Goal: Communication & Community: Participate in discussion

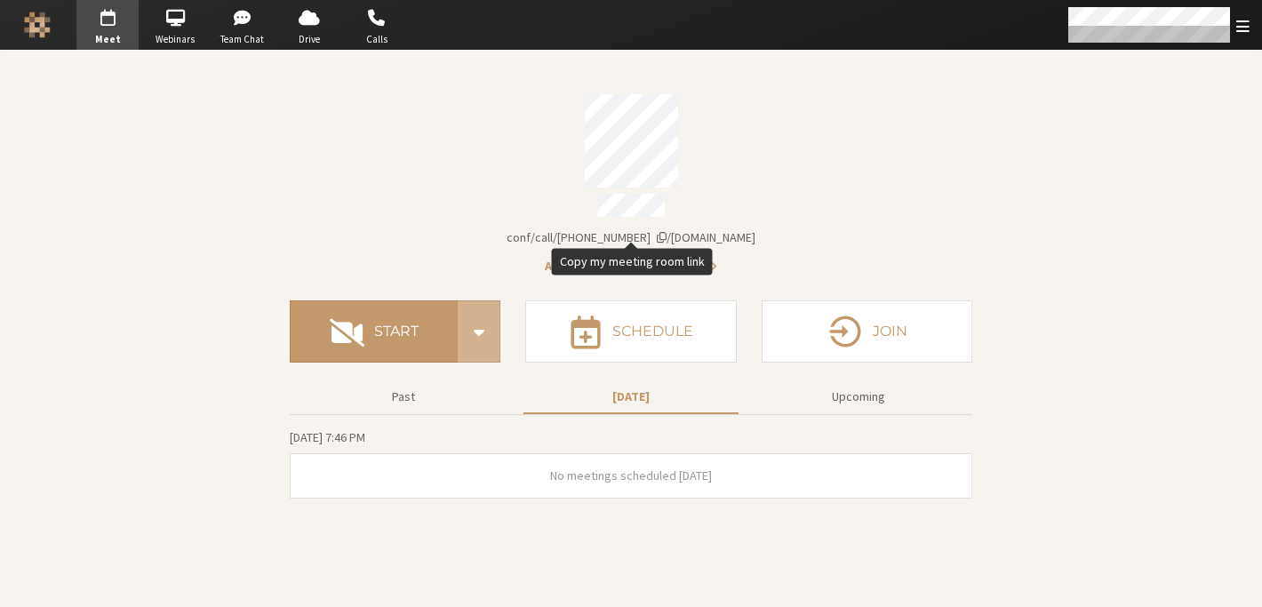
click at [780, 228] on div "Meeting link [DOMAIN_NAME]/conf/call/[PHONE_NUMBER]" at bounding box center [631, 237] width 683 height 19
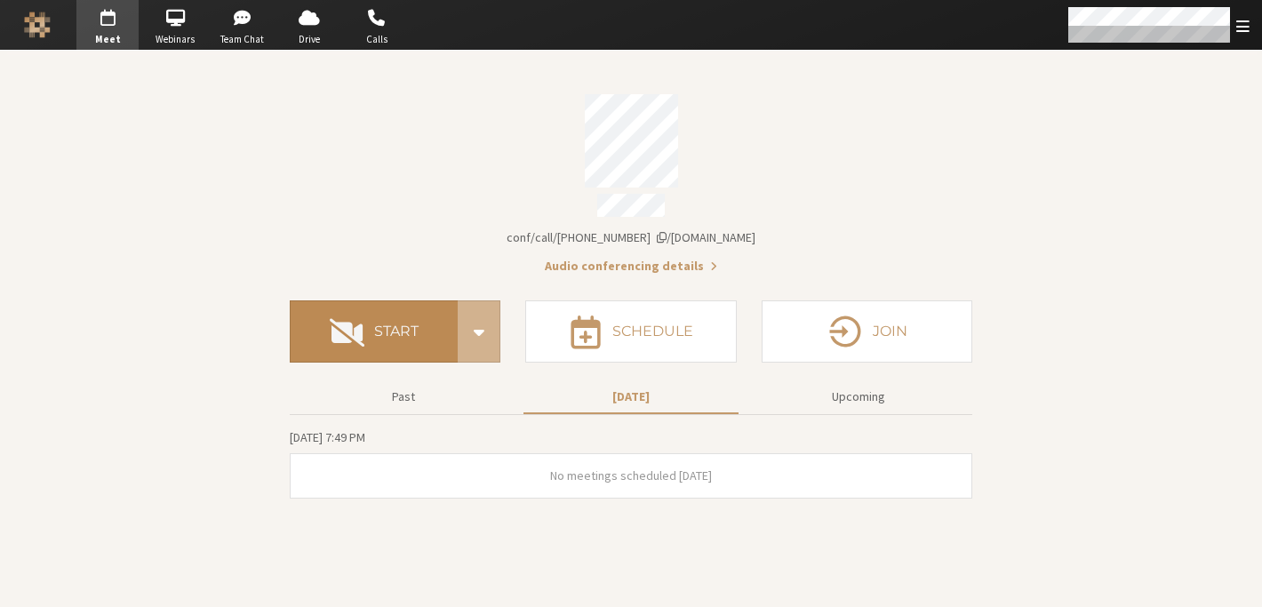
click at [332, 327] on span at bounding box center [347, 332] width 35 height 32
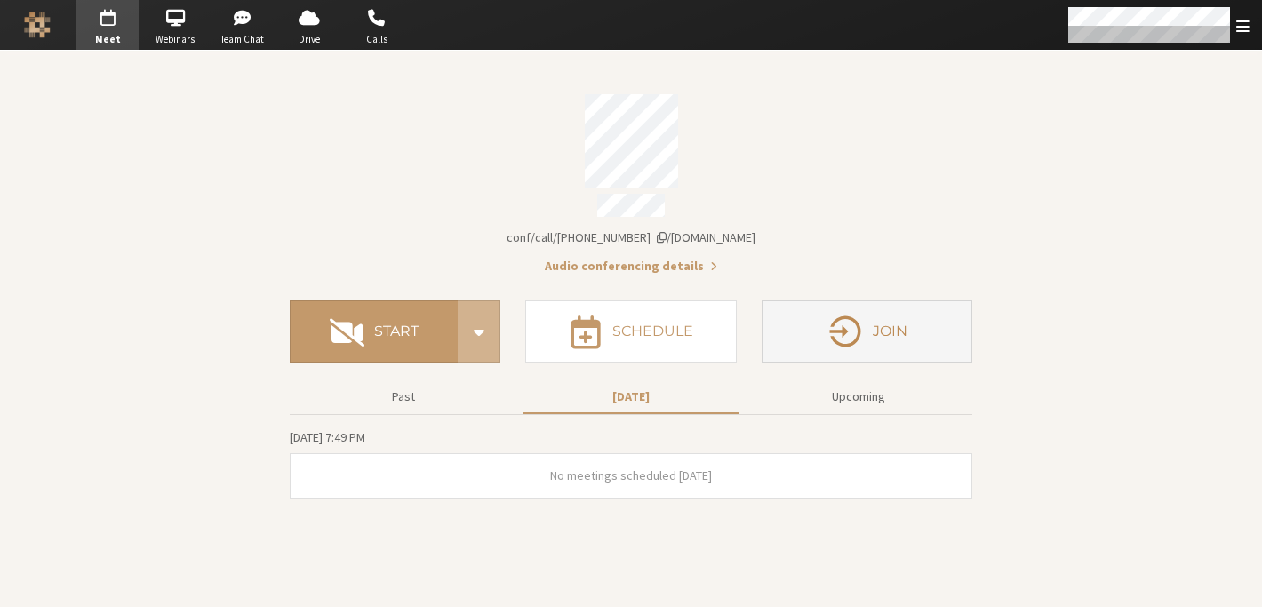
click at [923, 334] on button "Join" at bounding box center [867, 331] width 211 height 62
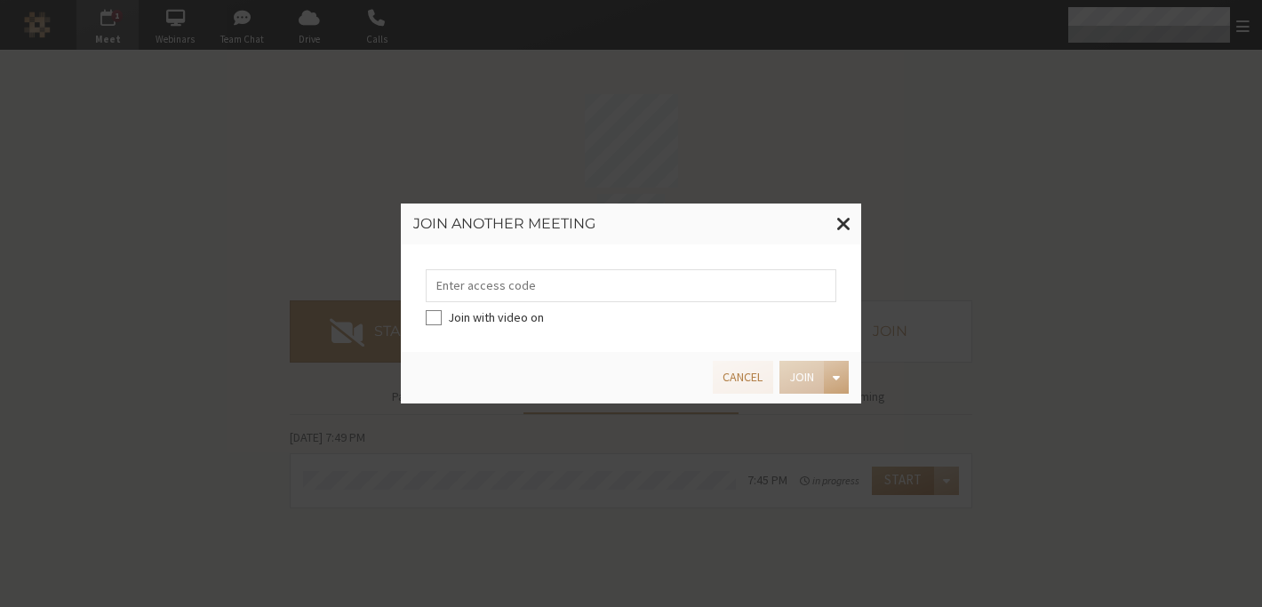
click at [504, 321] on label "Join with video on" at bounding box center [642, 317] width 389 height 19
click at [442, 321] on input "Join with video on" at bounding box center [434, 317] width 16 height 18
checkbox input "true"
click at [849, 225] on span at bounding box center [843, 223] width 15 height 22
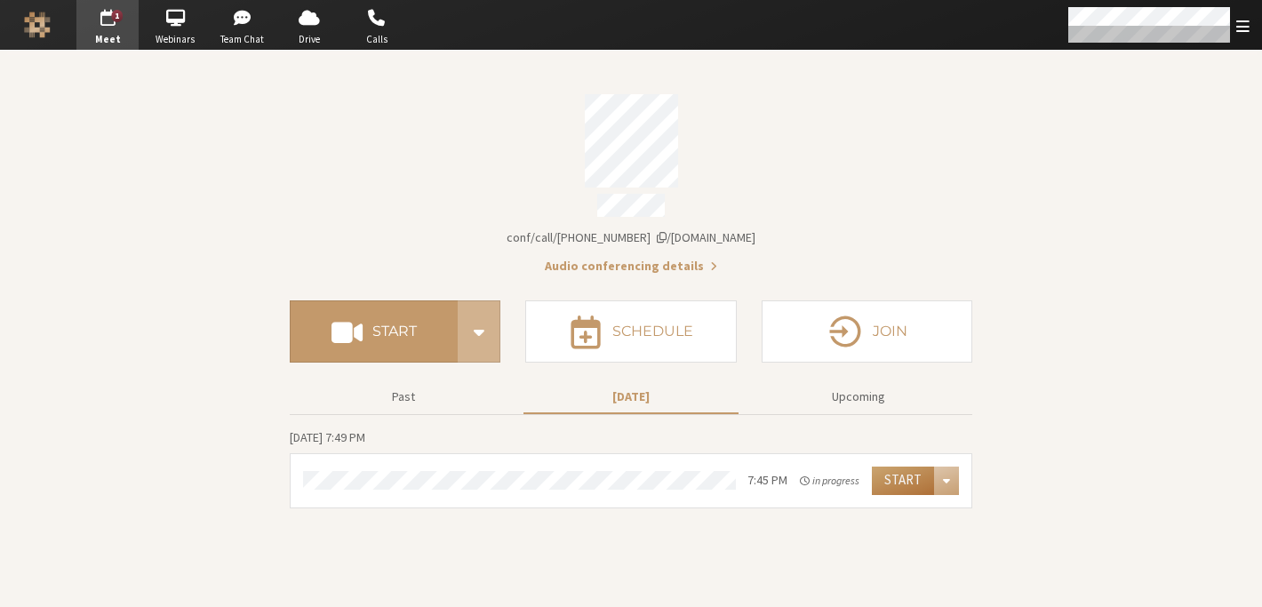
click at [893, 476] on button "Start" at bounding box center [903, 481] width 62 height 28
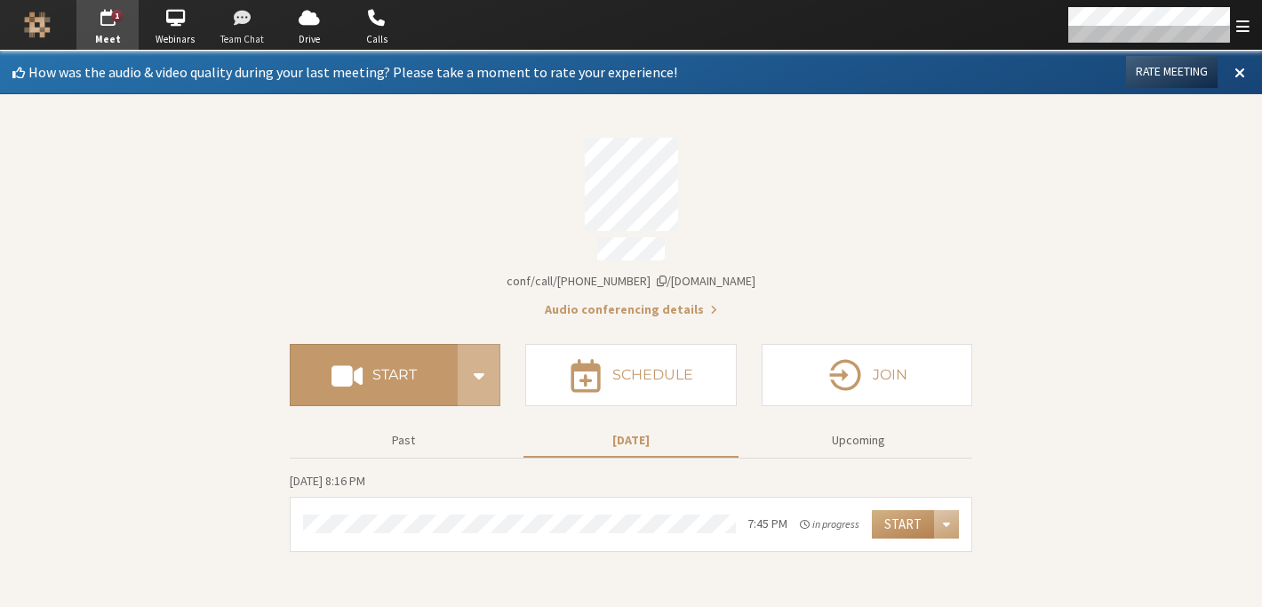
click at [243, 25] on span "button" at bounding box center [243, 18] width 62 height 28
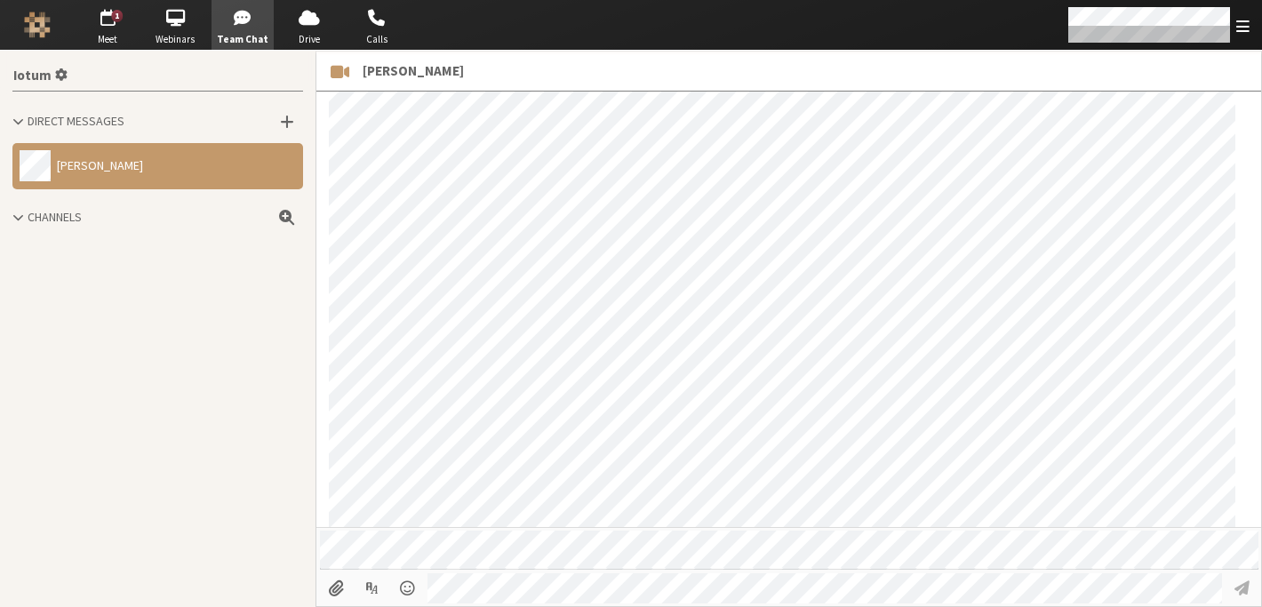
scroll to position [837, 0]
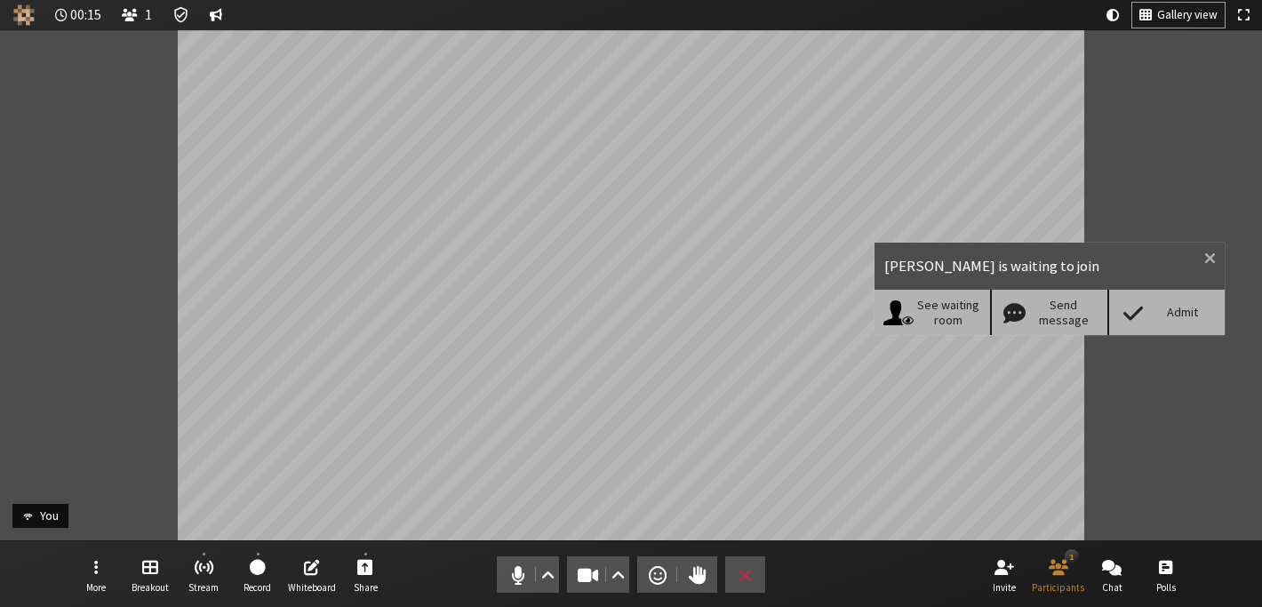
click at [1197, 321] on div "Admit" at bounding box center [1165, 312] width 117 height 44
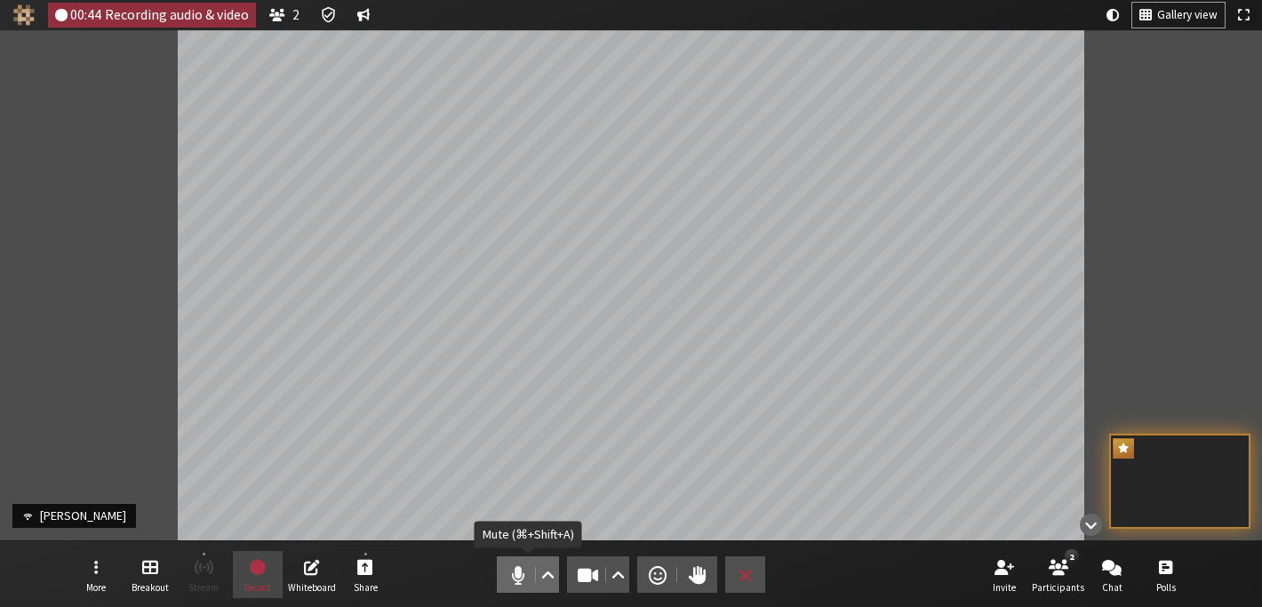
click at [534, 565] on button "Audio" at bounding box center [528, 574] width 62 height 36
click at [581, 563] on span "Stop video (⌘+Shift+V)" at bounding box center [588, 575] width 25 height 25
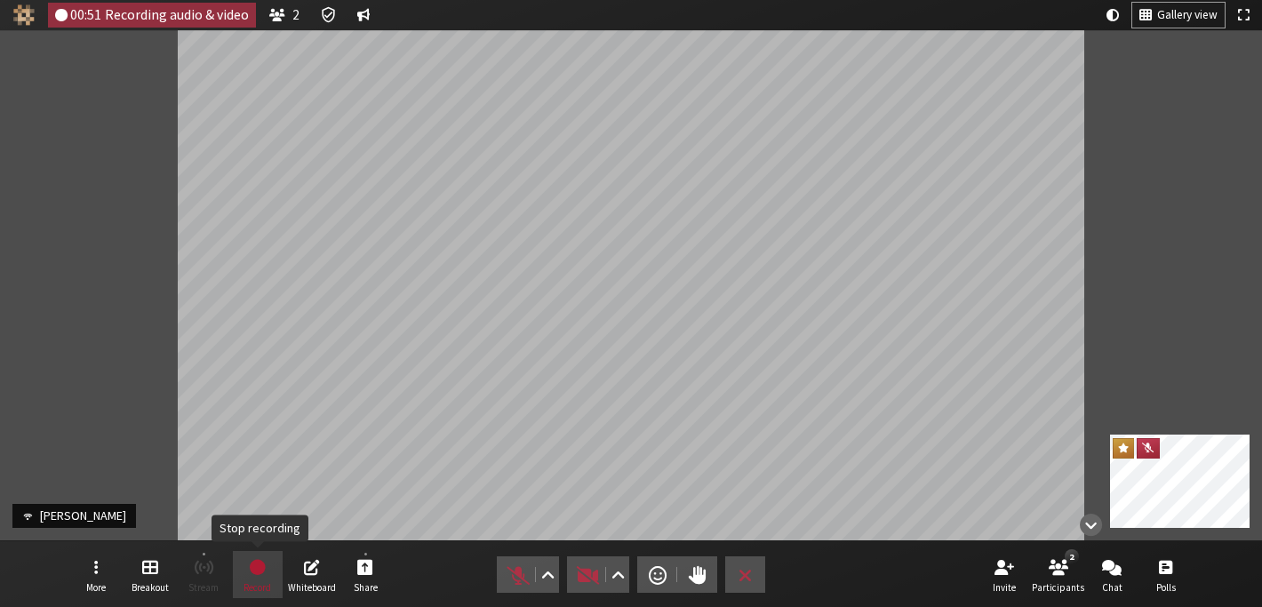
click at [271, 571] on button "Record" at bounding box center [258, 575] width 50 height 48
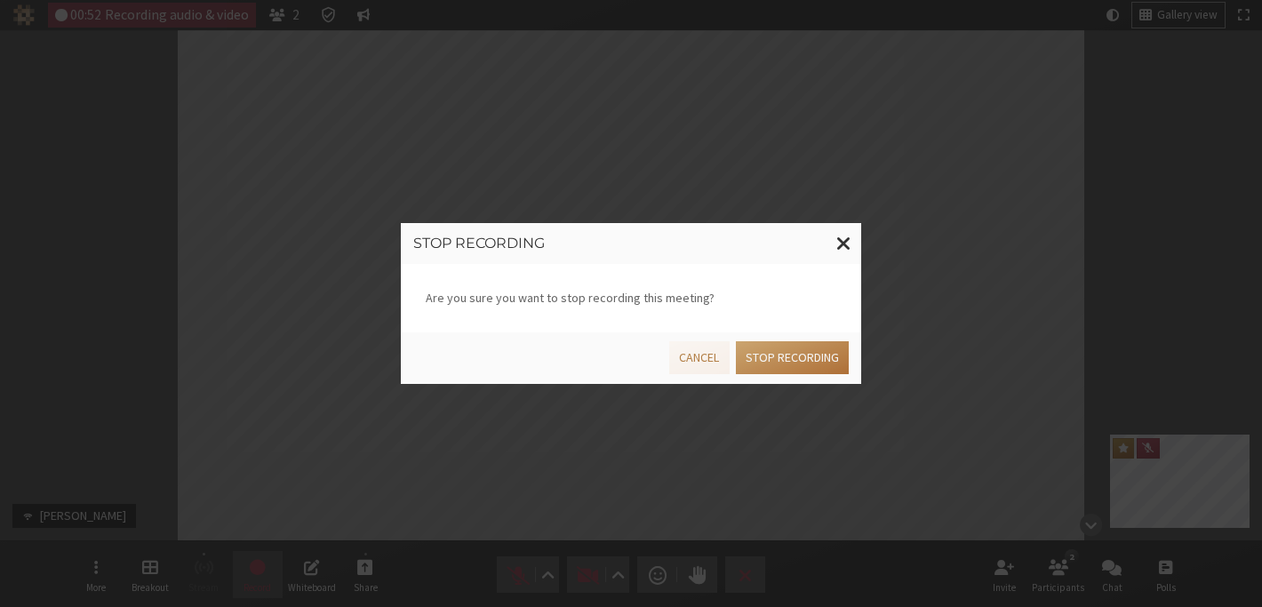
click at [803, 353] on button "Stop recording" at bounding box center [792, 357] width 113 height 33
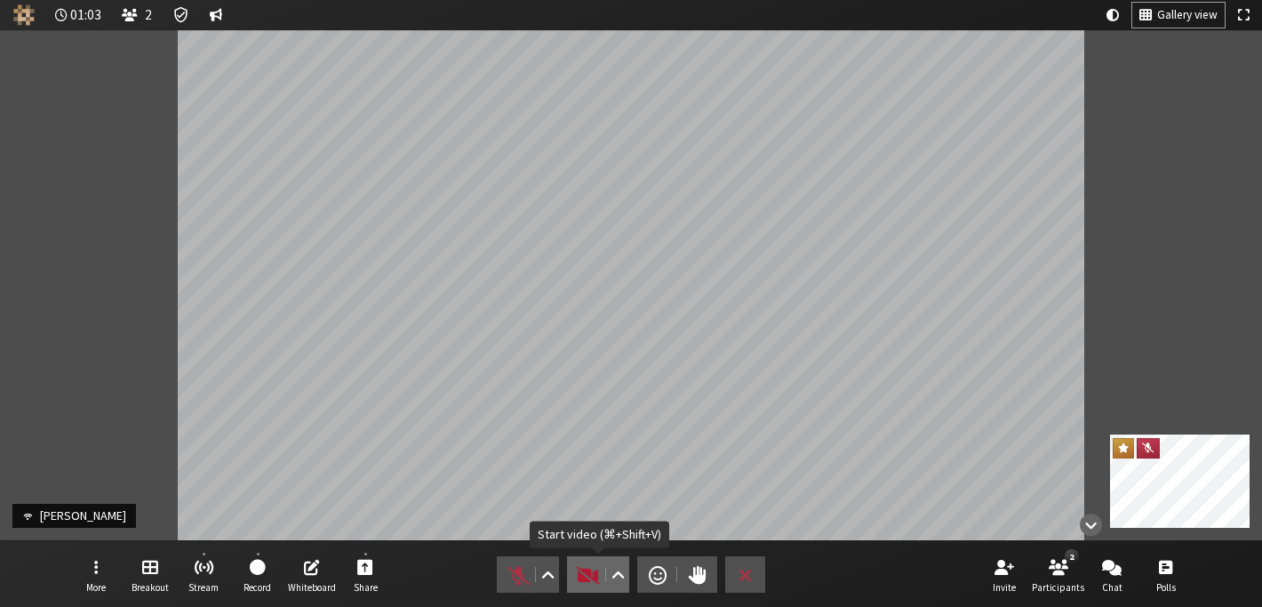
click at [574, 571] on button "Video" at bounding box center [598, 574] width 62 height 36
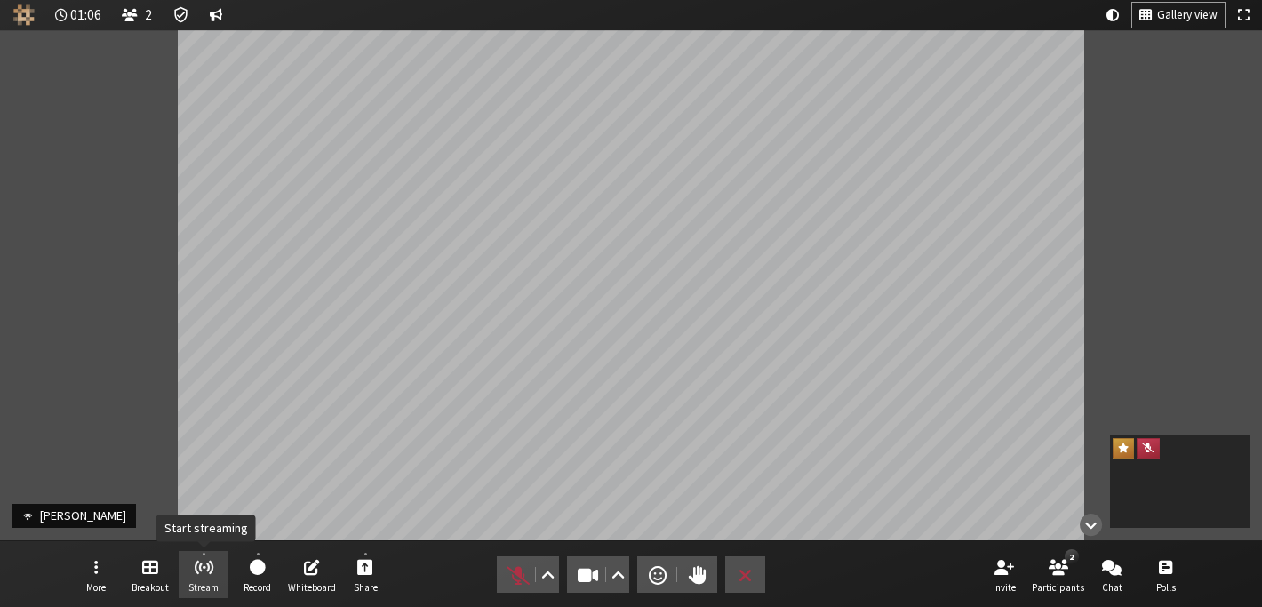
click at [212, 555] on button "Stream" at bounding box center [204, 575] width 50 height 48
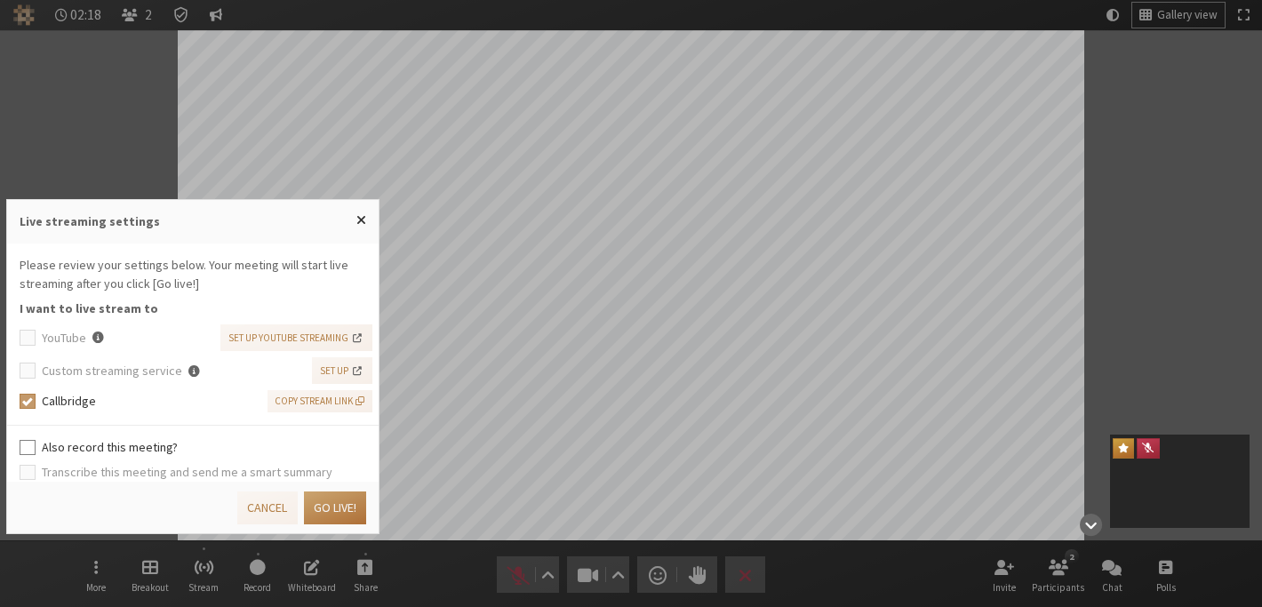
click at [318, 516] on button "Go live!" at bounding box center [335, 507] width 62 height 33
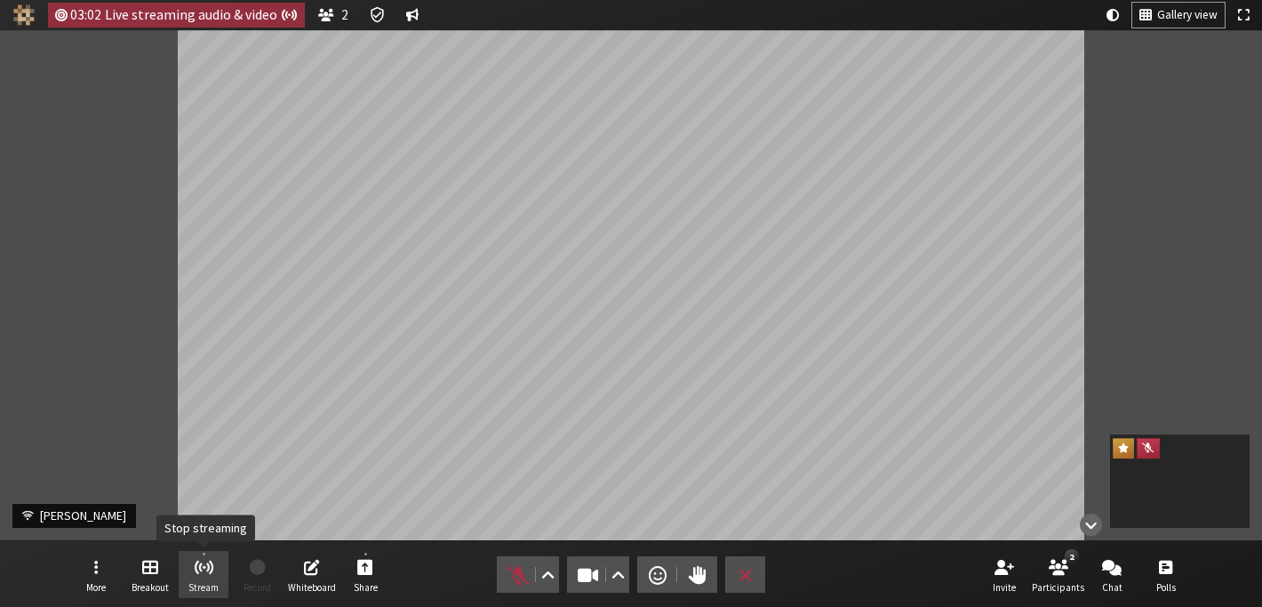
click at [189, 583] on span "Stream" at bounding box center [203, 587] width 30 height 11
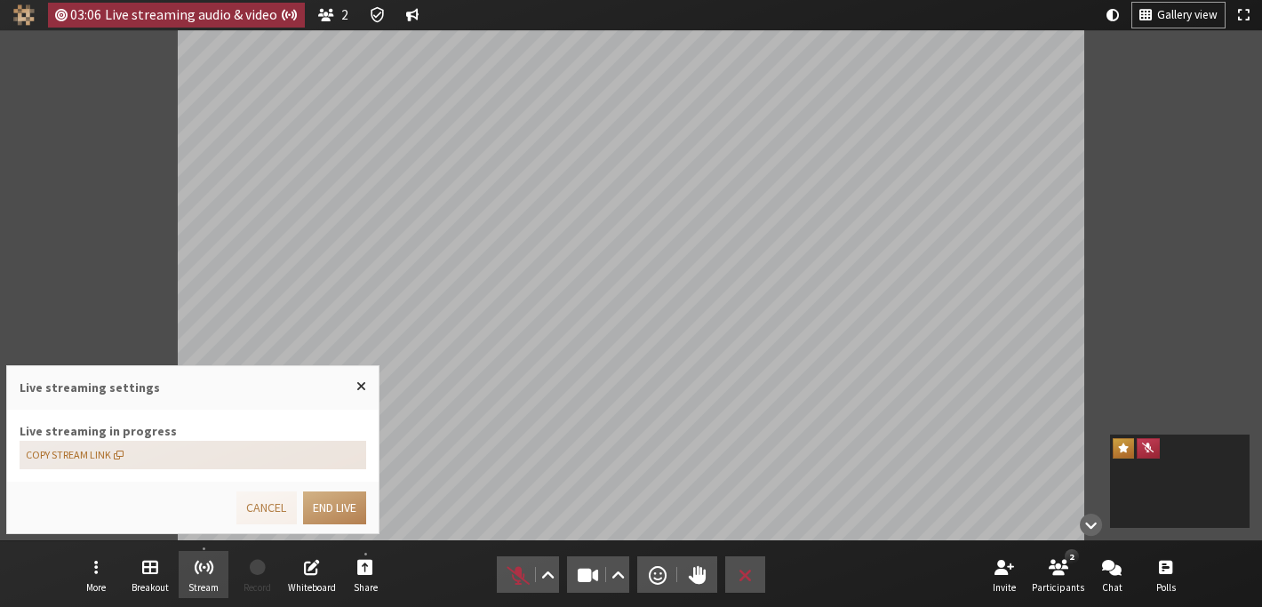
click at [116, 457] on span "button" at bounding box center [119, 455] width 10 height 11
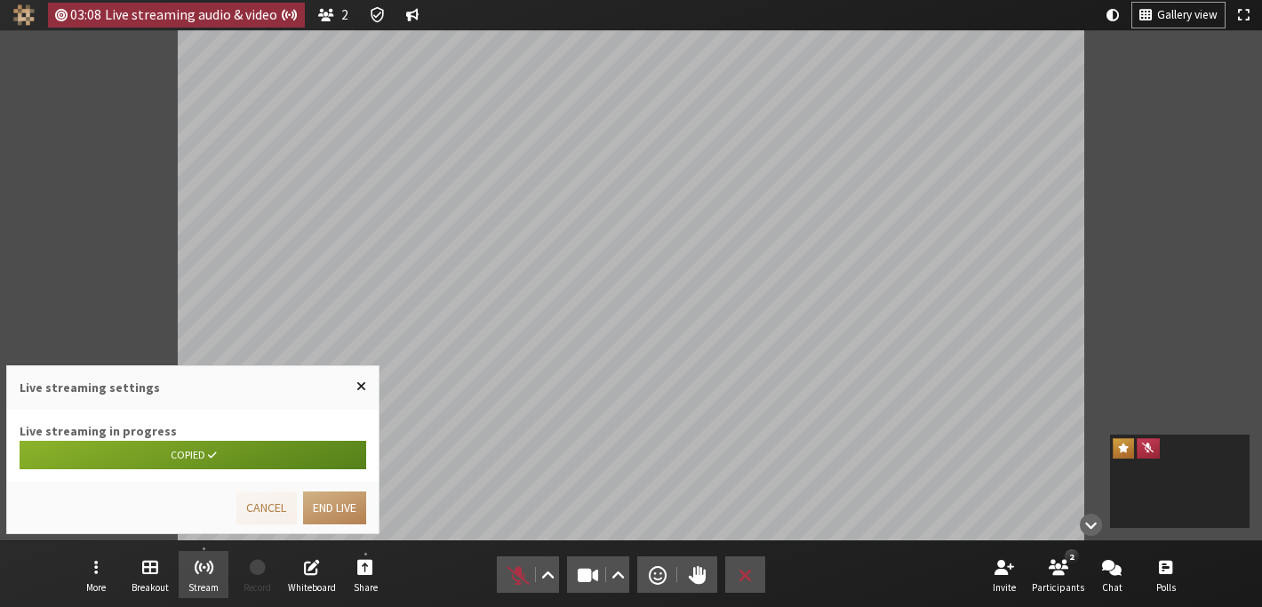
click at [369, 383] on button "Close popover" at bounding box center [361, 386] width 35 height 41
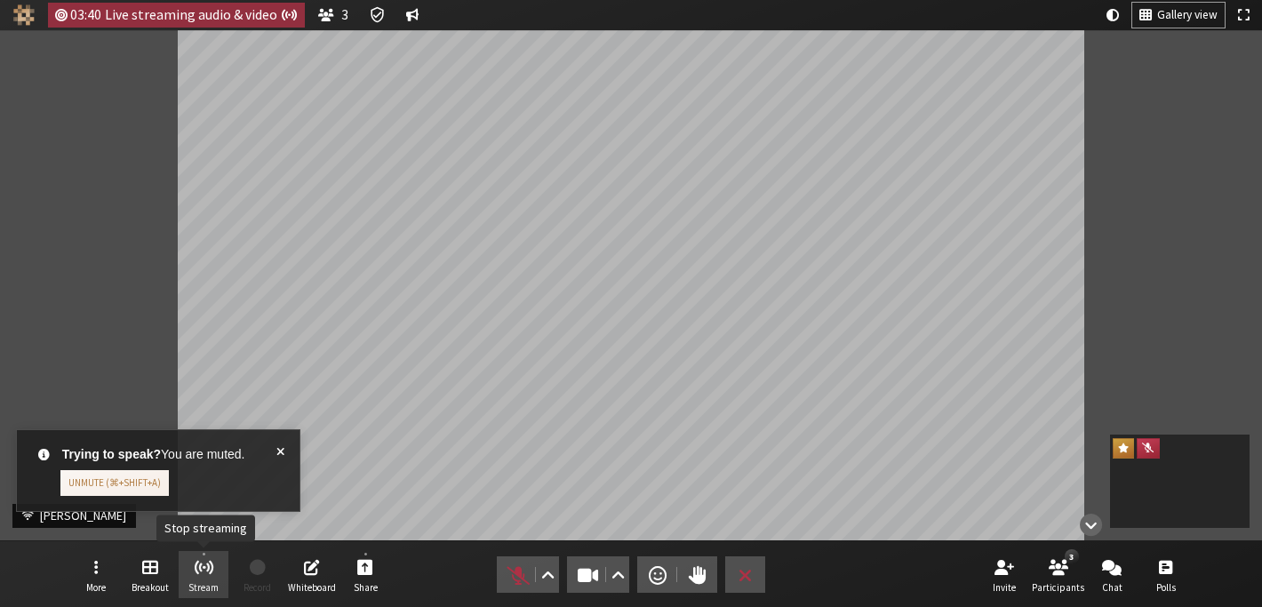
click at [196, 584] on span "Stream" at bounding box center [203, 587] width 30 height 11
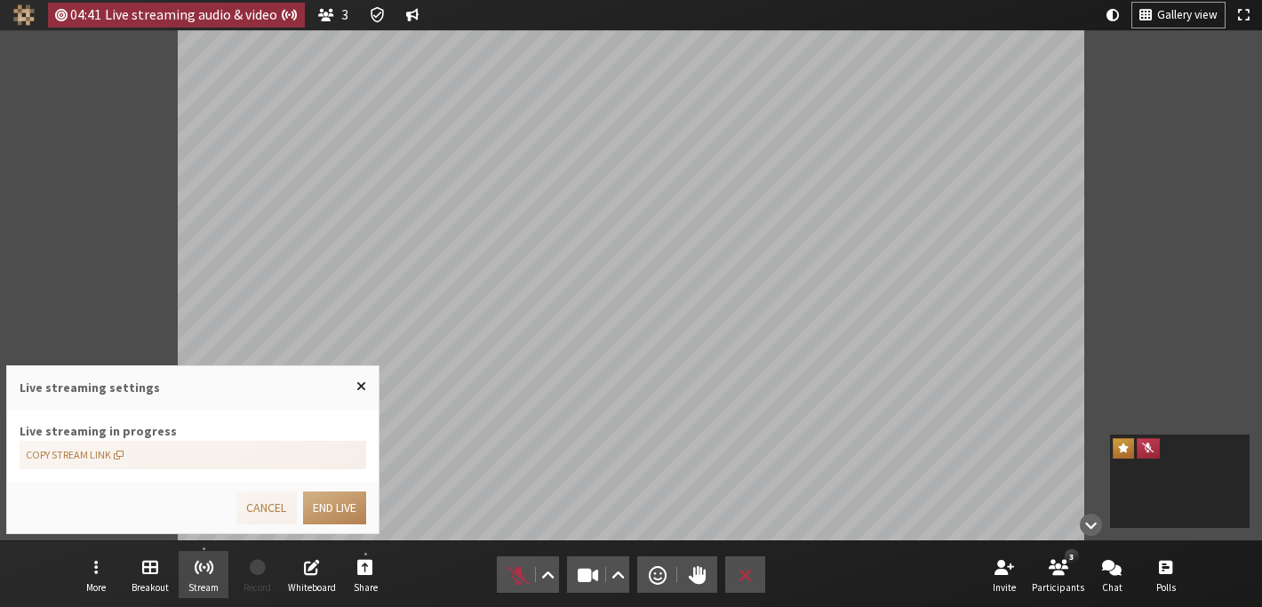
click at [361, 383] on span "Close popover" at bounding box center [361, 386] width 10 height 14
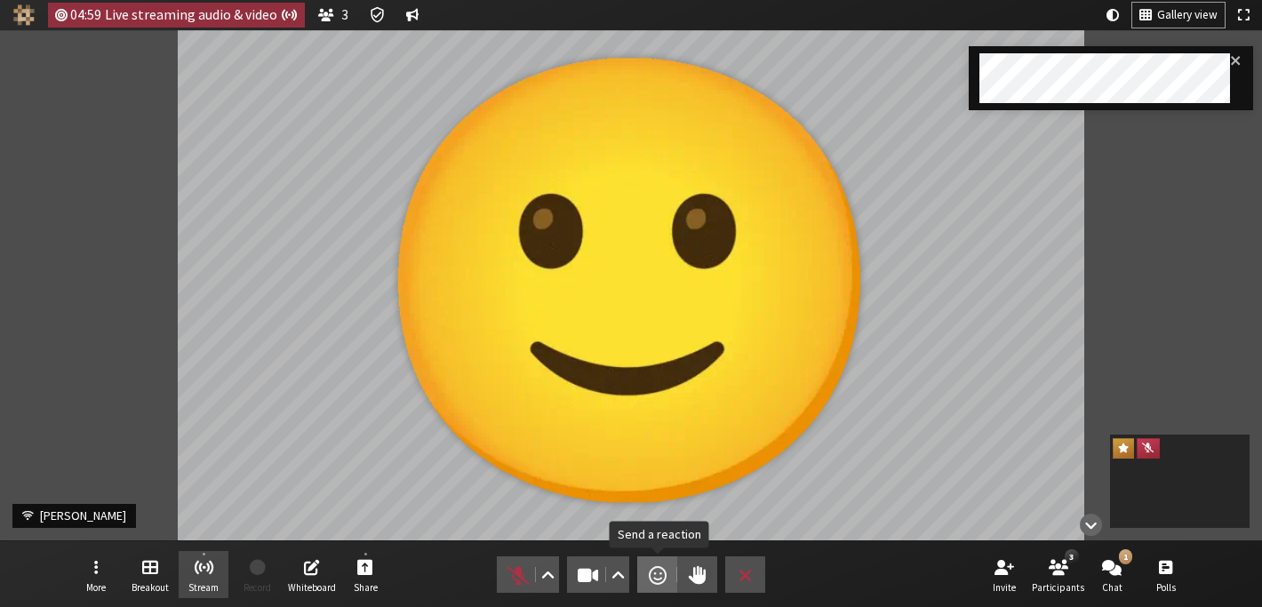
click at [659, 576] on span "Send a reaction" at bounding box center [658, 575] width 18 height 25
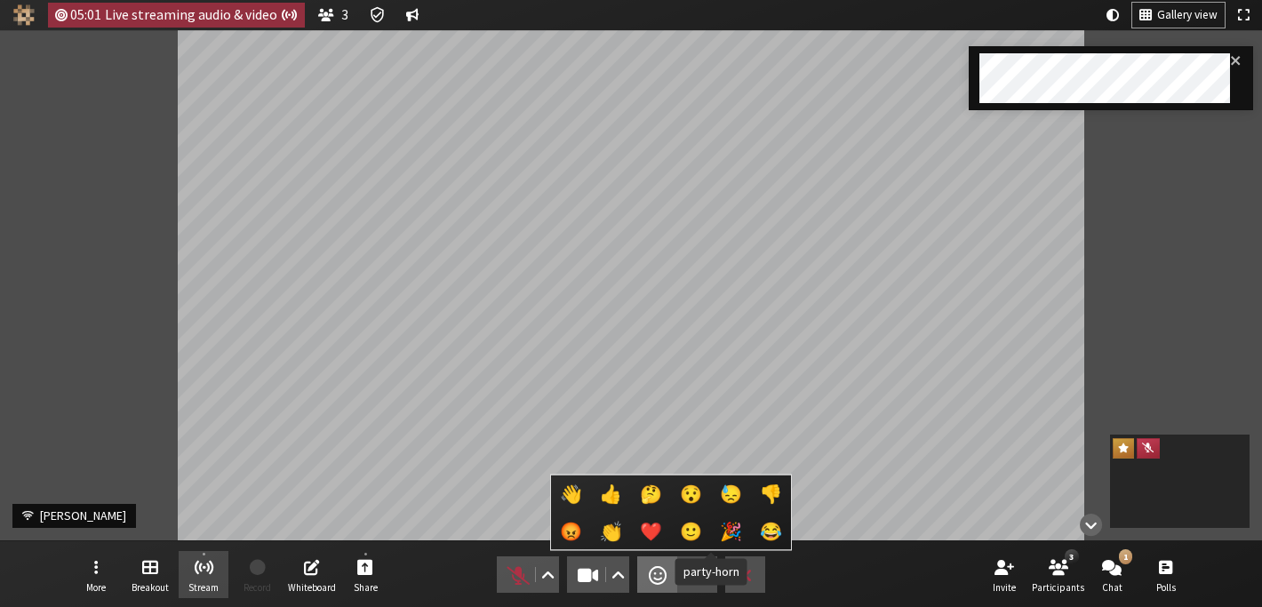
click at [711, 542] on button "🎉" at bounding box center [731, 531] width 40 height 37
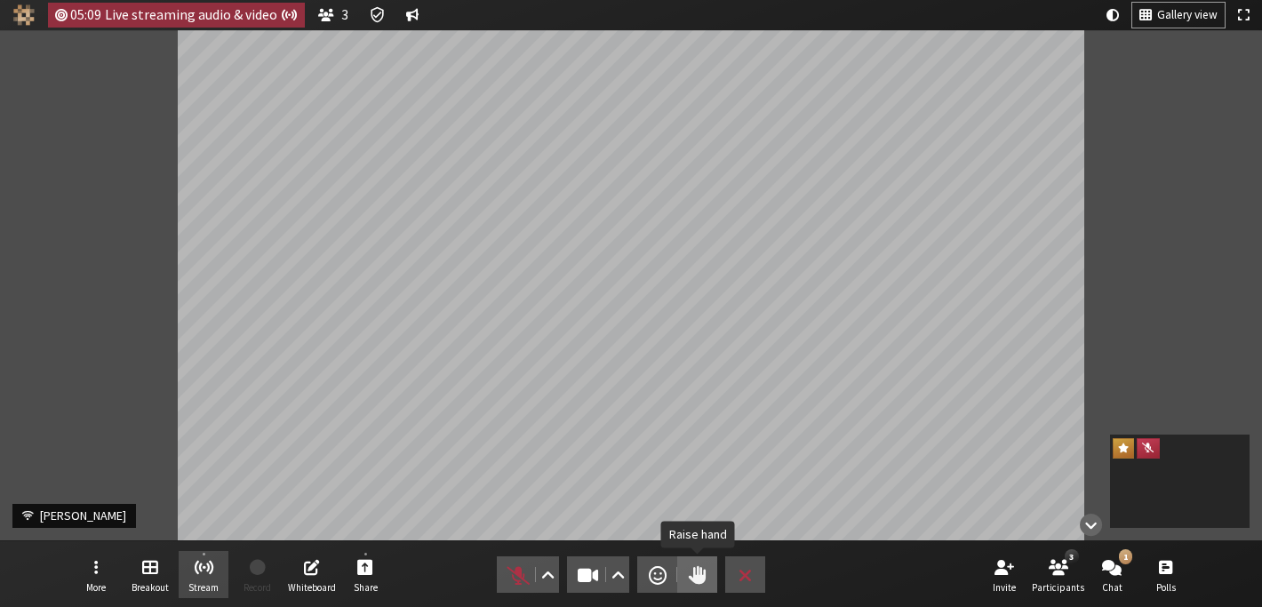
click at [691, 569] on span "Raise hand" at bounding box center [698, 575] width 18 height 25
click at [691, 569] on span "Lower hand" at bounding box center [698, 575] width 18 height 25
click at [193, 594] on button "Stream" at bounding box center [204, 575] width 50 height 48
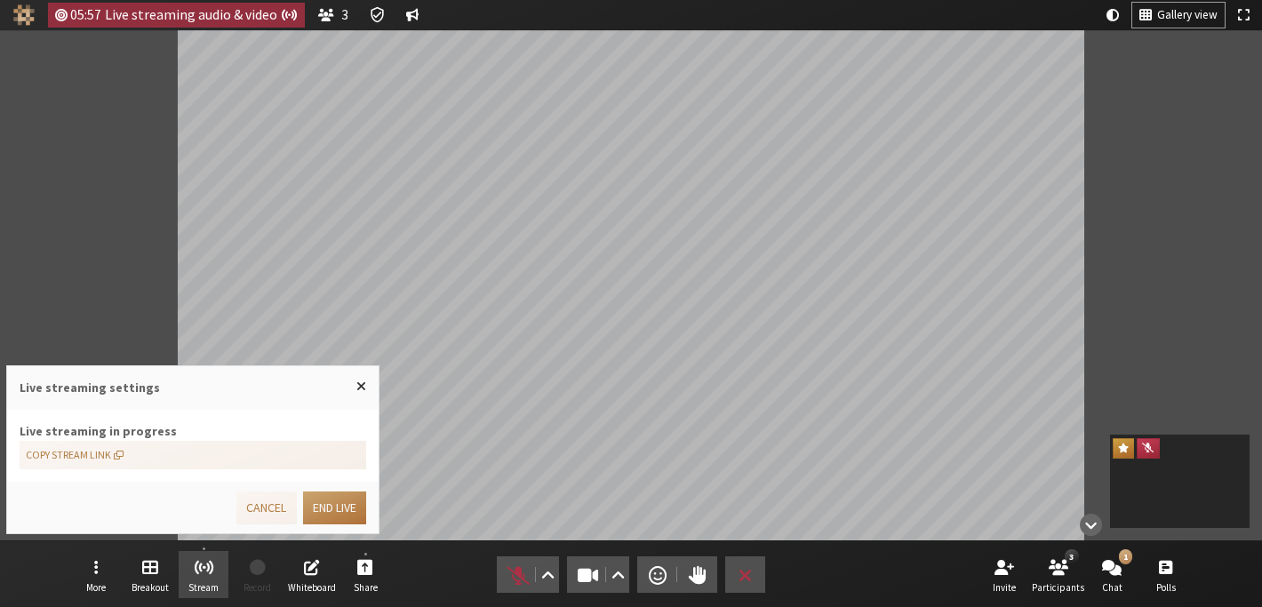
click at [318, 507] on button "End live" at bounding box center [334, 507] width 63 height 33
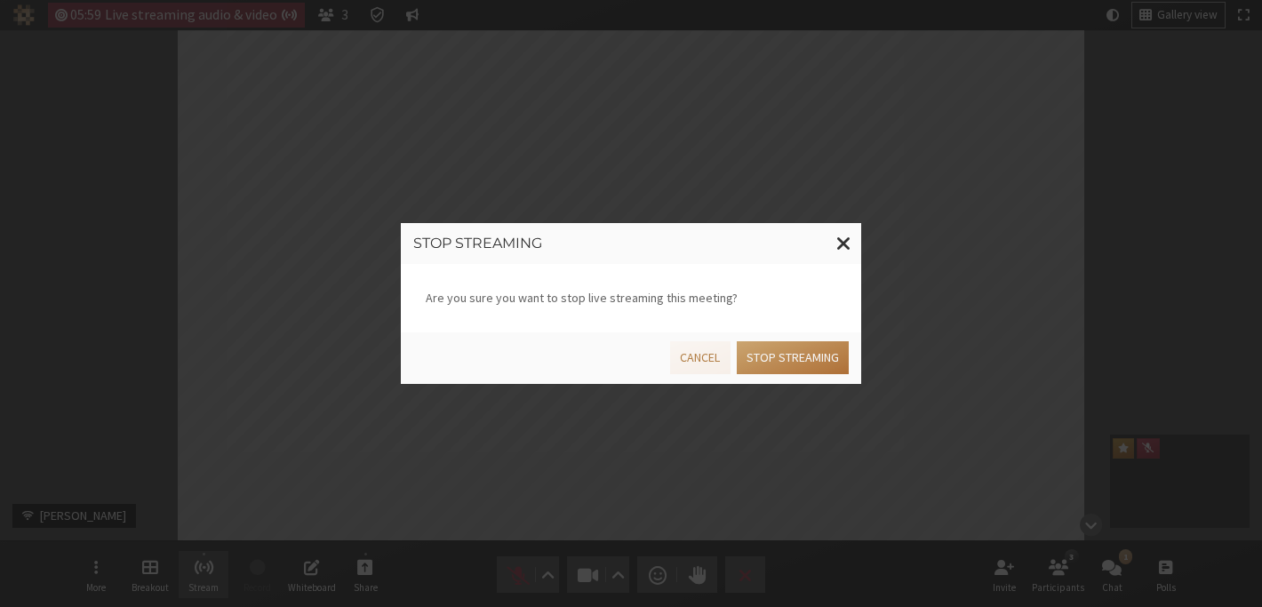
click at [788, 350] on button "Stop streaming" at bounding box center [793, 357] width 112 height 33
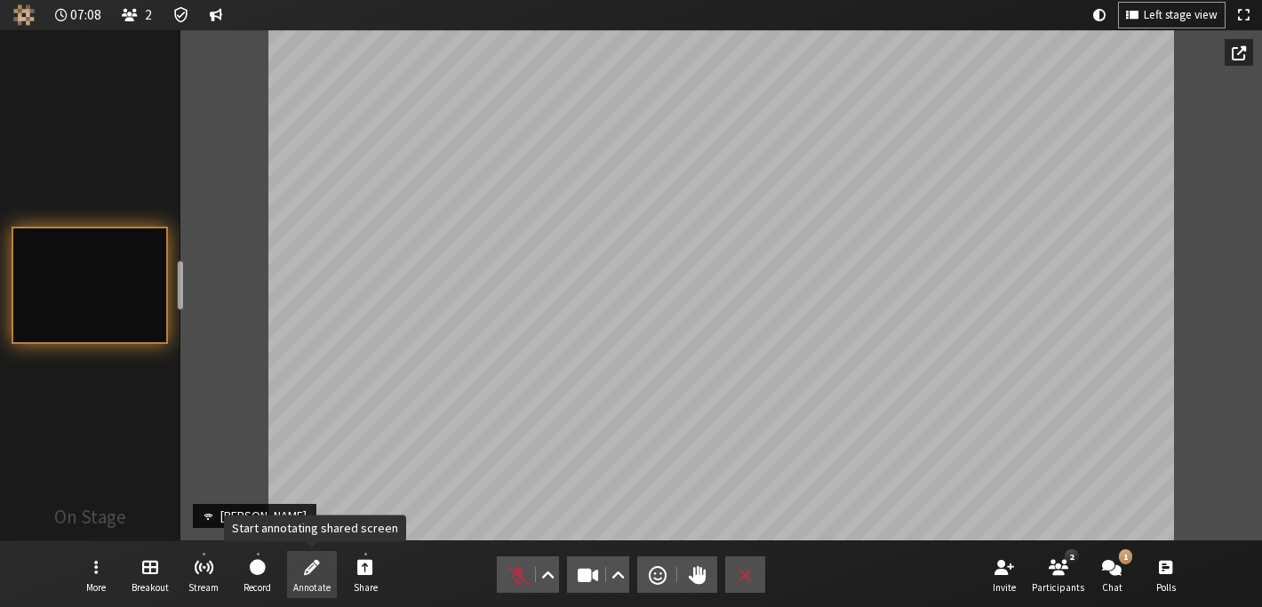
click at [316, 578] on button "Annotate" at bounding box center [312, 575] width 50 height 48
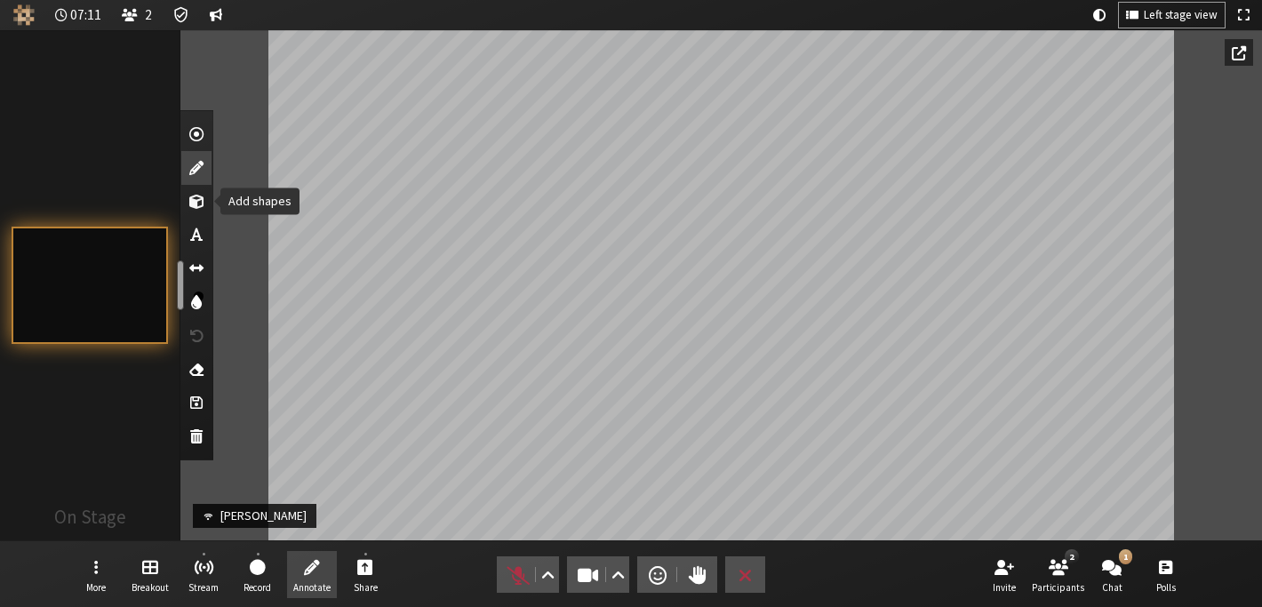
click at [199, 210] on div "Add shapes" at bounding box center [196, 202] width 30 height 34
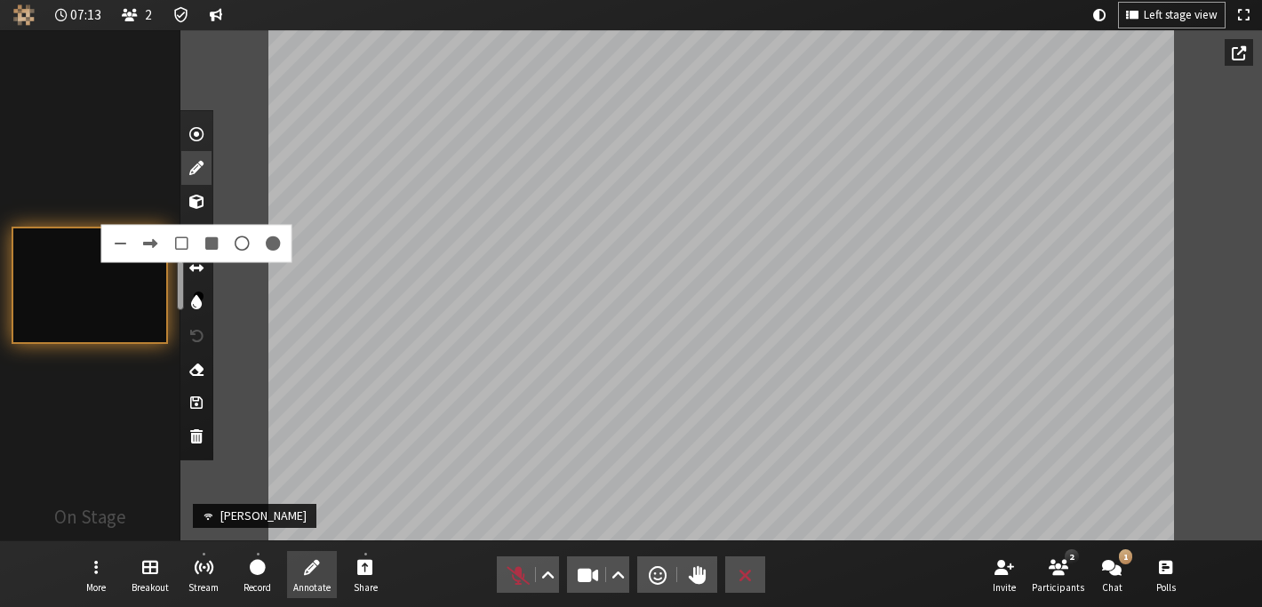
click at [240, 242] on span at bounding box center [242, 244] width 24 height 24
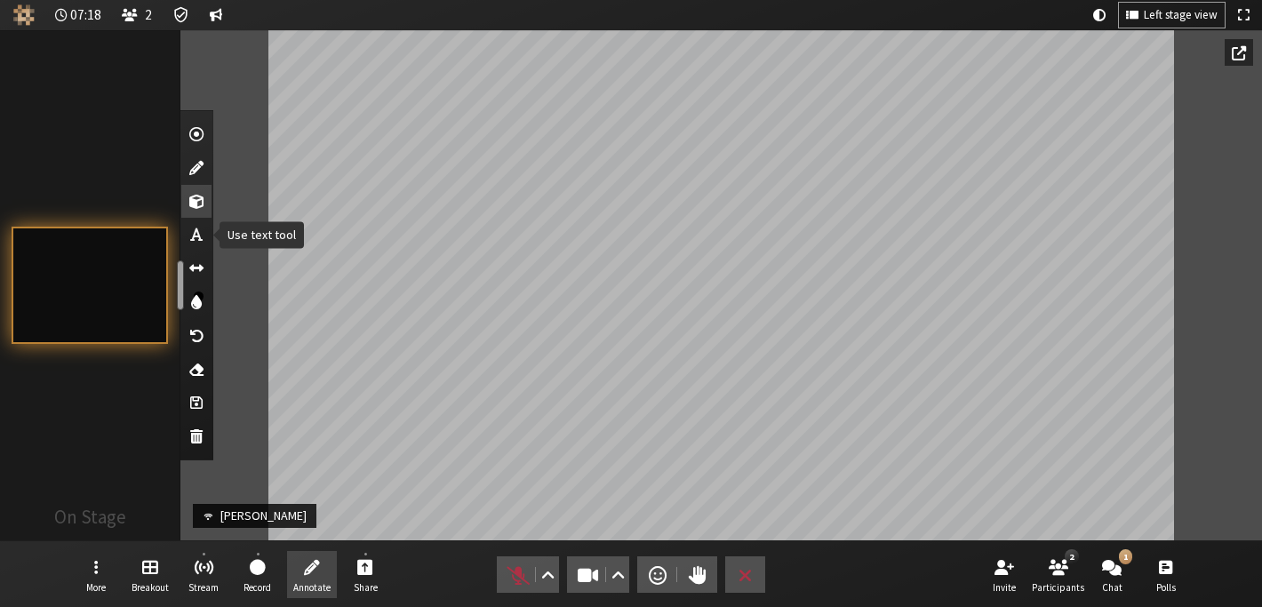
click at [197, 234] on span "Use text tool" at bounding box center [196, 235] width 12 height 18
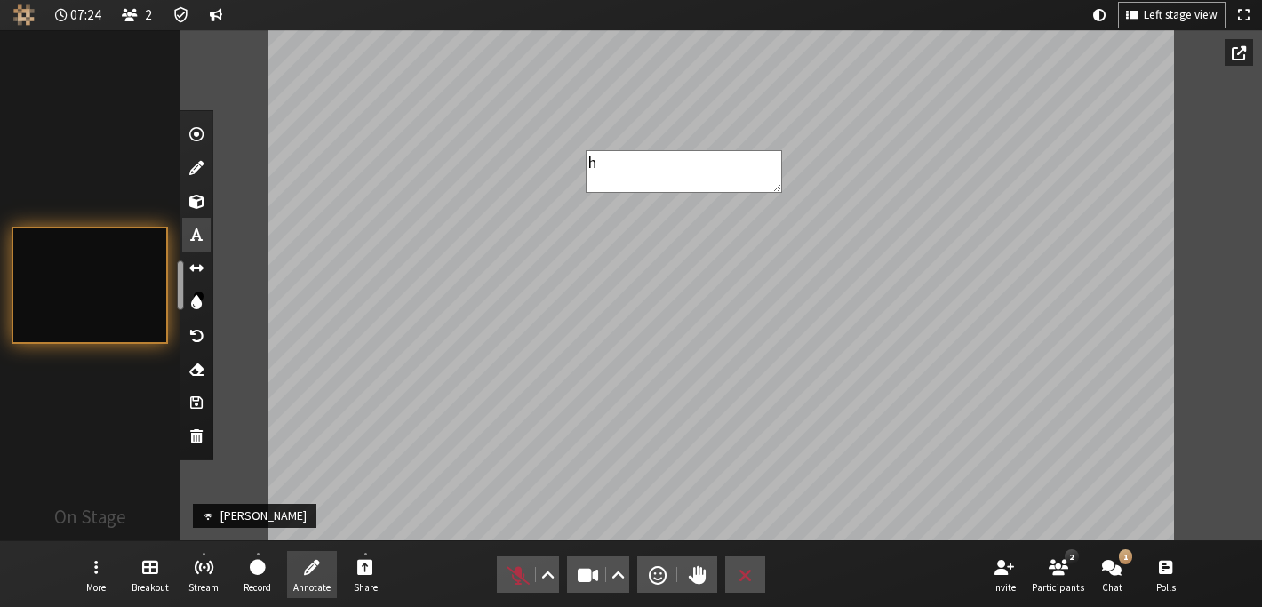
type textarea "hi"
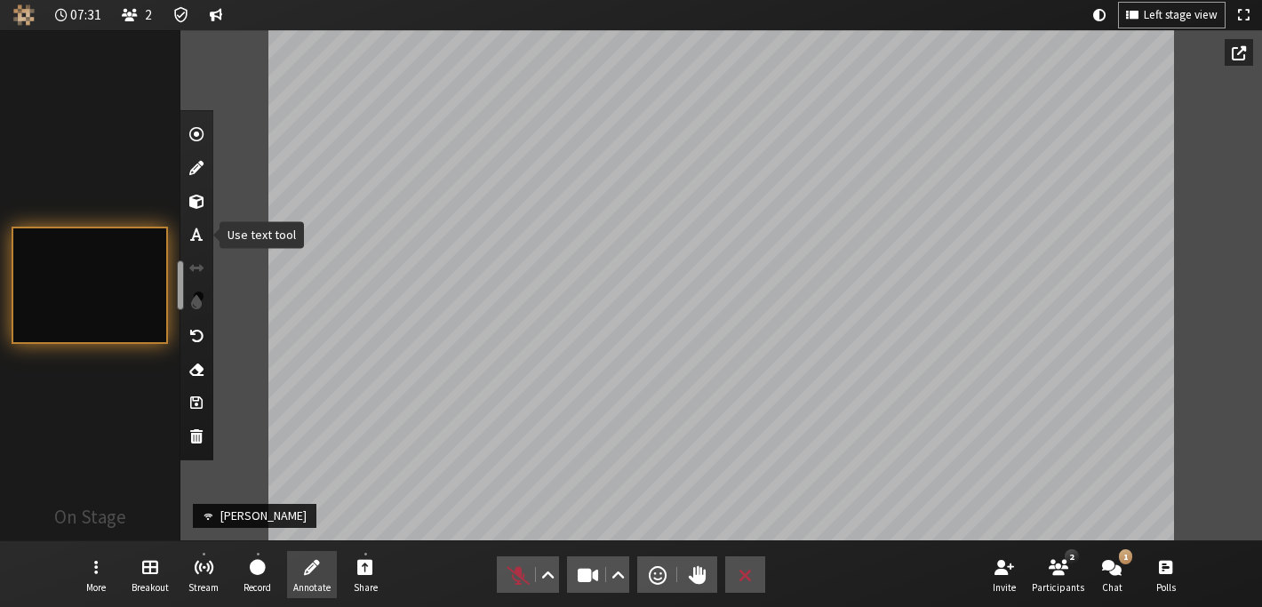
click at [204, 230] on button "Use text tool" at bounding box center [196, 235] width 28 height 34
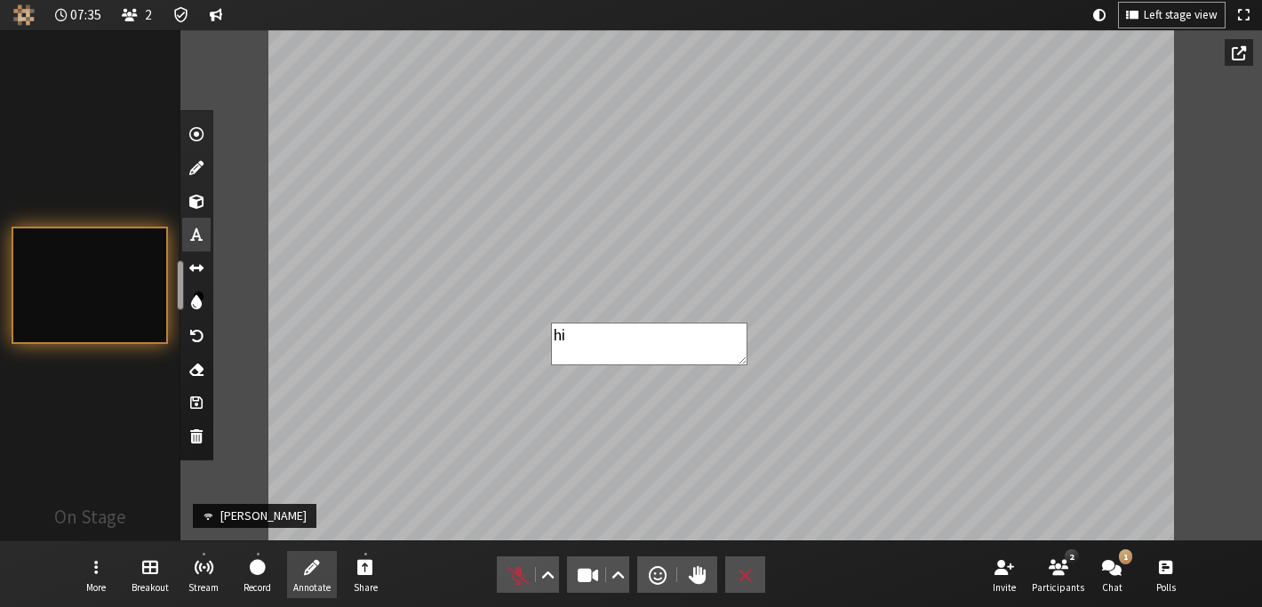
type textarea "hi'"
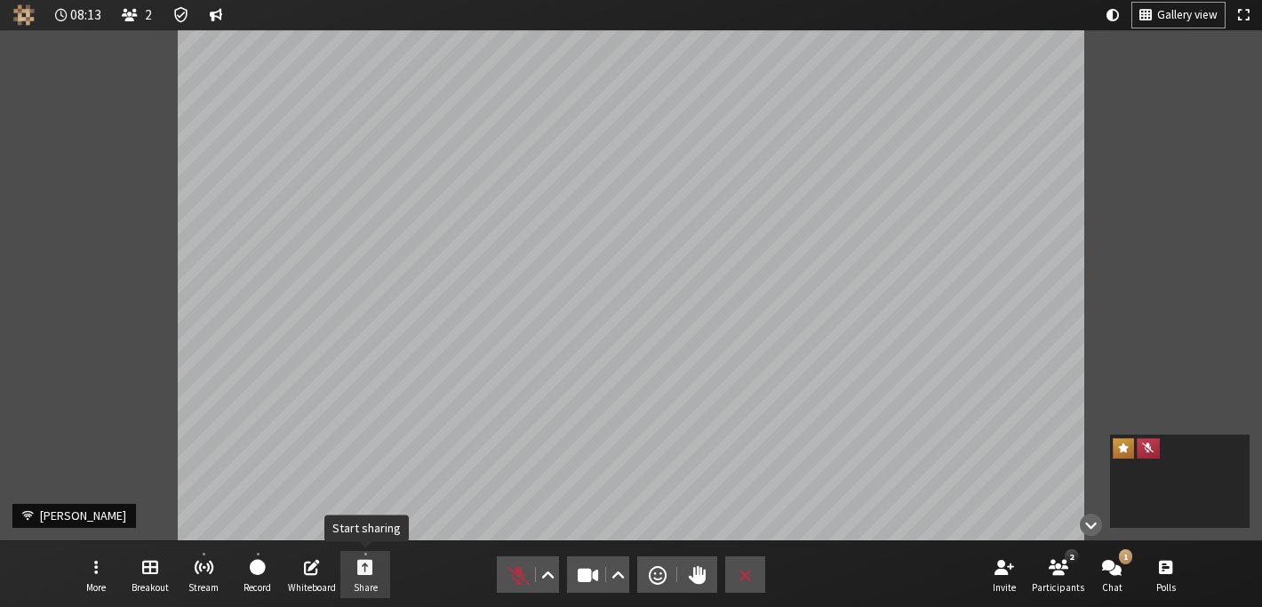
click at [375, 589] on span "Share" at bounding box center [366, 587] width 24 height 11
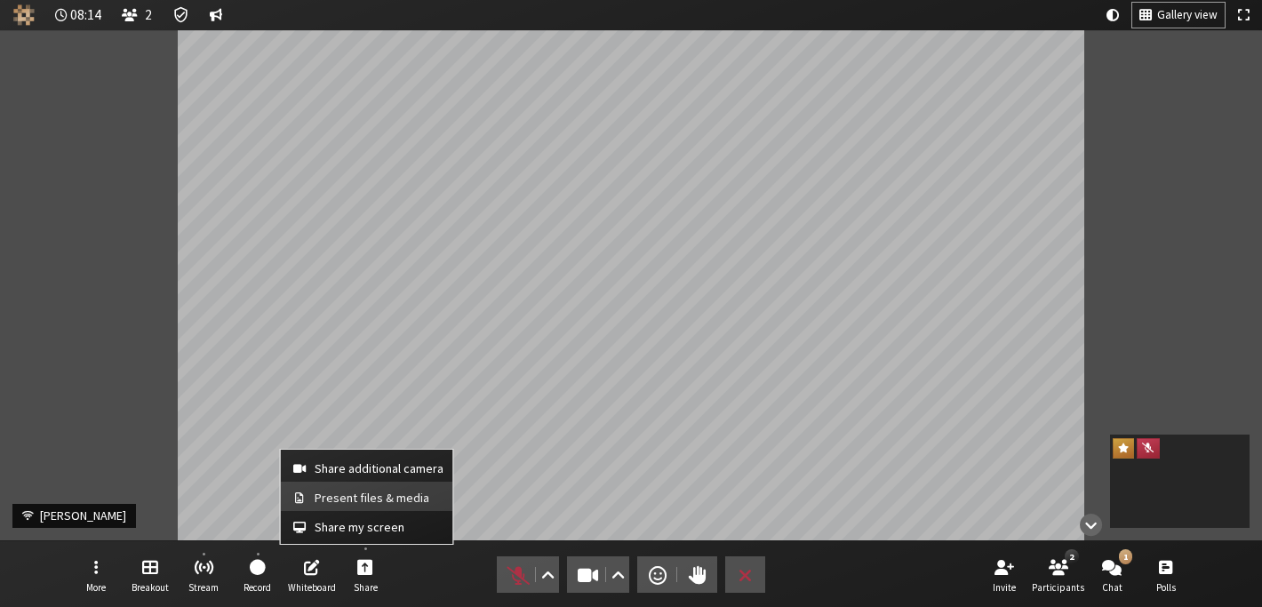
click at [380, 508] on button "Present files & media" at bounding box center [367, 496] width 172 height 29
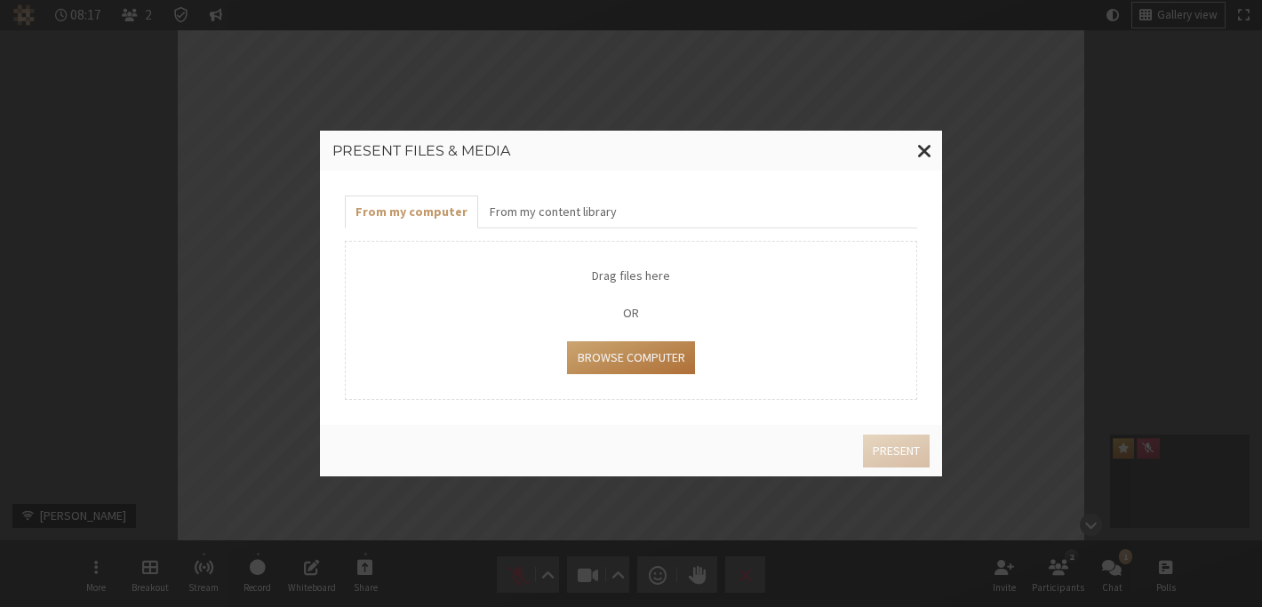
click at [623, 360] on button "Browse Computer" at bounding box center [630, 357] width 127 height 33
type input "C:\fakepath\Screenshot [DATE] 11.39.28 PM.png"
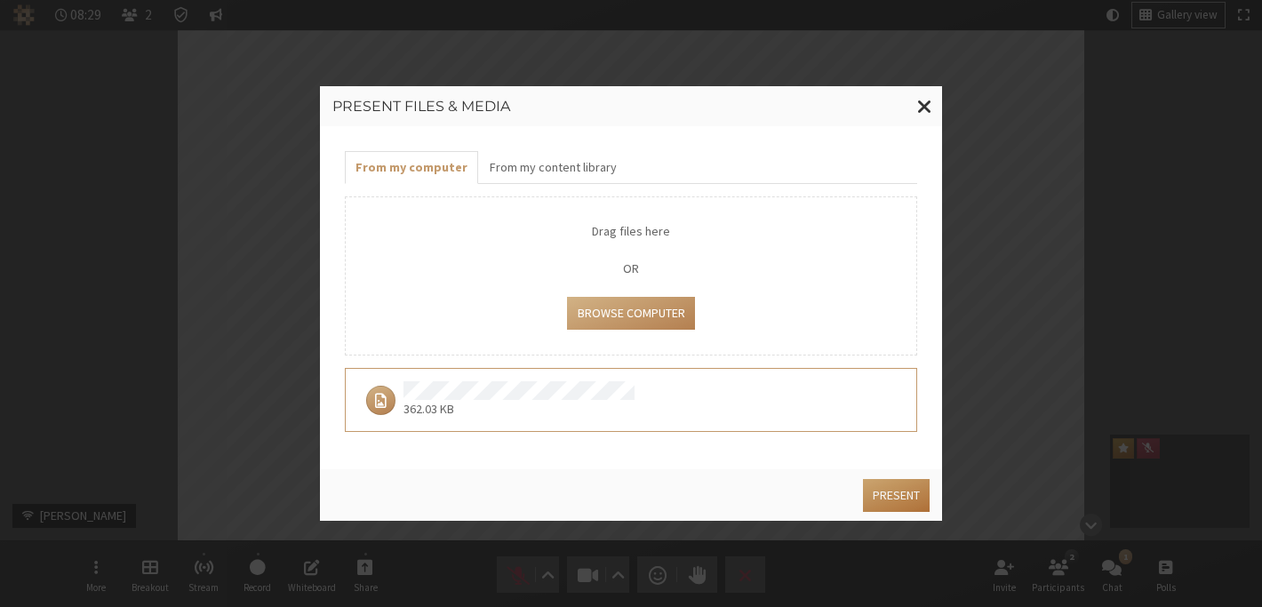
click at [882, 487] on button "Present" at bounding box center [896, 495] width 67 height 33
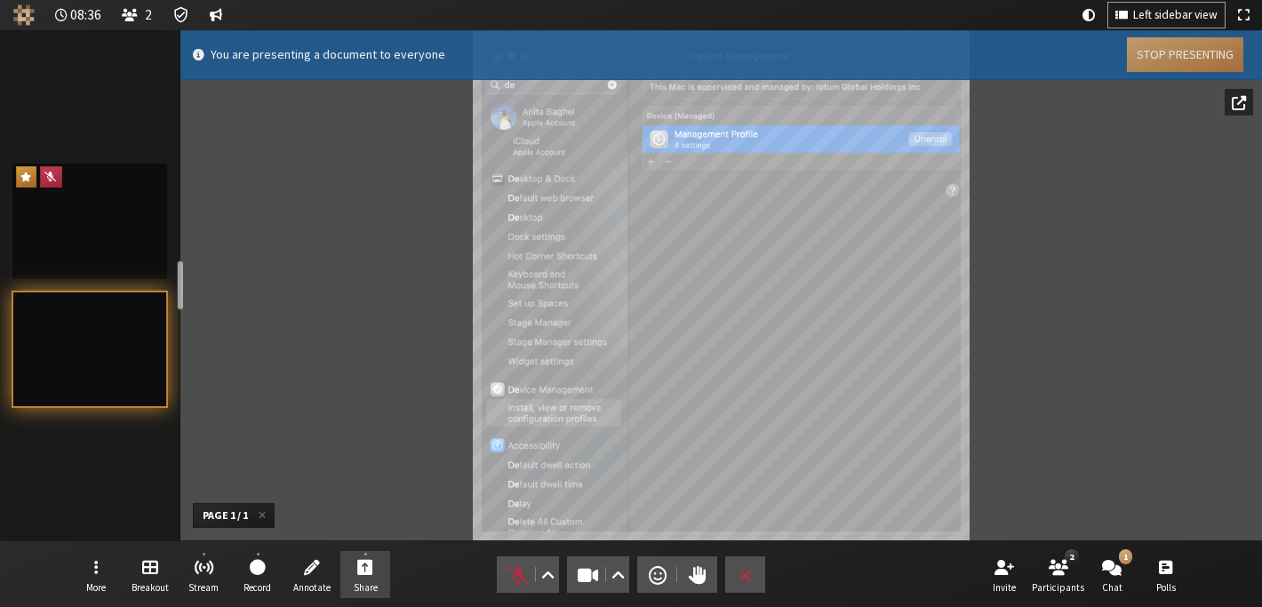
click at [1188, 54] on button "Stop Presenting" at bounding box center [1185, 54] width 116 height 35
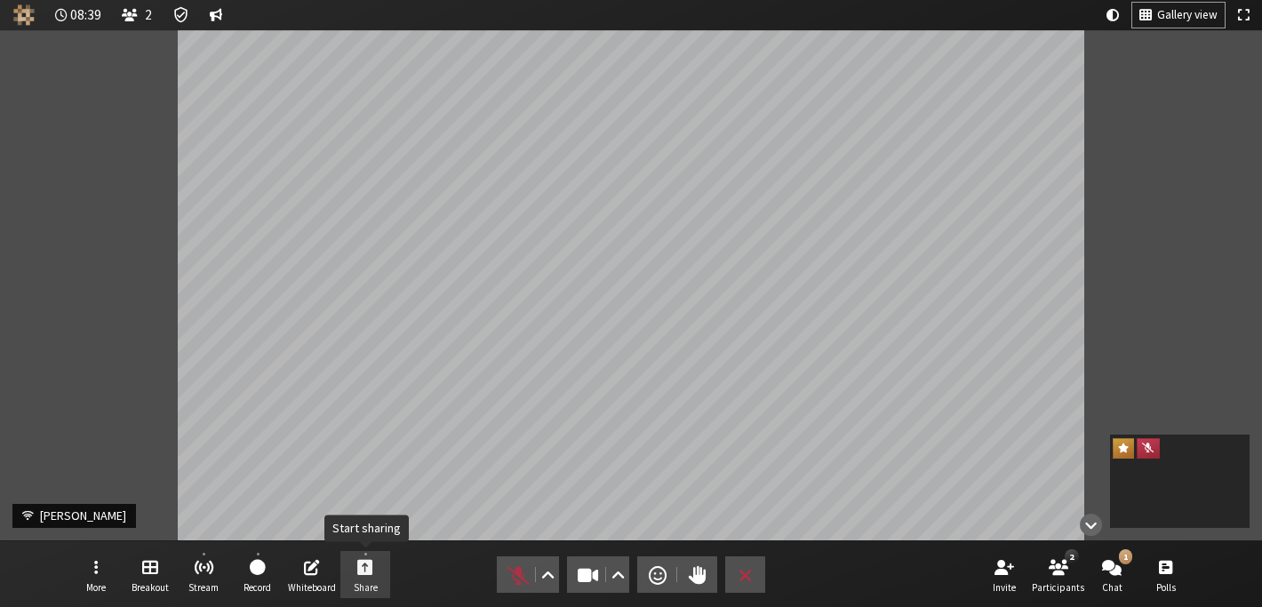
click at [371, 582] on span "Share" at bounding box center [366, 587] width 24 height 11
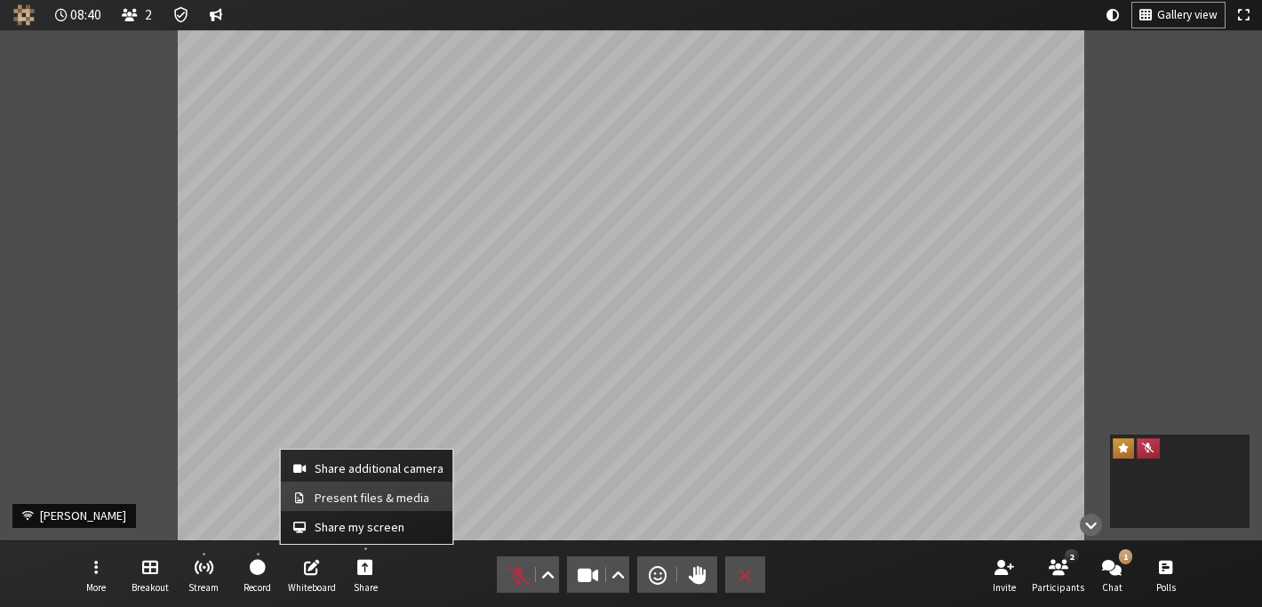
click at [367, 500] on span "Present files & media" at bounding box center [379, 497] width 129 height 13
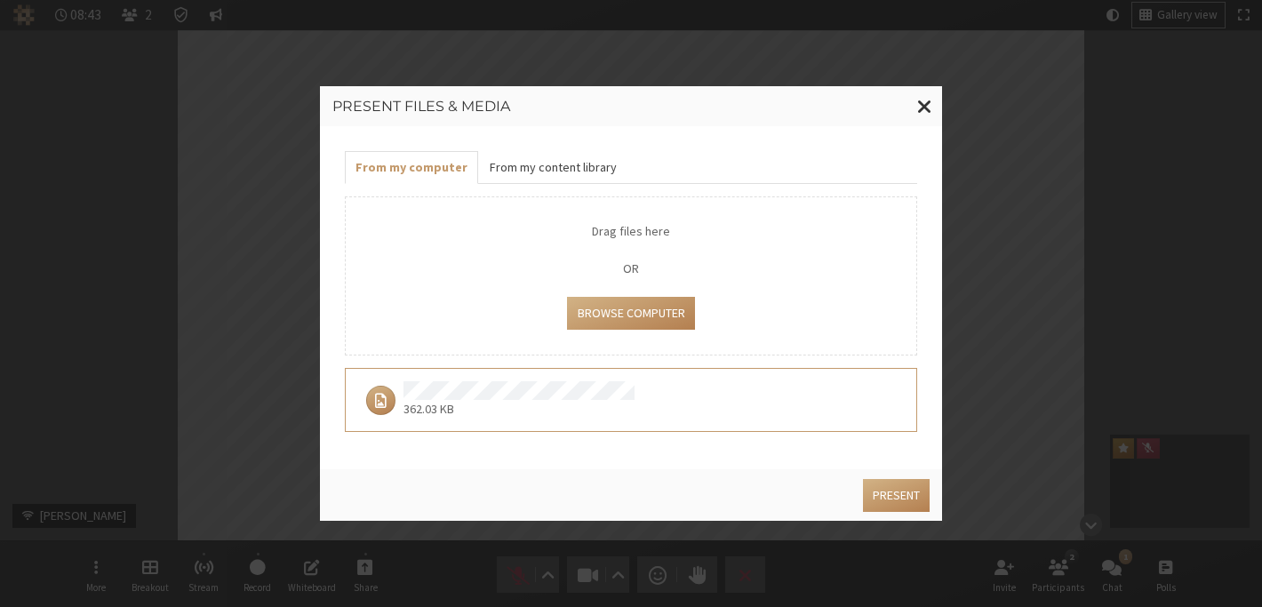
click at [562, 176] on button "From my content library" at bounding box center [552, 167] width 148 height 33
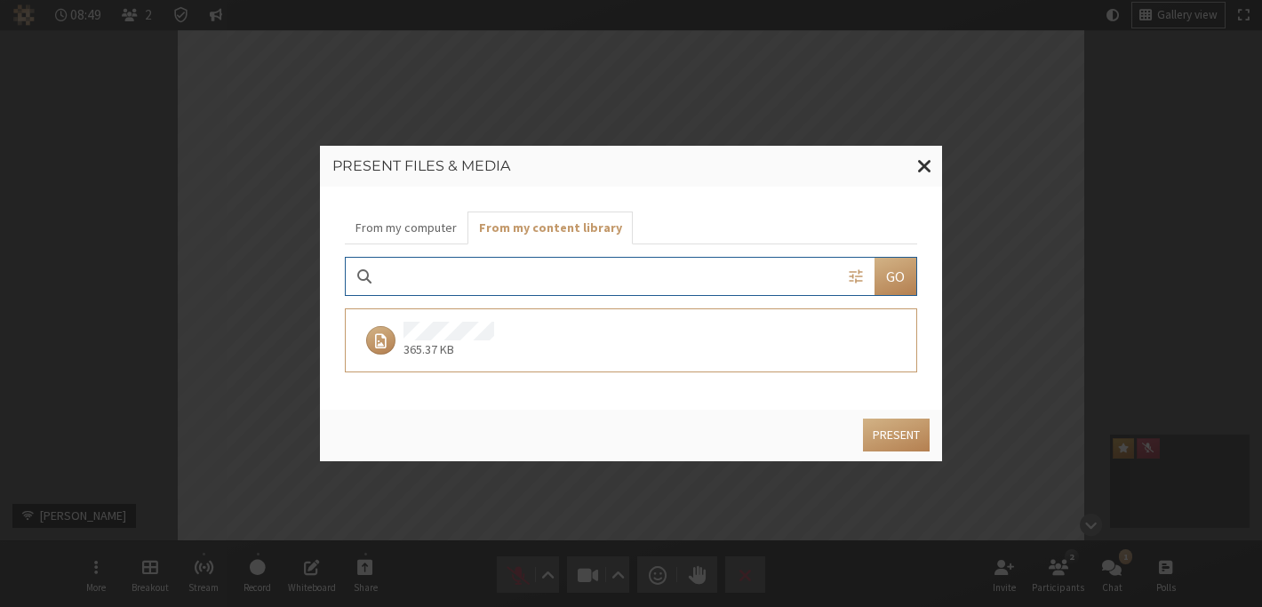
click at [467, 347] on p "365.37 KB" at bounding box center [448, 349] width 91 height 19
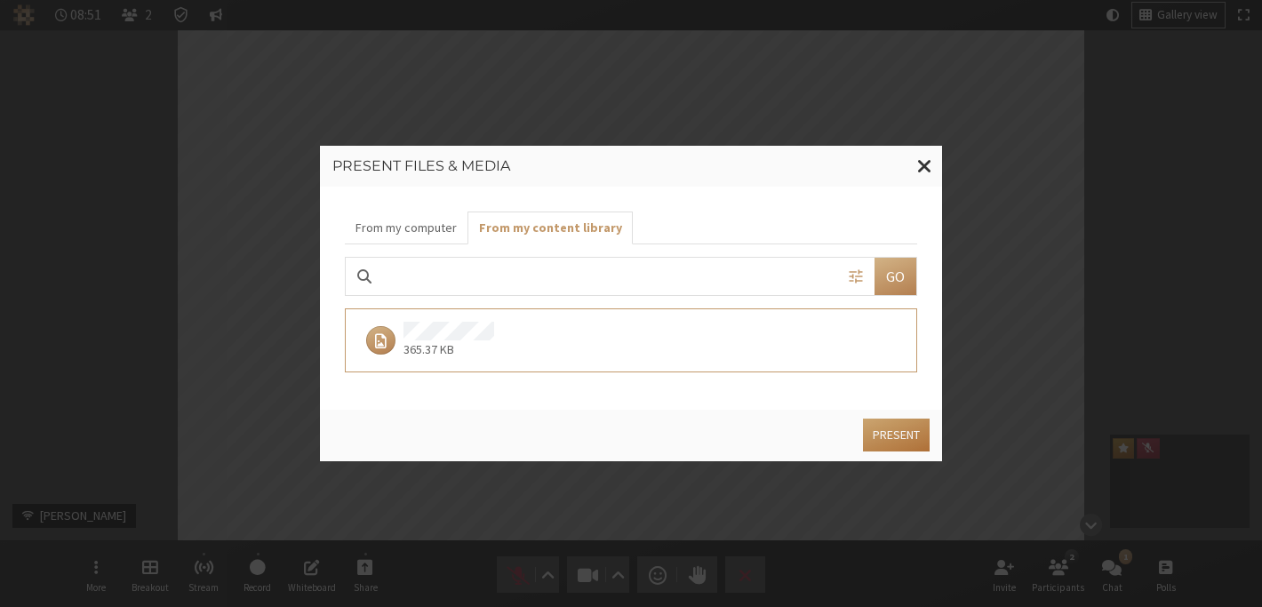
click at [873, 427] on button "Present" at bounding box center [896, 435] width 67 height 33
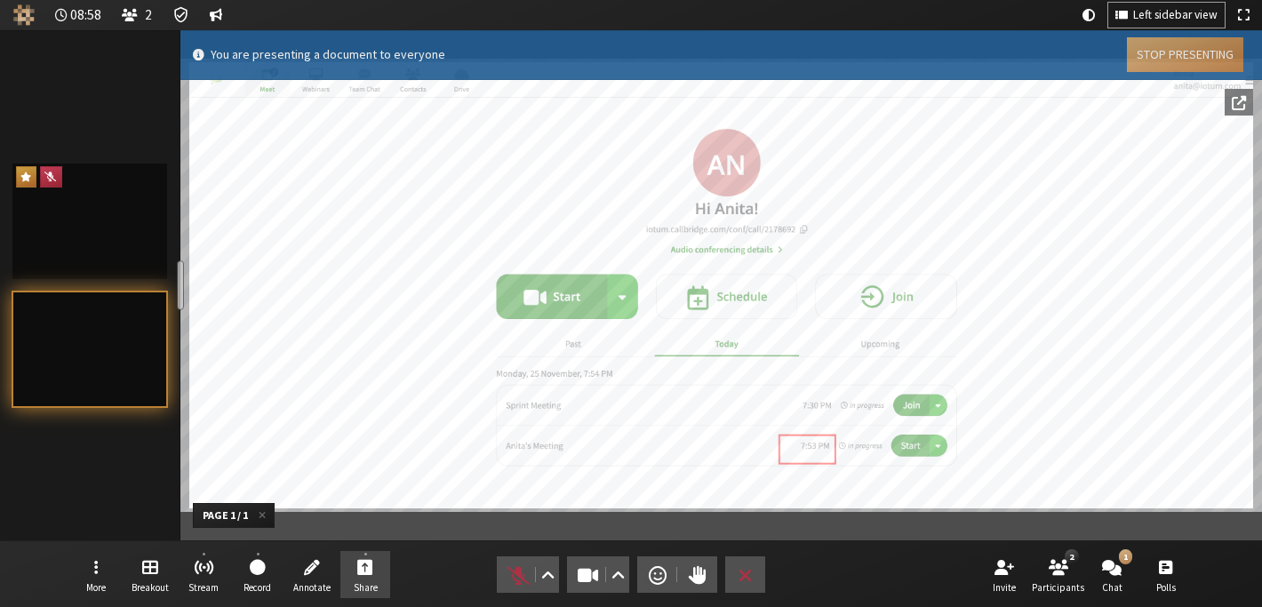
click at [1183, 58] on button "Stop Presenting" at bounding box center [1185, 54] width 116 height 35
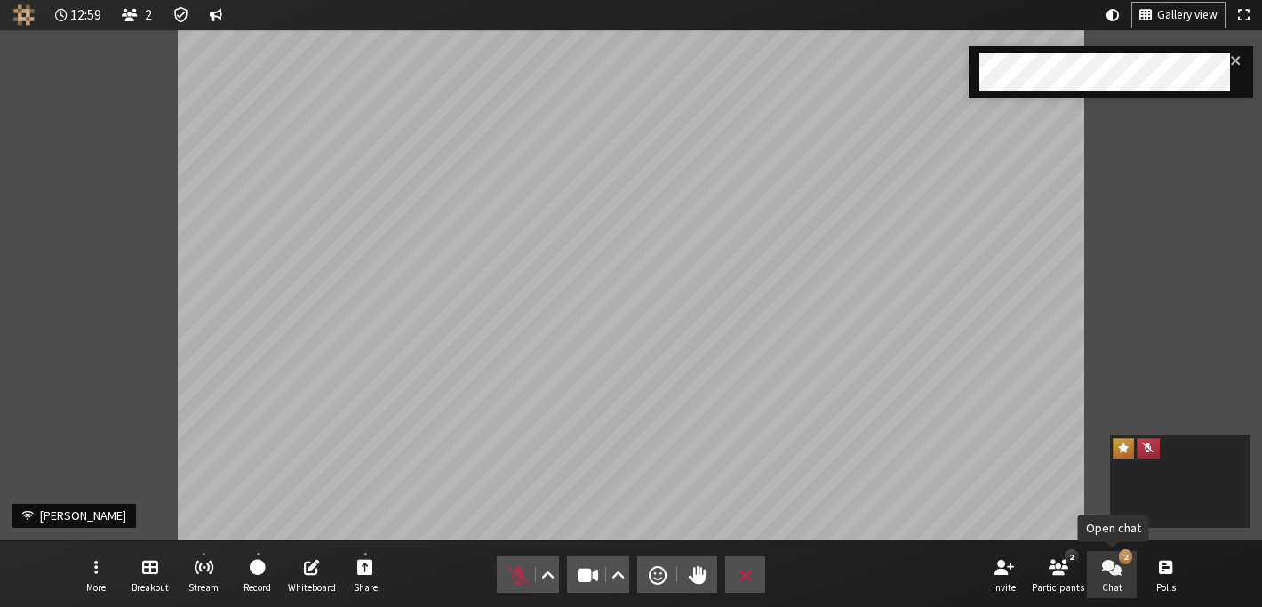
click at [1112, 587] on span "Chat" at bounding box center [1112, 587] width 20 height 11
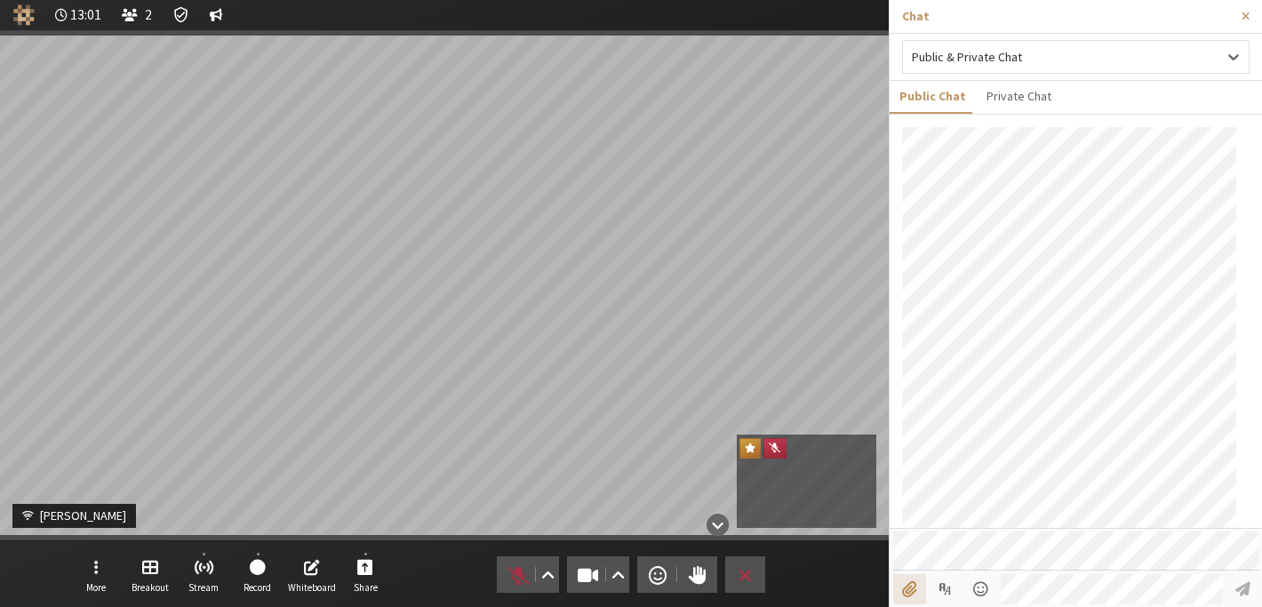
click at [908, 600] on input "File picker" at bounding box center [909, 589] width 33 height 30
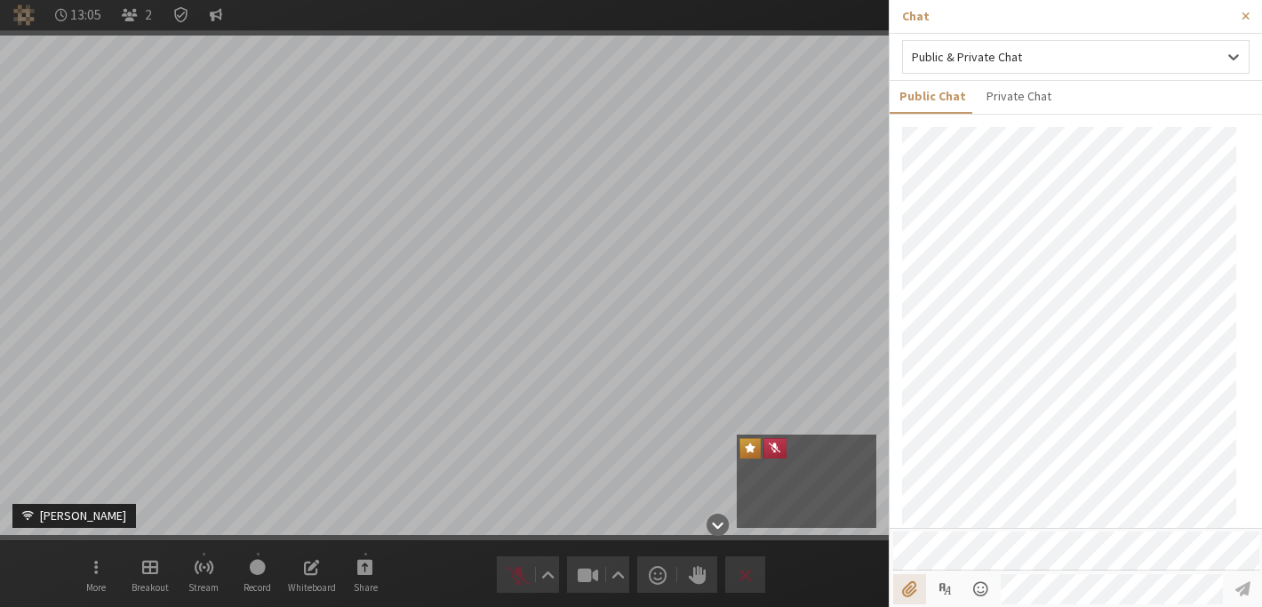
type input "C:\fakepath\Screenshot [DATE] 10.32.50 PM.png"
click at [1248, 15] on span "Close sidebar" at bounding box center [1246, 16] width 8 height 13
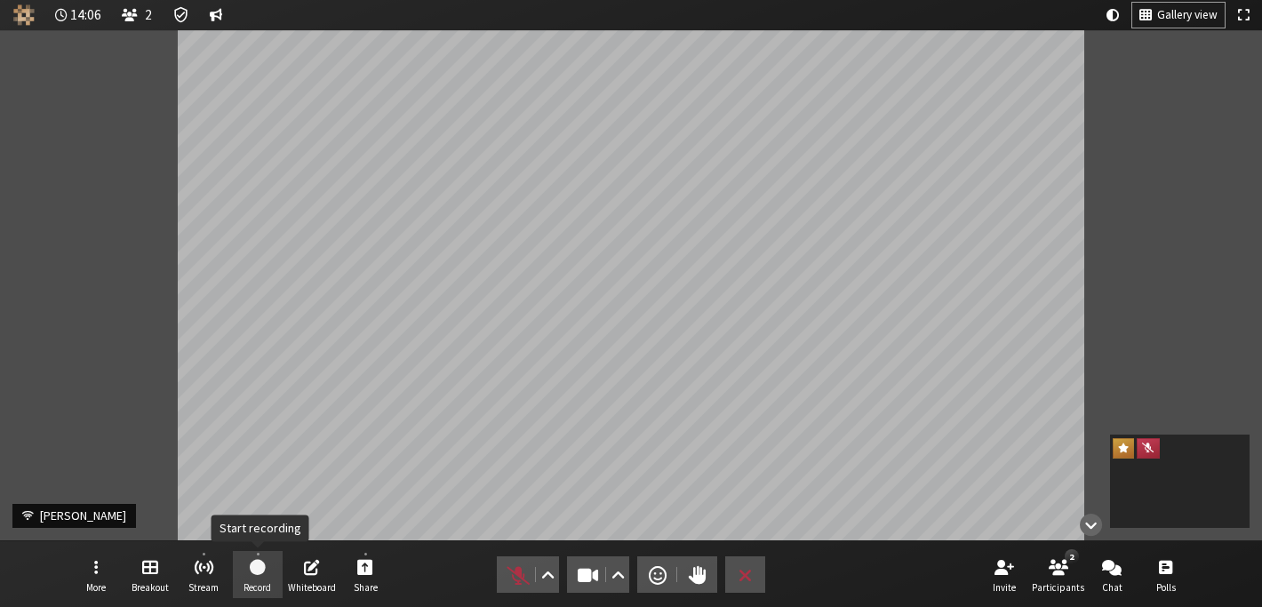
click at [263, 562] on span "Start recording" at bounding box center [258, 566] width 16 height 20
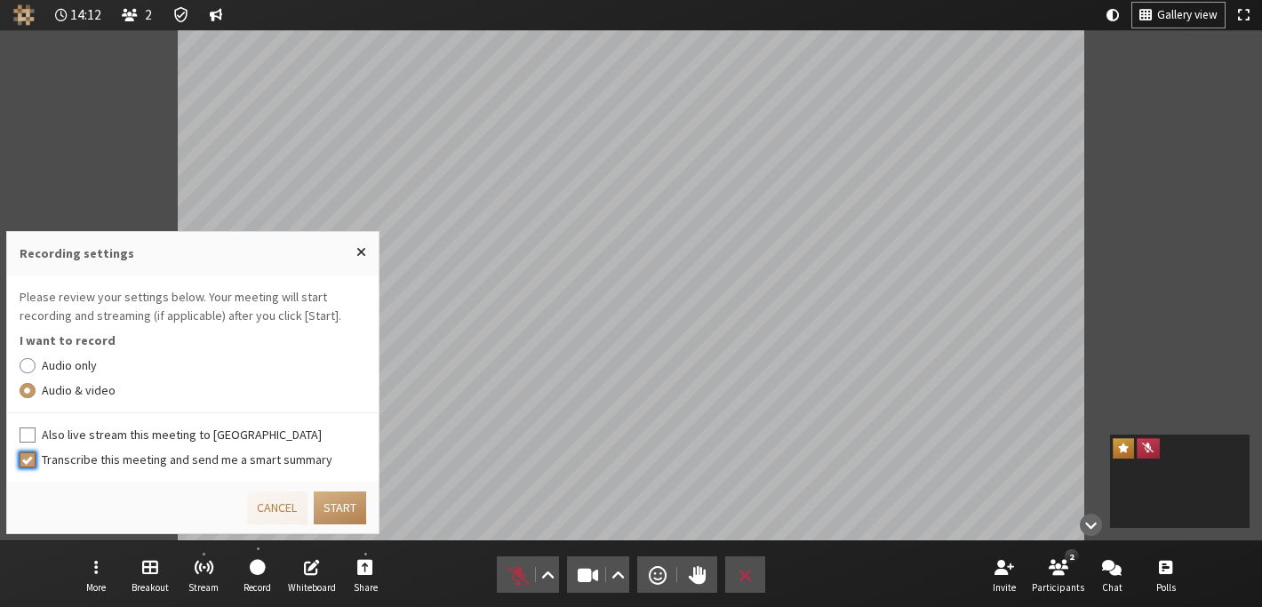
click at [28, 456] on input "Transcribe this meeting and send me a smart summary" at bounding box center [28, 460] width 16 height 18
click at [342, 508] on button "Start" at bounding box center [340, 507] width 52 height 33
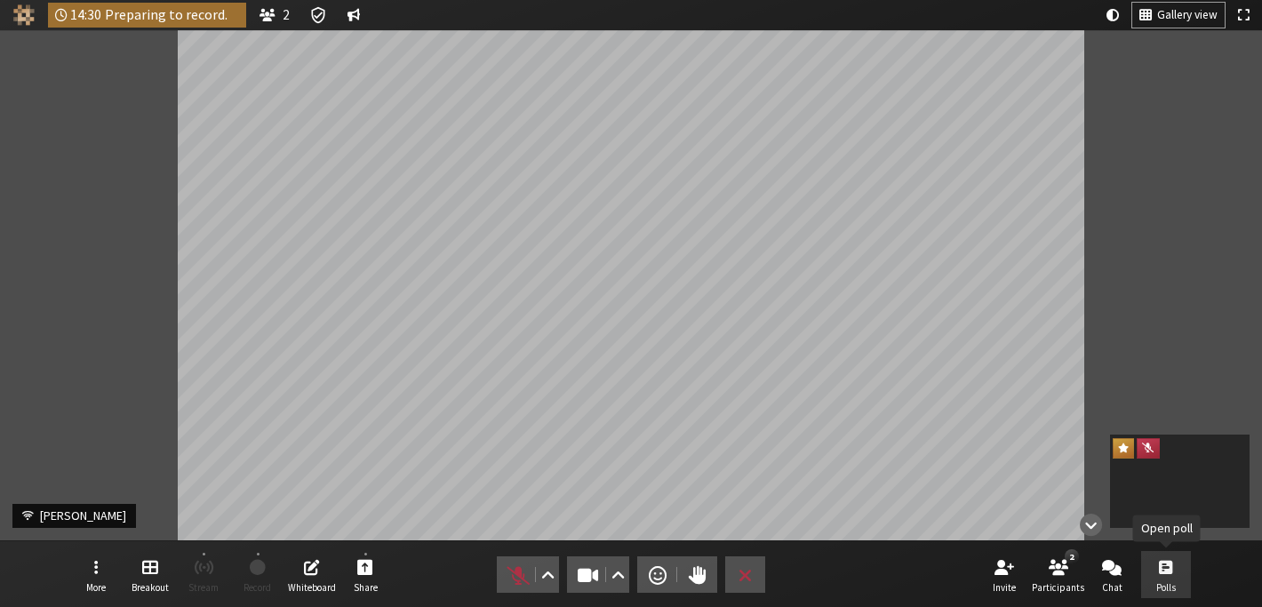
click at [1171, 579] on button "Polls" at bounding box center [1166, 575] width 50 height 48
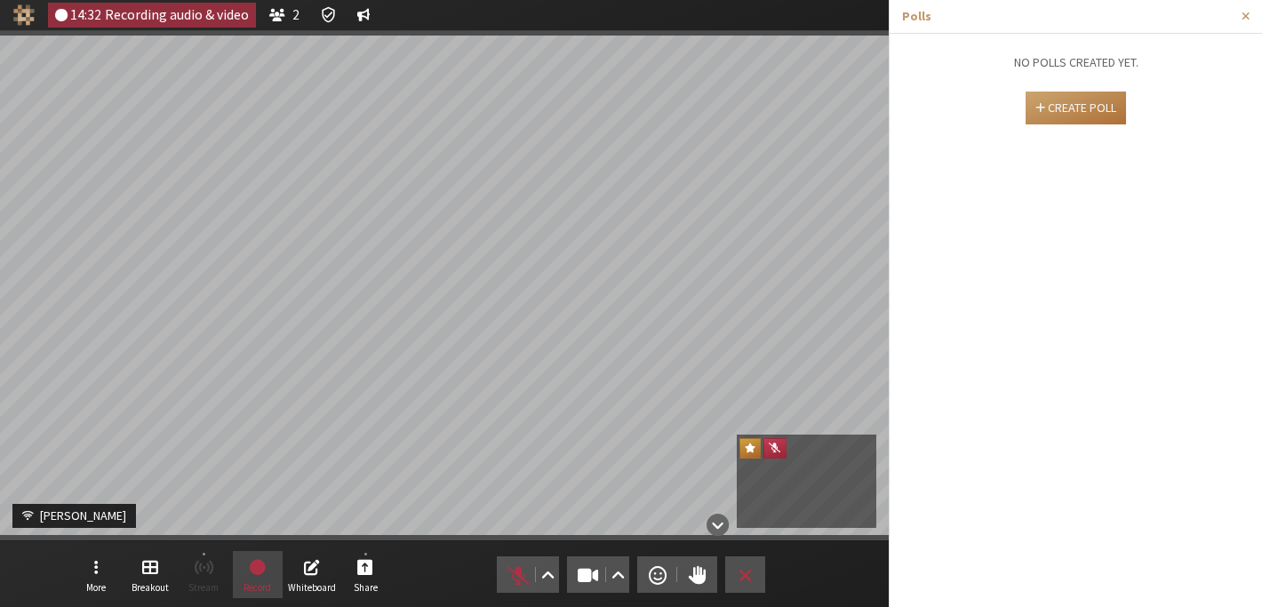
click at [1033, 116] on button "Create poll" at bounding box center [1076, 108] width 101 height 33
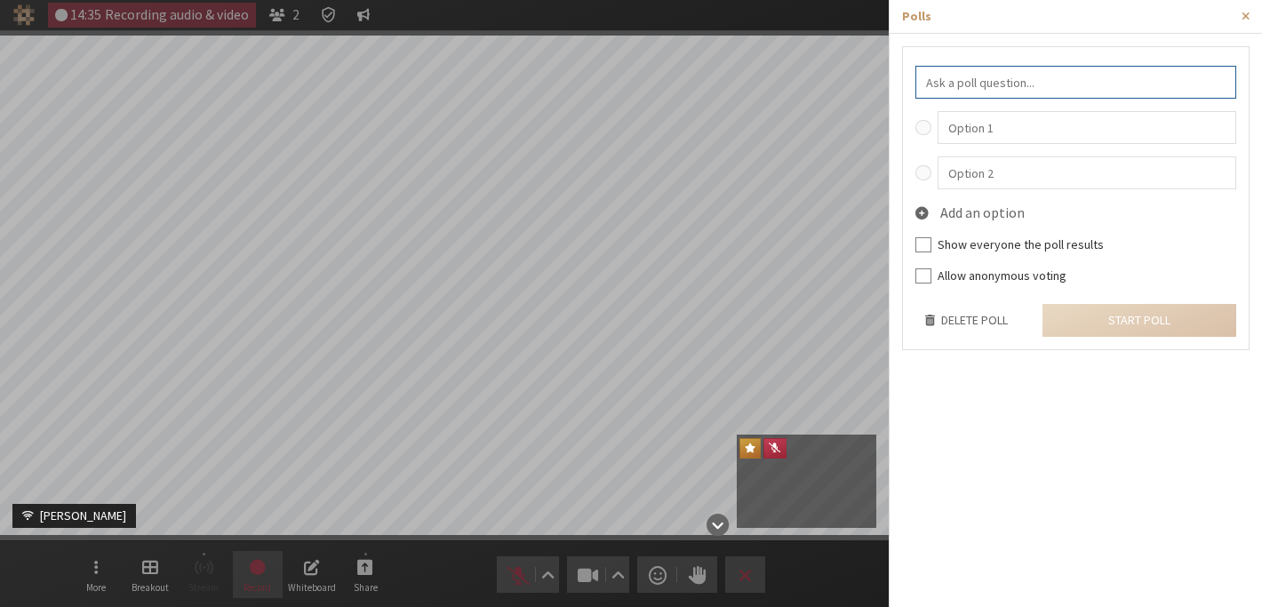
click at [1033, 90] on input "text" at bounding box center [1075, 82] width 321 height 33
type input "test"
click at [1034, 134] on input "text" at bounding box center [1088, 127] width 300 height 33
type input "y"
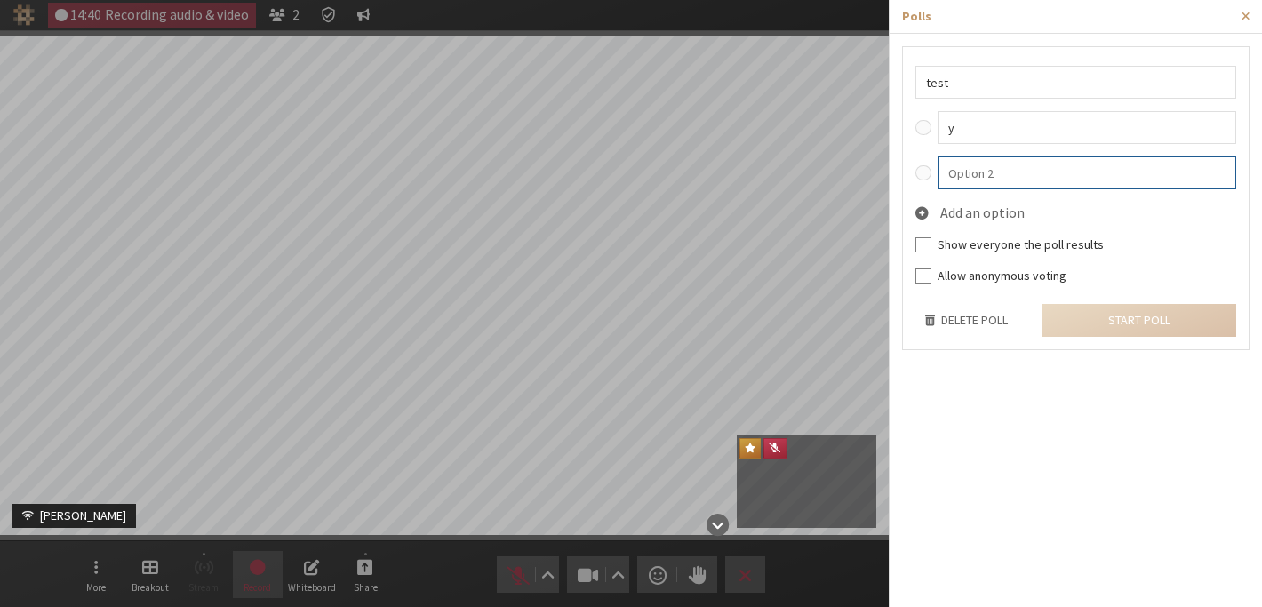
click at [1055, 185] on input "text" at bounding box center [1088, 172] width 300 height 33
type input "n"
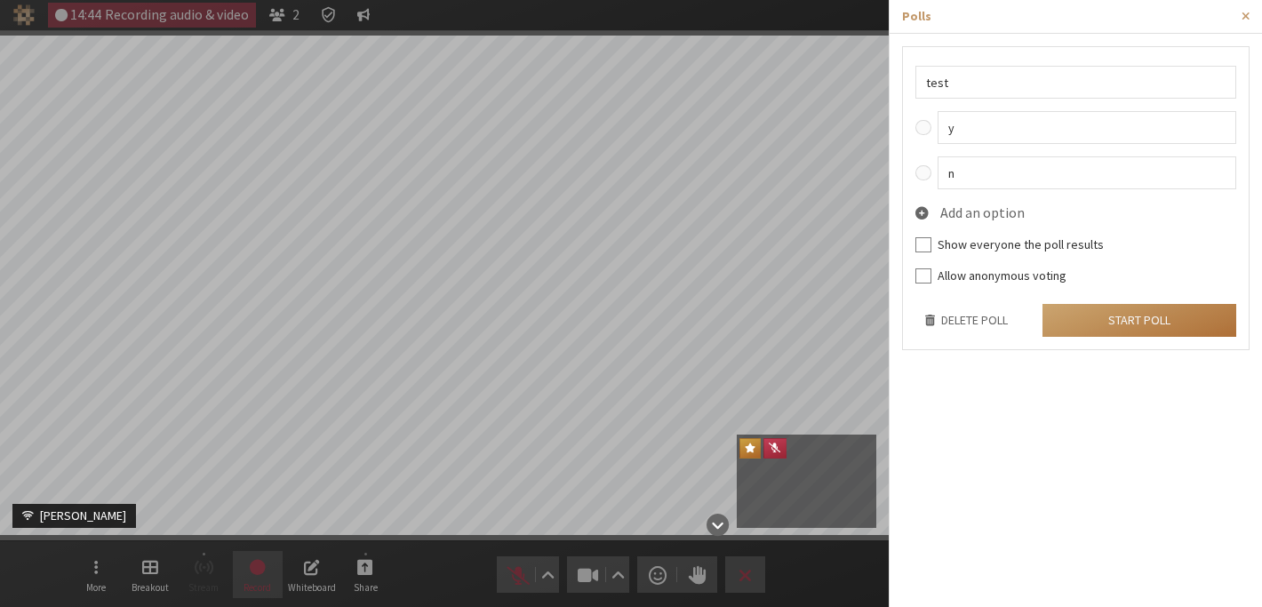
click at [1162, 310] on button "Start poll" at bounding box center [1140, 320] width 194 height 33
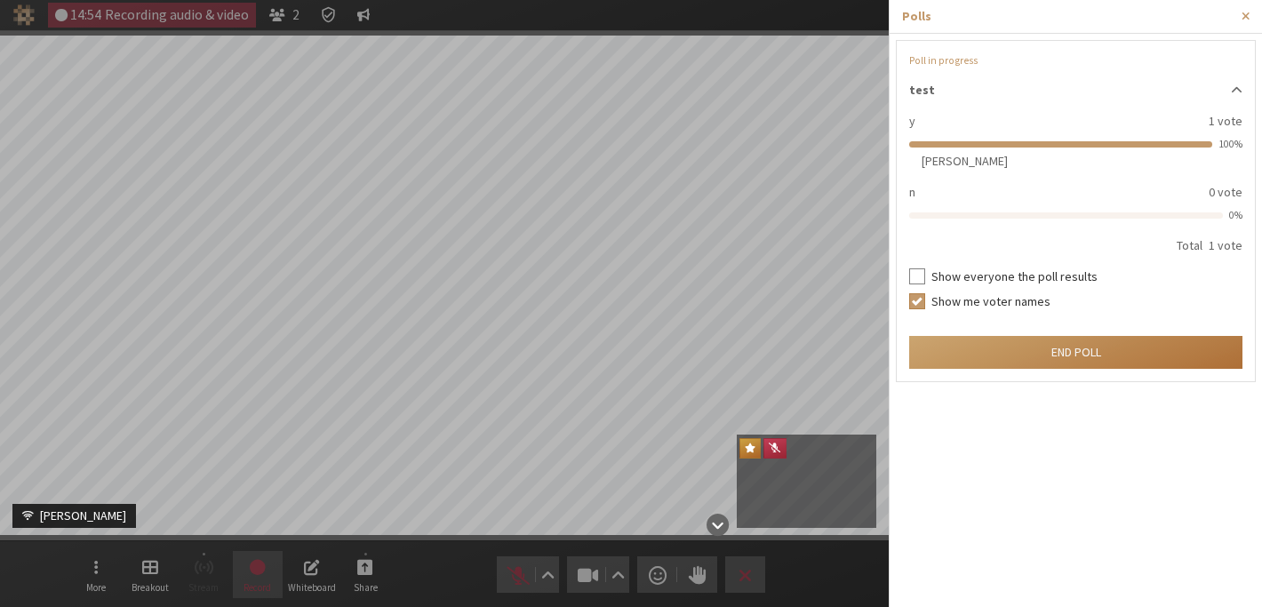
click at [1099, 341] on button "End poll" at bounding box center [1075, 352] width 333 height 33
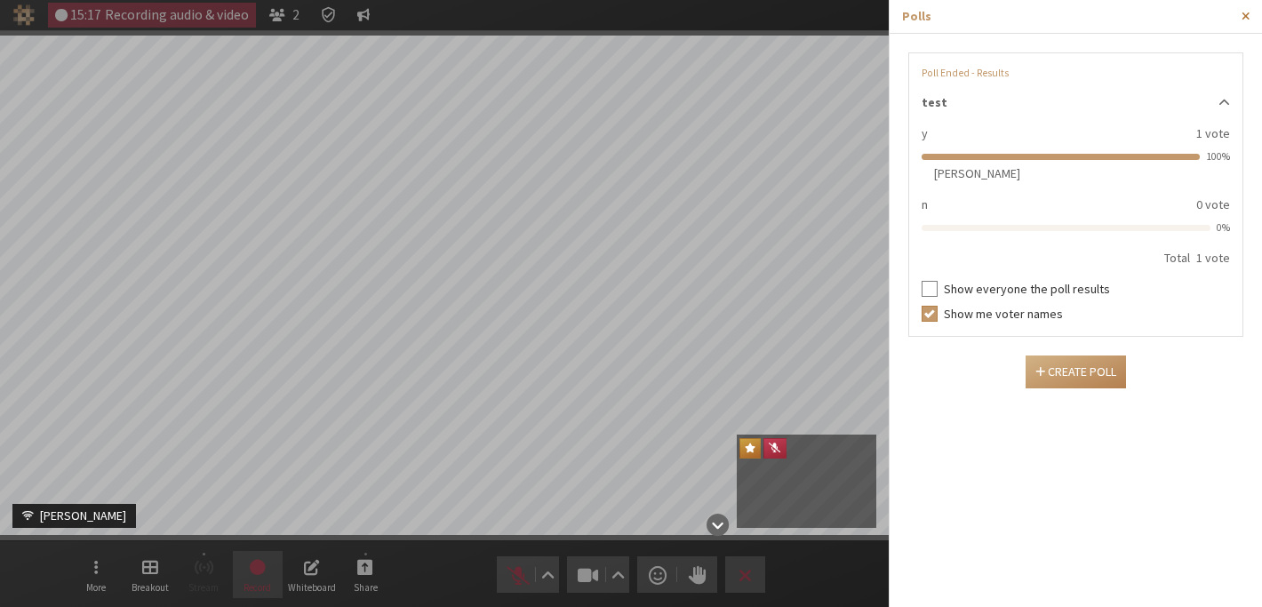
click at [1249, 14] on span "Close sidebar" at bounding box center [1246, 16] width 8 height 13
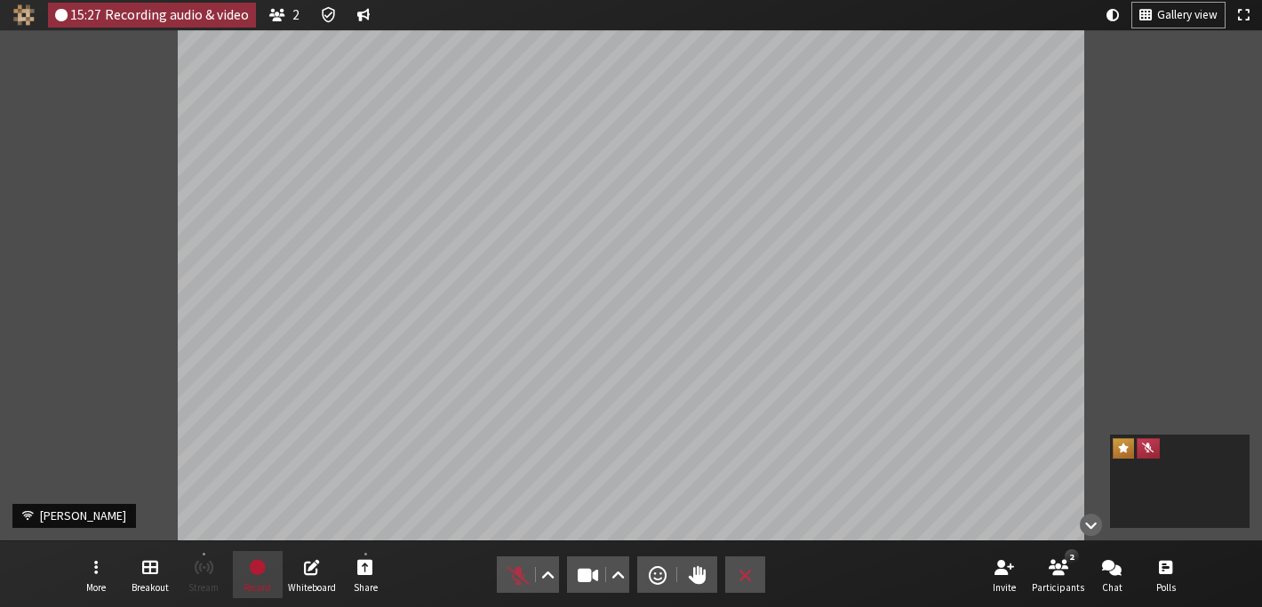
click at [263, 583] on span "Record" at bounding box center [258, 587] width 28 height 11
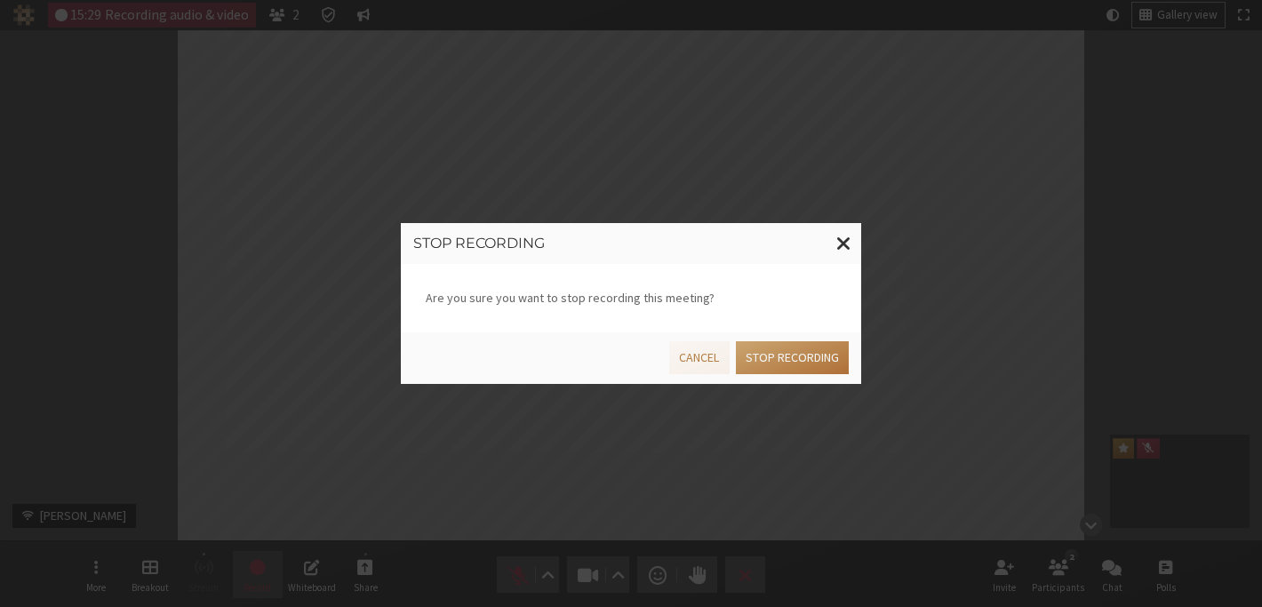
click at [790, 354] on button "Stop recording" at bounding box center [792, 357] width 113 height 33
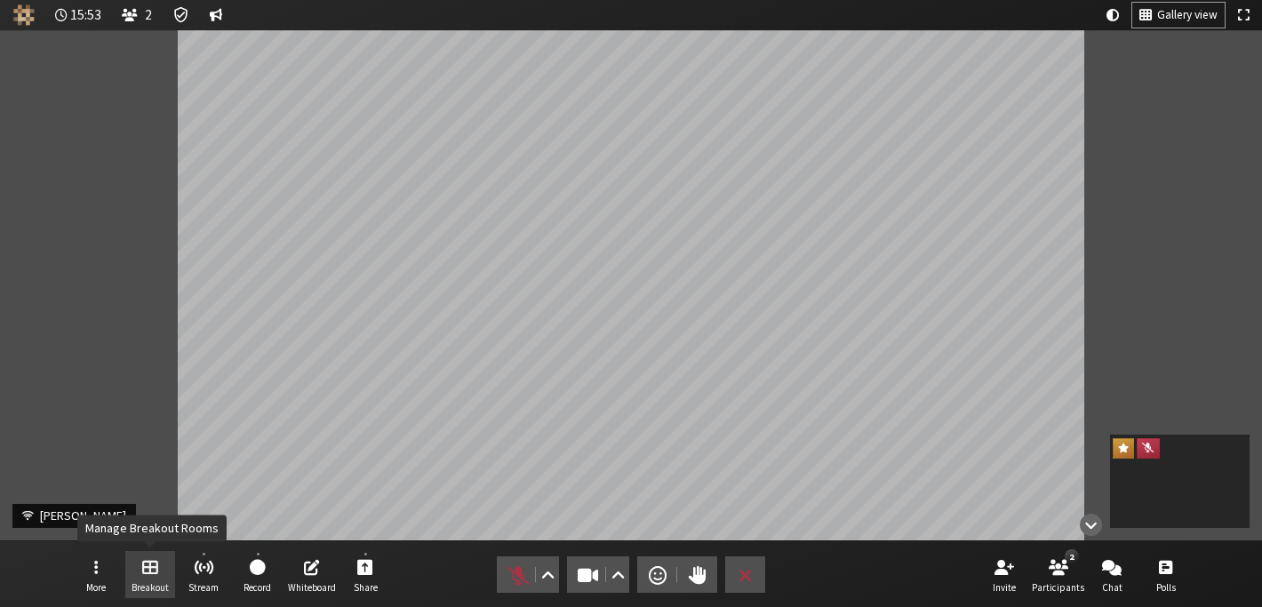
click at [142, 574] on span "Manage Breakout Rooms" at bounding box center [150, 566] width 16 height 20
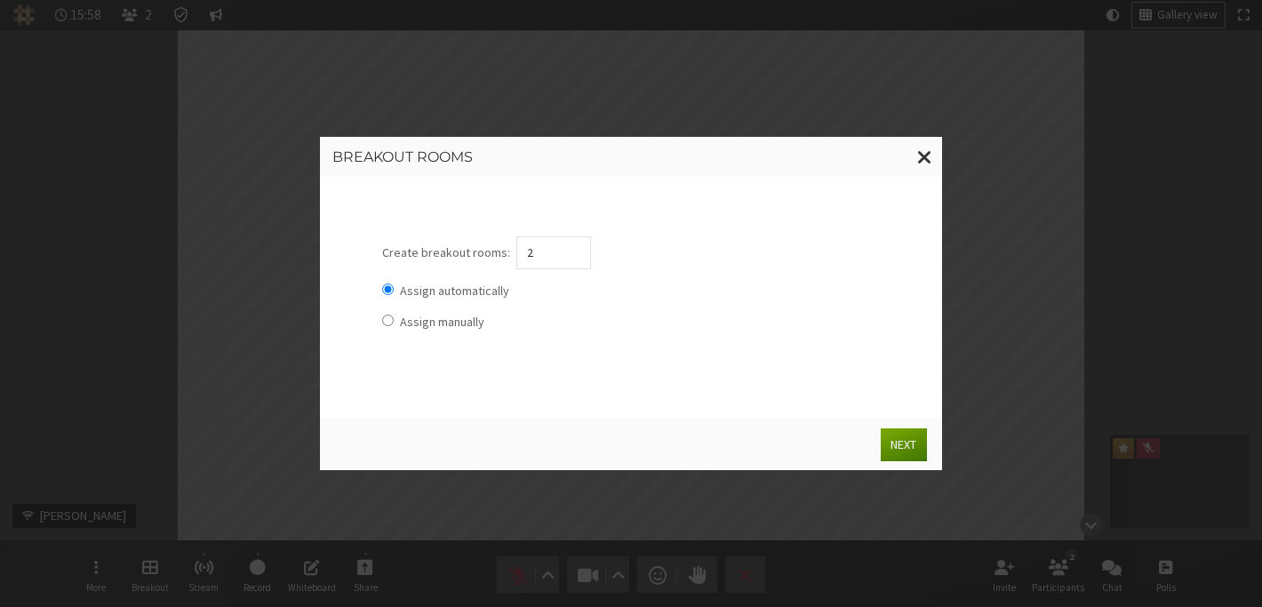
click at [907, 444] on button "Next" at bounding box center [903, 444] width 45 height 33
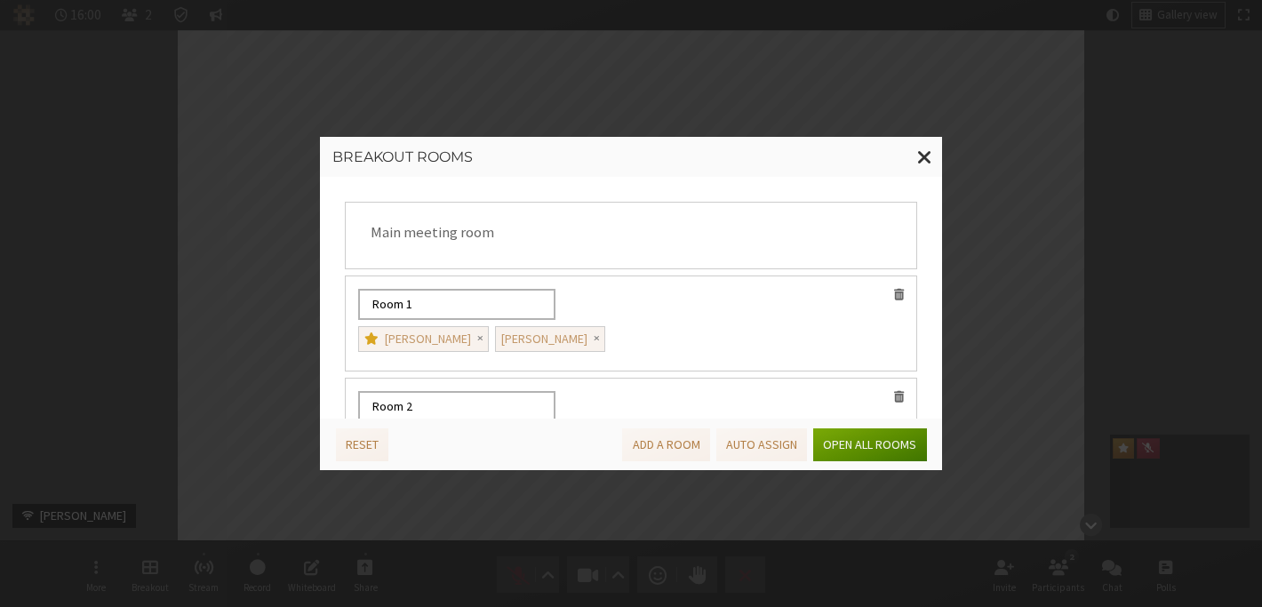
click at [907, 444] on button "Open all rooms" at bounding box center [869, 444] width 113 height 33
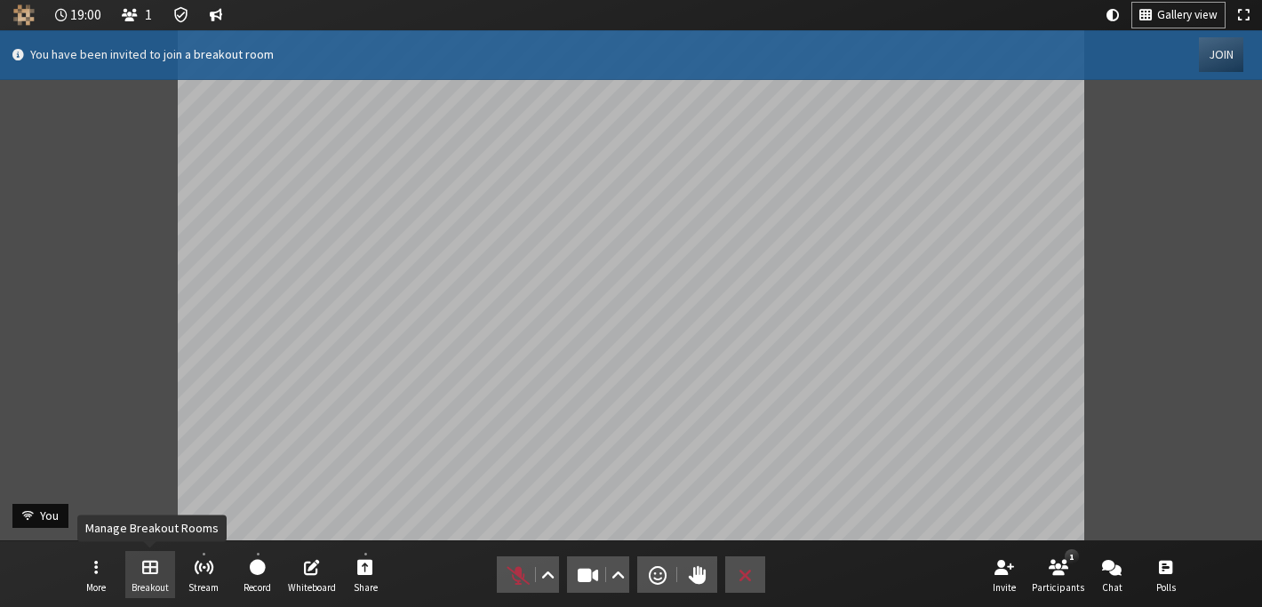
click at [138, 571] on button "Breakout" at bounding box center [150, 575] width 50 height 48
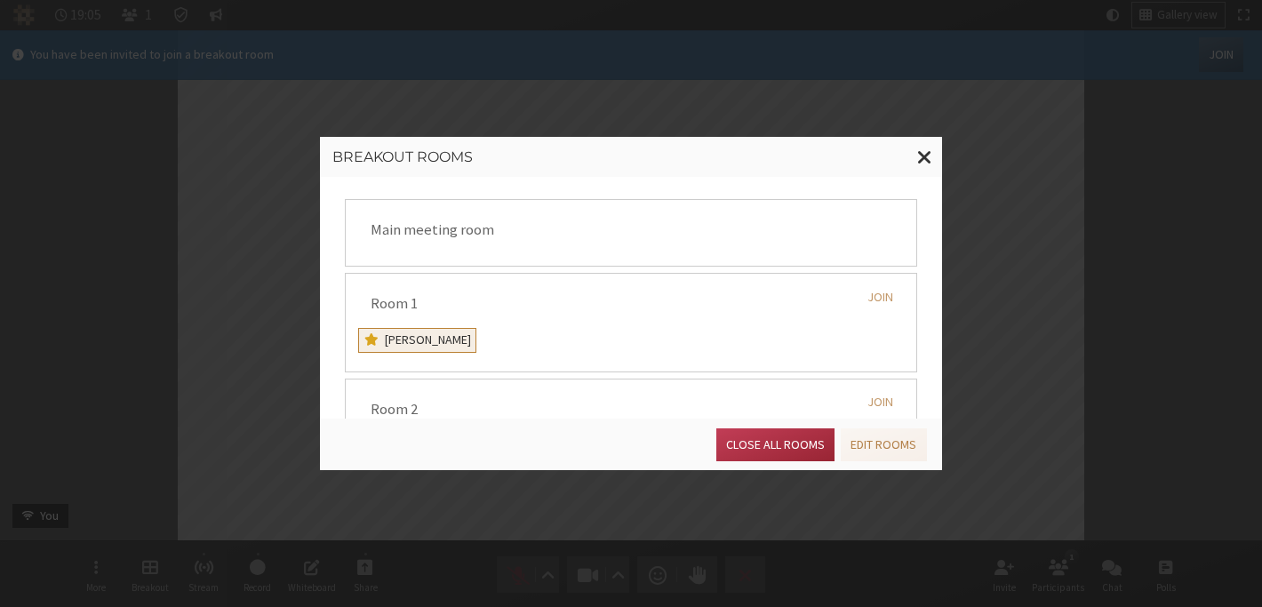
scroll to position [2, 0]
click at [759, 451] on button "Close all rooms" at bounding box center [775, 444] width 118 height 33
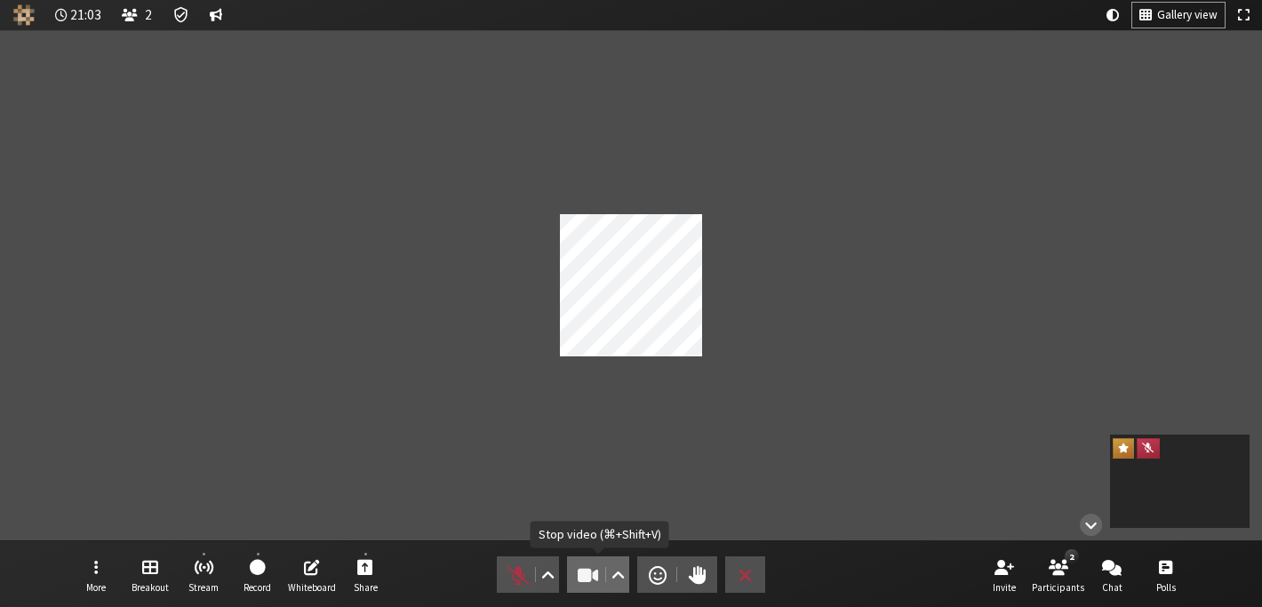
click at [588, 573] on span "Stop video (⌘+Shift+V)" at bounding box center [588, 575] width 25 height 25
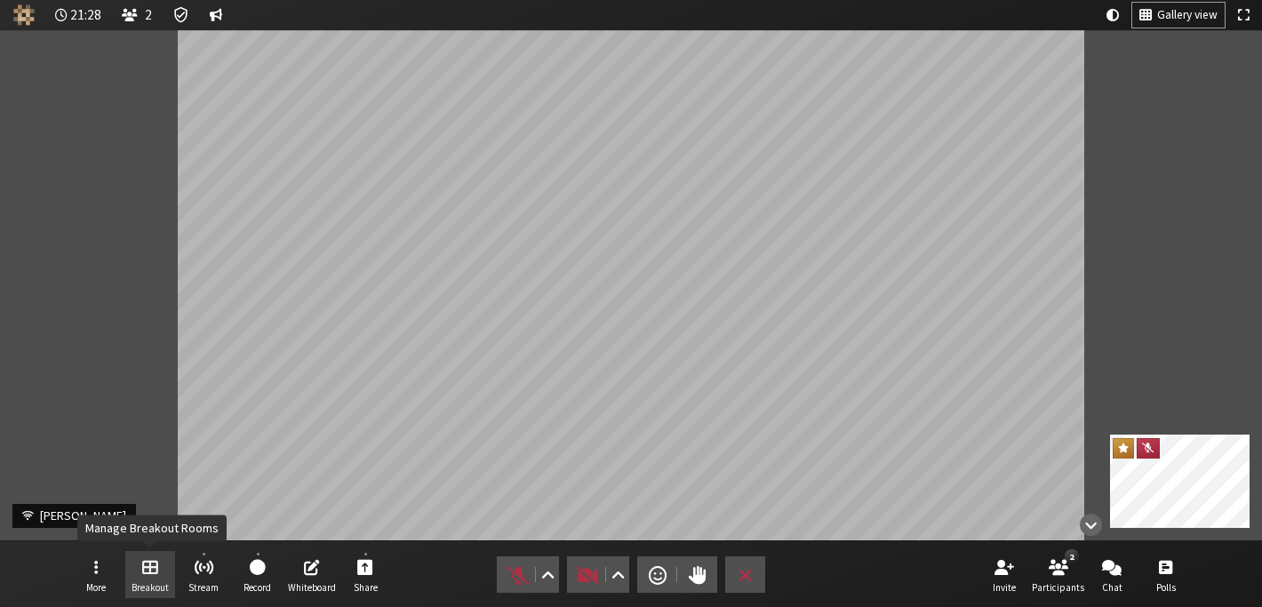
click at [143, 560] on span "Manage Breakout Rooms" at bounding box center [150, 566] width 16 height 20
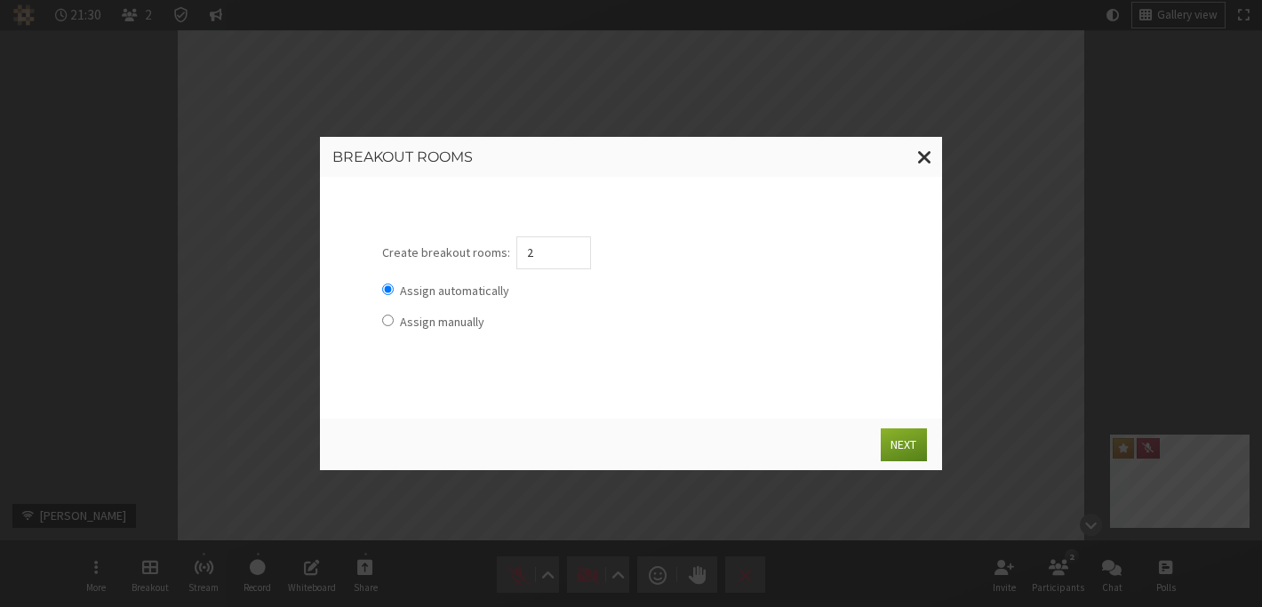
click at [422, 324] on label "Assign manually" at bounding box center [442, 322] width 84 height 16
click at [394, 324] on input "Assign manually" at bounding box center [388, 321] width 12 height 12
radio input "true"
click at [910, 451] on button "Next" at bounding box center [903, 444] width 45 height 33
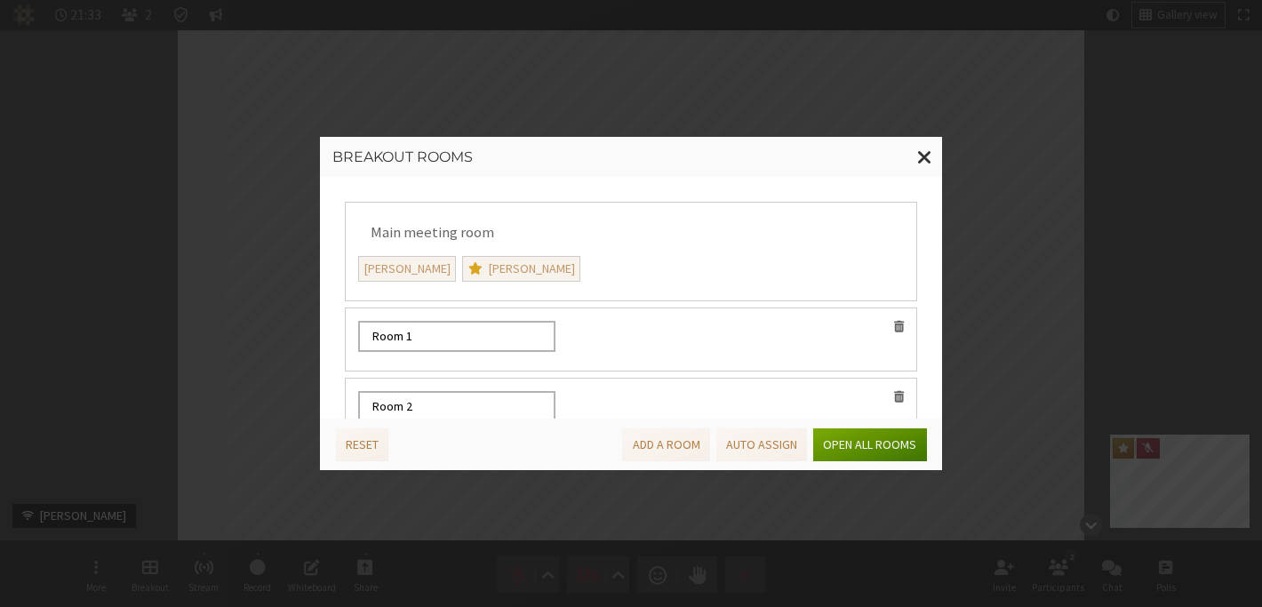
click at [910, 451] on button "Open all rooms" at bounding box center [869, 444] width 113 height 33
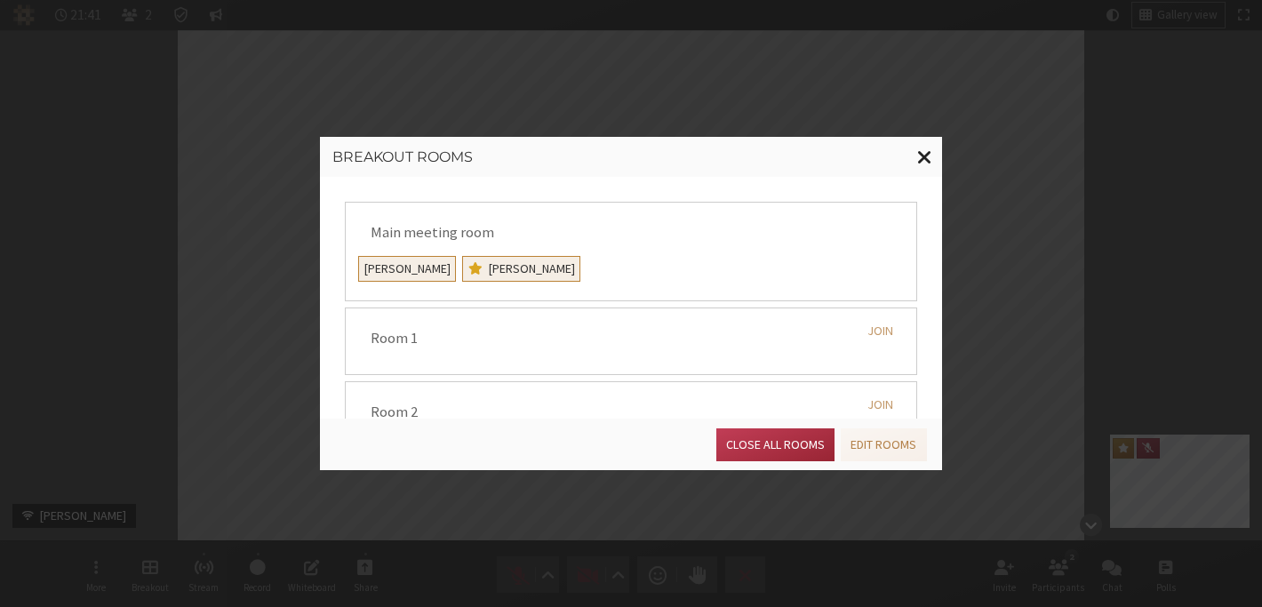
click at [928, 150] on span "Close modal" at bounding box center [924, 157] width 15 height 22
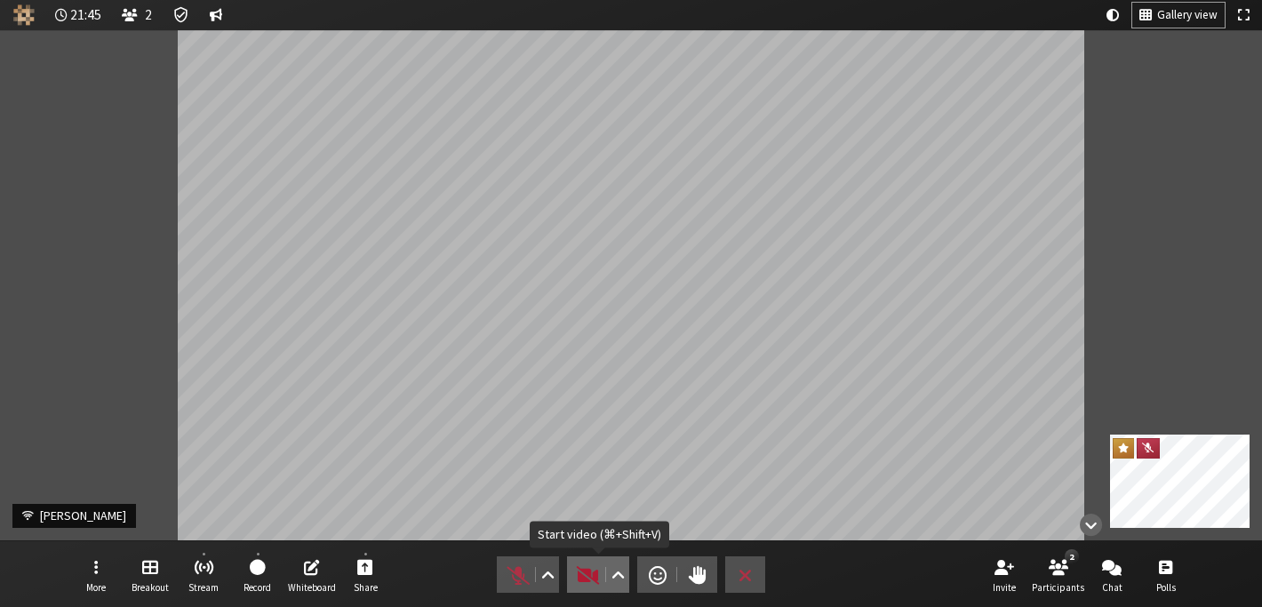
click at [586, 568] on span "Start video (⌘+Shift+V)" at bounding box center [588, 575] width 25 height 25
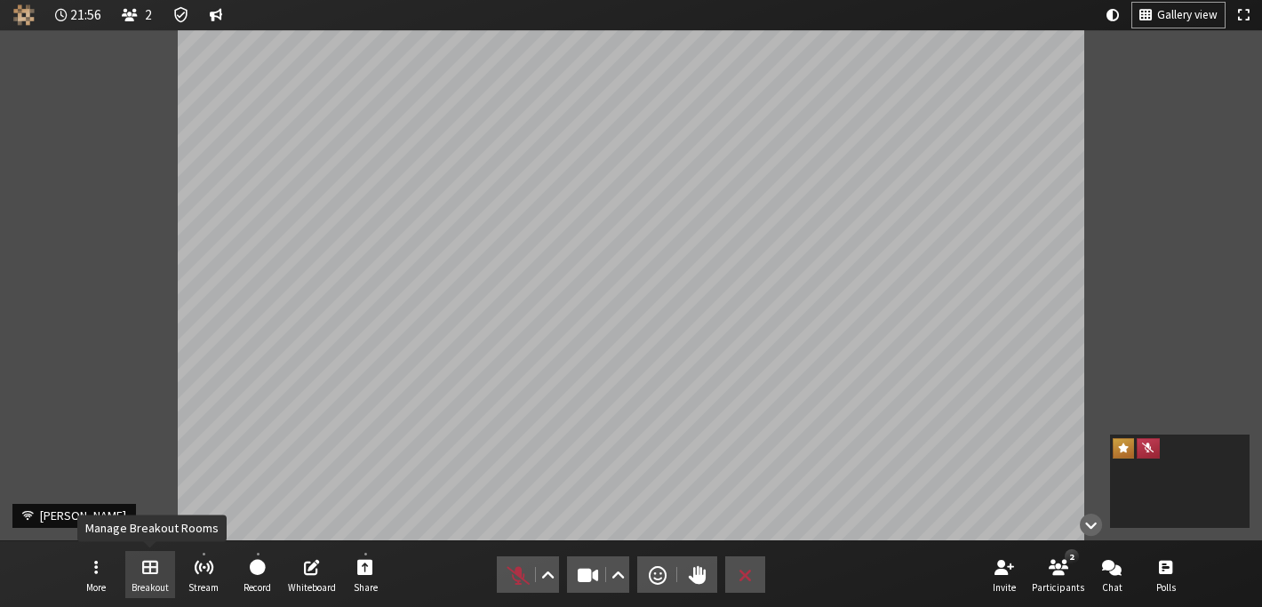
click at [149, 557] on span "Manage Breakout Rooms" at bounding box center [150, 566] width 16 height 20
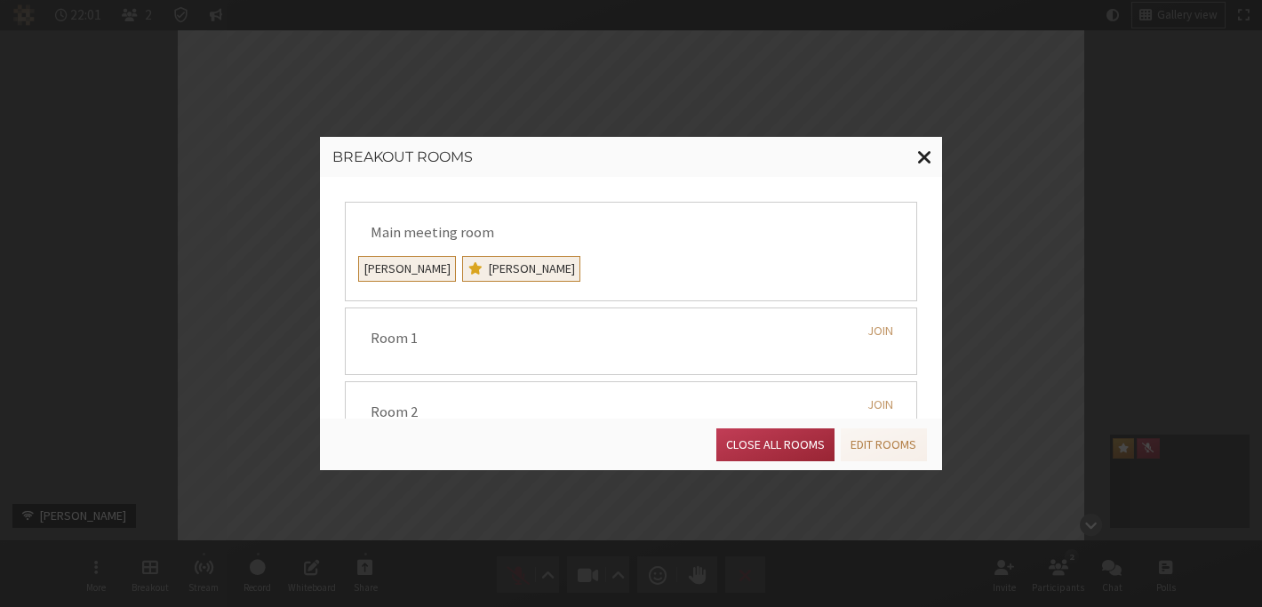
click at [923, 160] on span "Close modal" at bounding box center [924, 157] width 15 height 22
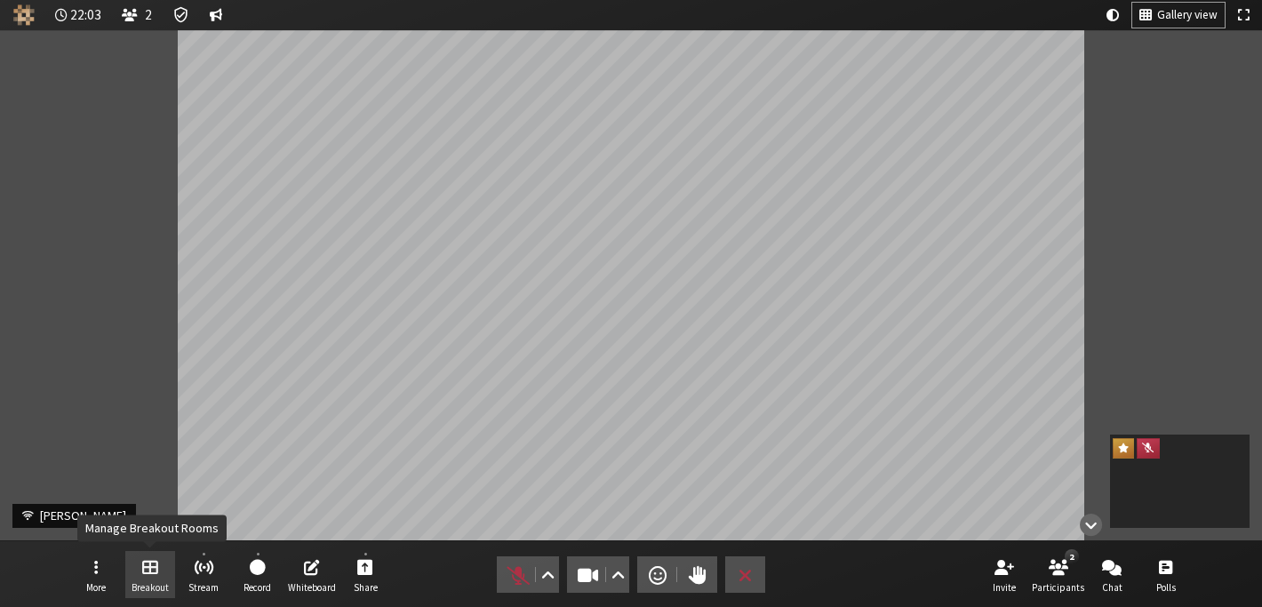
click at [145, 563] on span "Manage Breakout Rooms" at bounding box center [150, 566] width 16 height 20
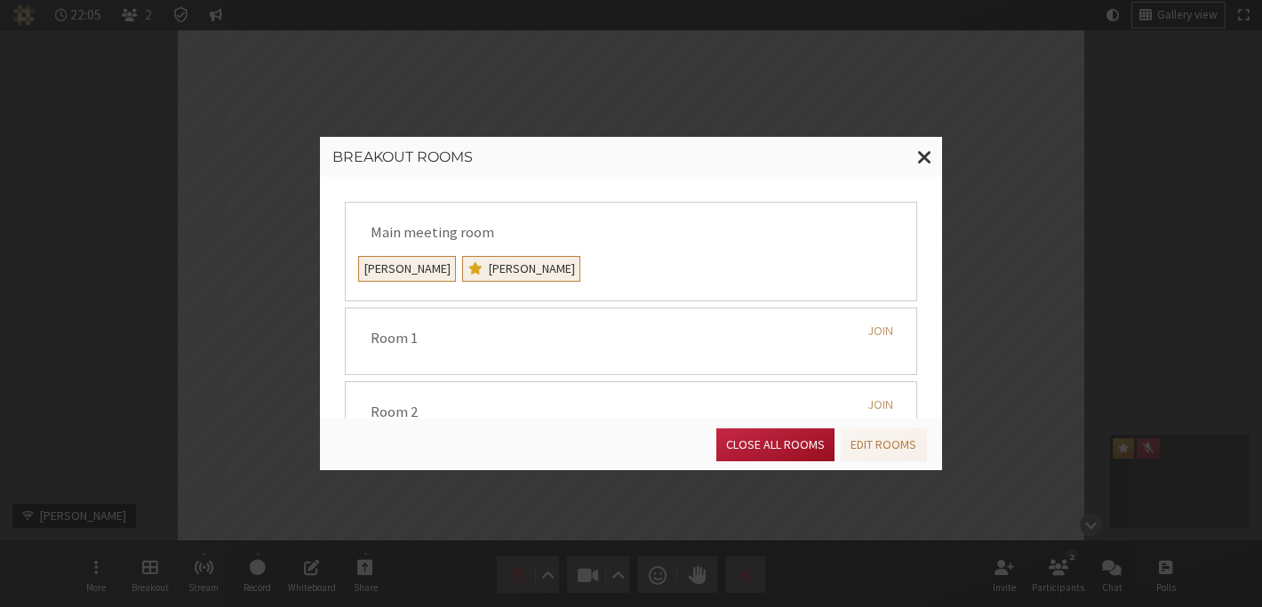
click at [760, 451] on button "Close all rooms" at bounding box center [775, 444] width 118 height 33
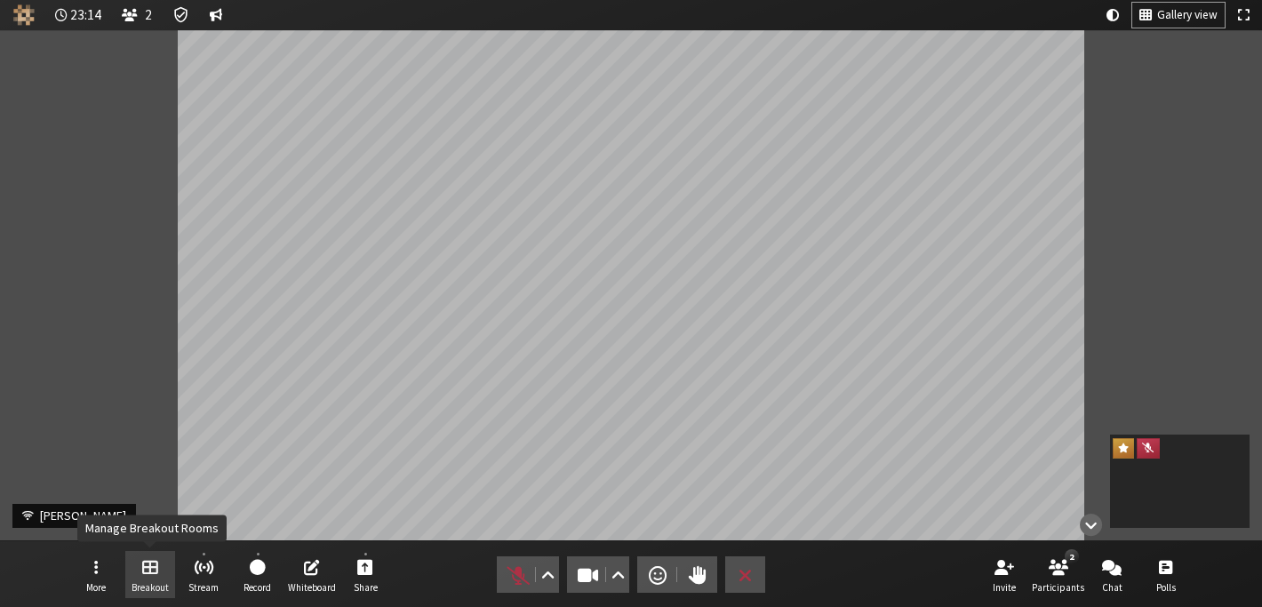
click at [149, 579] on button "Breakout" at bounding box center [150, 575] width 50 height 48
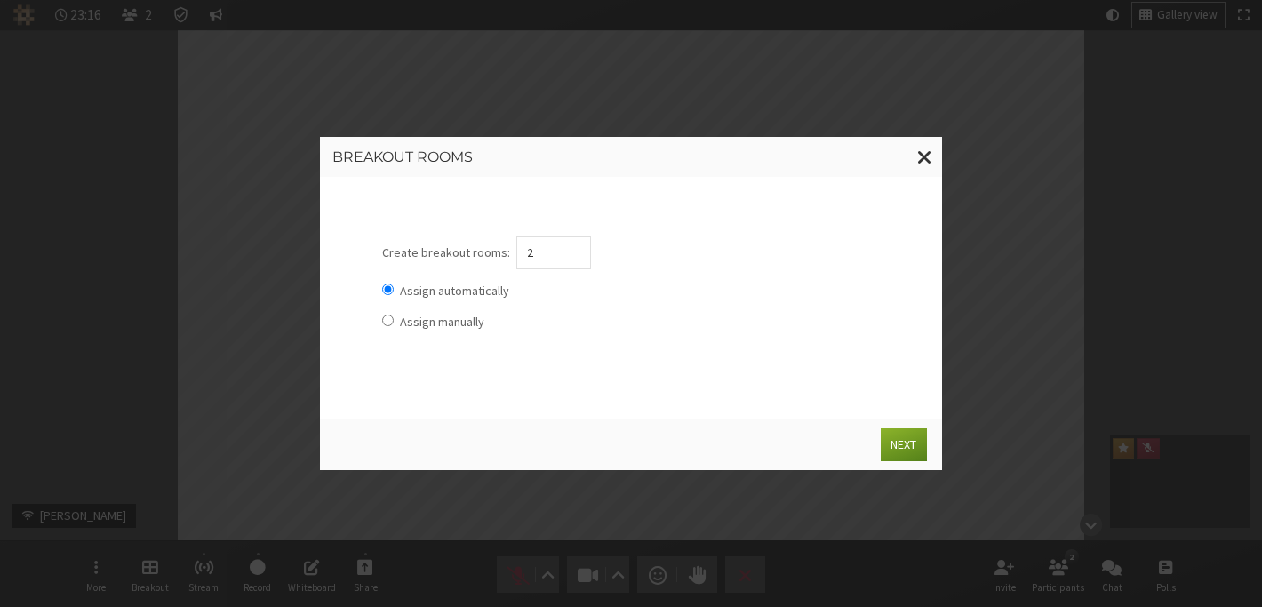
click at [459, 326] on label "Assign manually" at bounding box center [442, 322] width 84 height 16
click at [394, 326] on input "Assign manually" at bounding box center [388, 321] width 12 height 12
radio input "true"
click at [892, 439] on button "Next" at bounding box center [903, 444] width 45 height 33
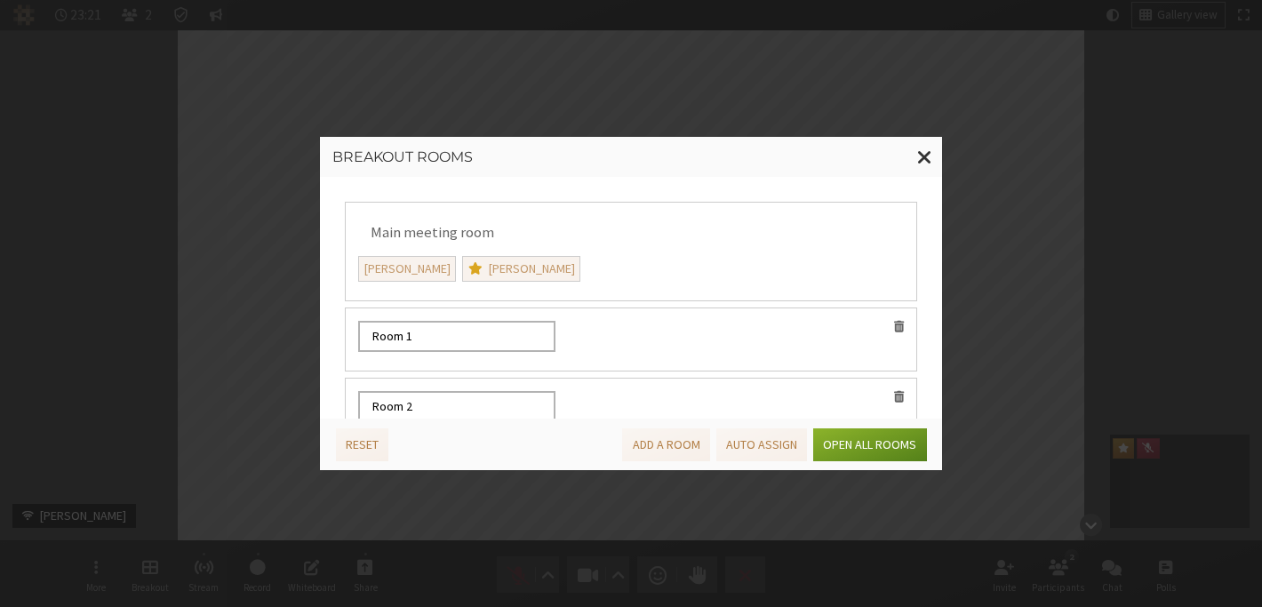
scroll to position [46, 0]
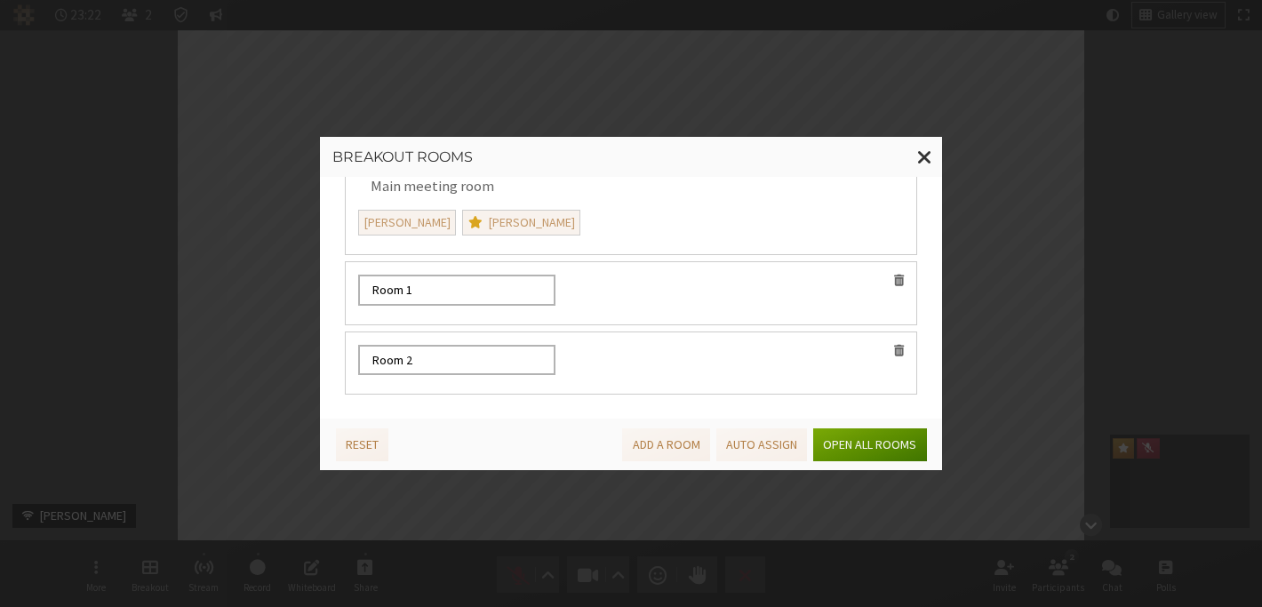
click at [894, 443] on button "Open all rooms" at bounding box center [869, 444] width 113 height 33
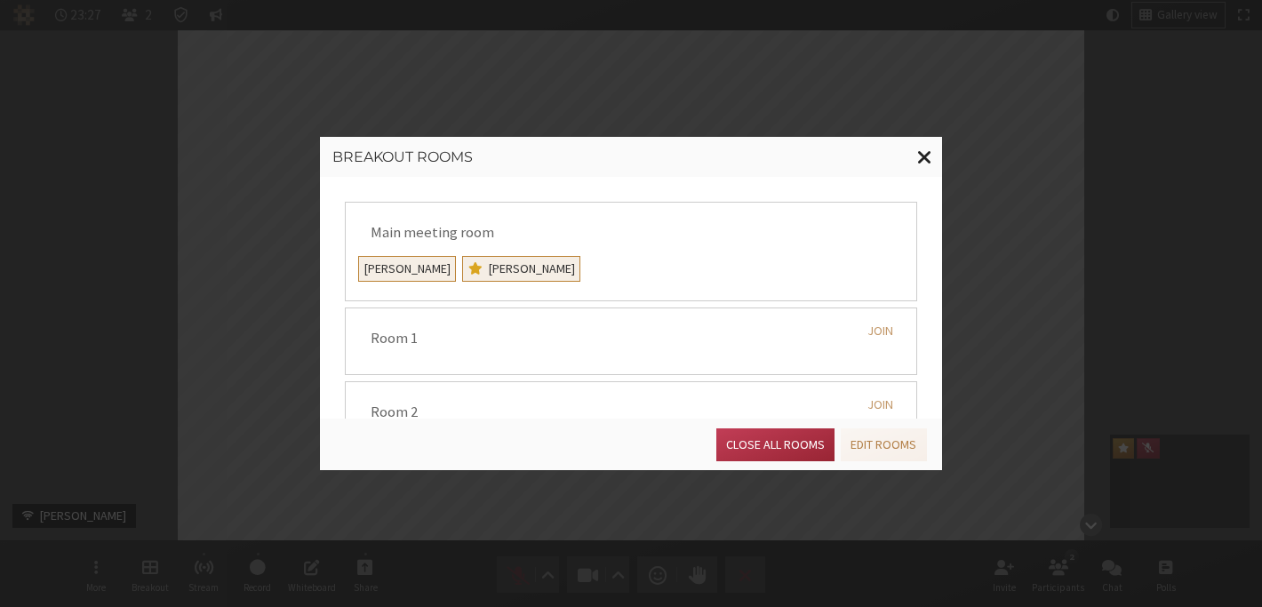
click at [931, 155] on button "Close modal" at bounding box center [924, 157] width 35 height 41
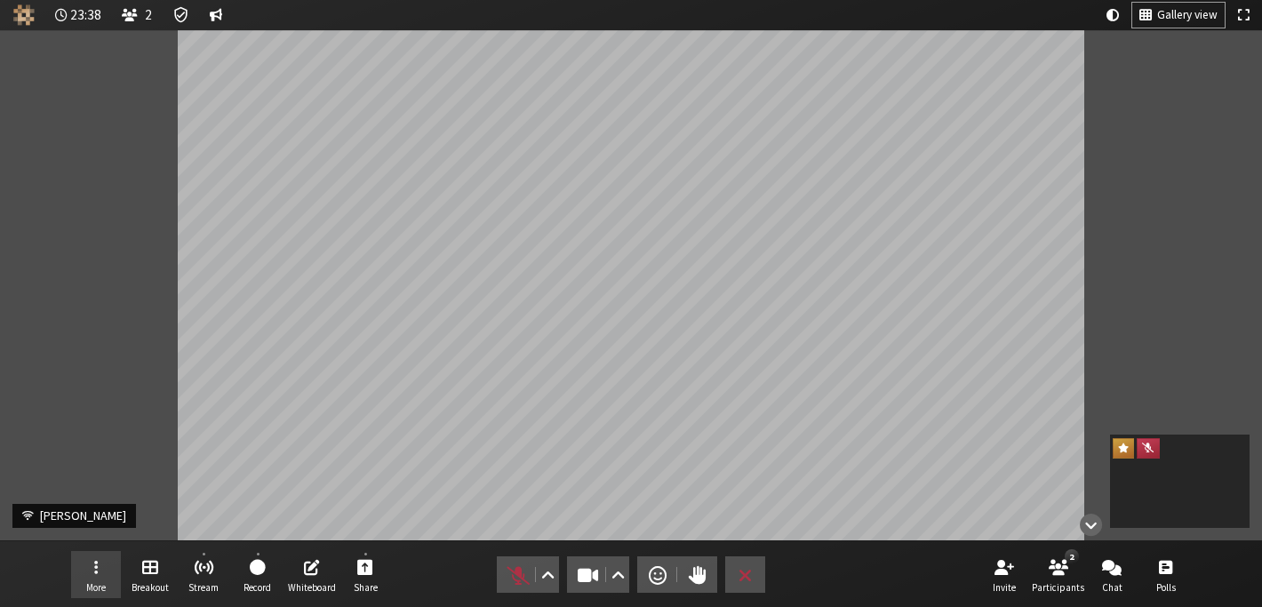
click at [106, 562] on button "More" at bounding box center [96, 575] width 50 height 48
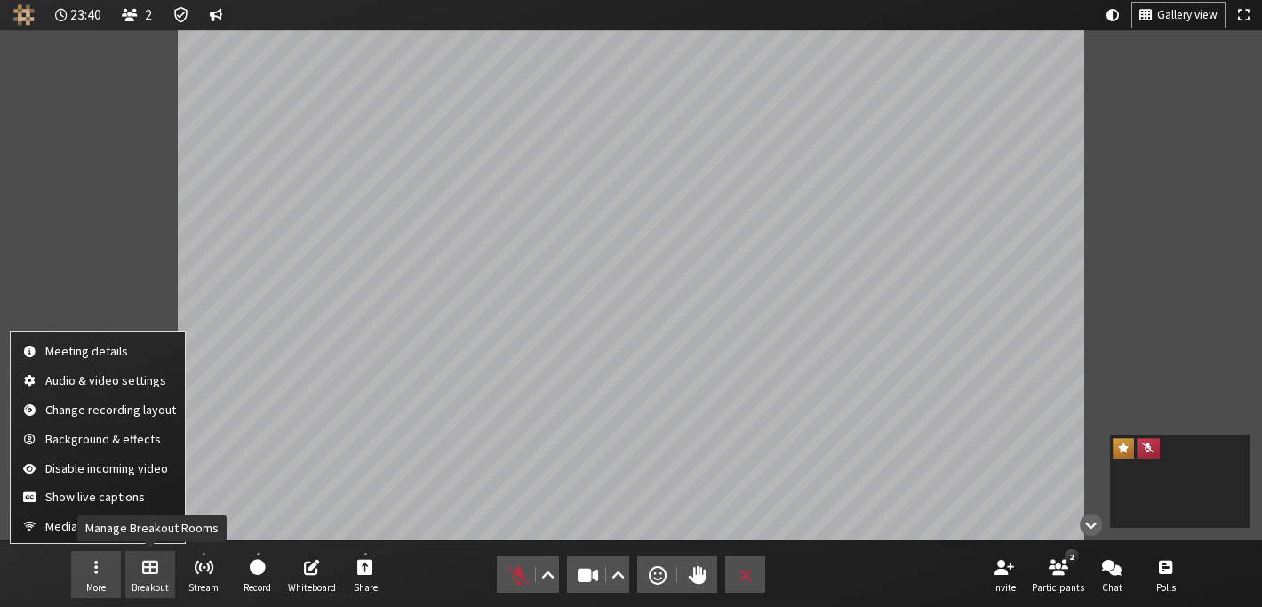
click at [147, 563] on span "Manage Breakout Rooms" at bounding box center [150, 566] width 16 height 20
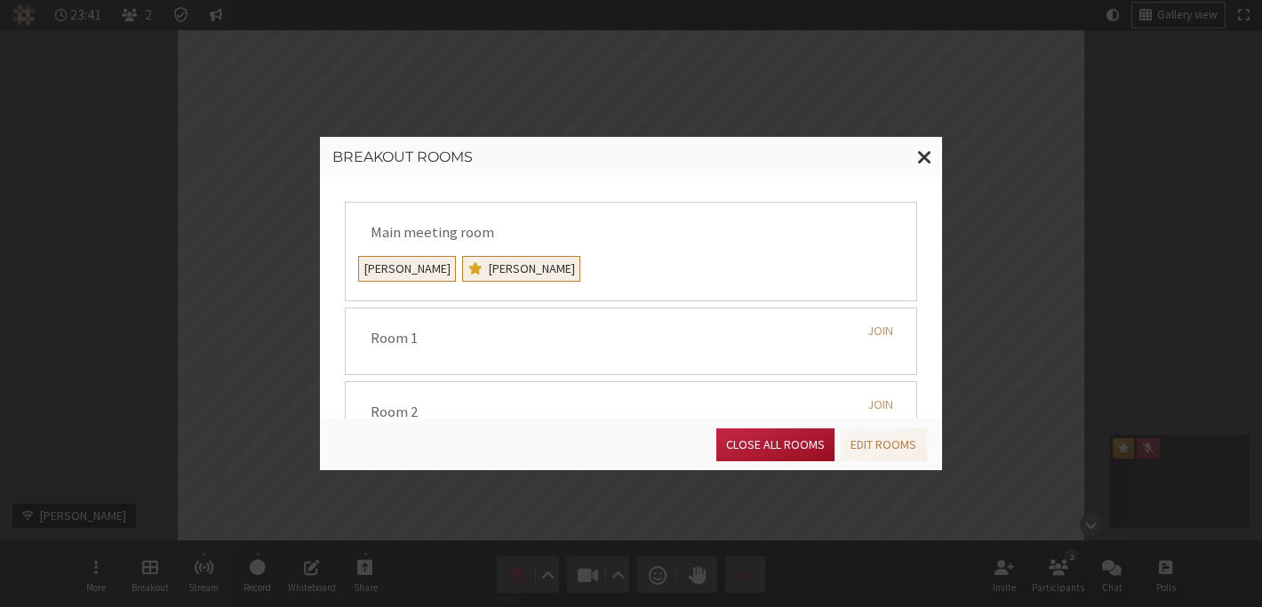
click at [757, 439] on button "Close all rooms" at bounding box center [775, 444] width 118 height 33
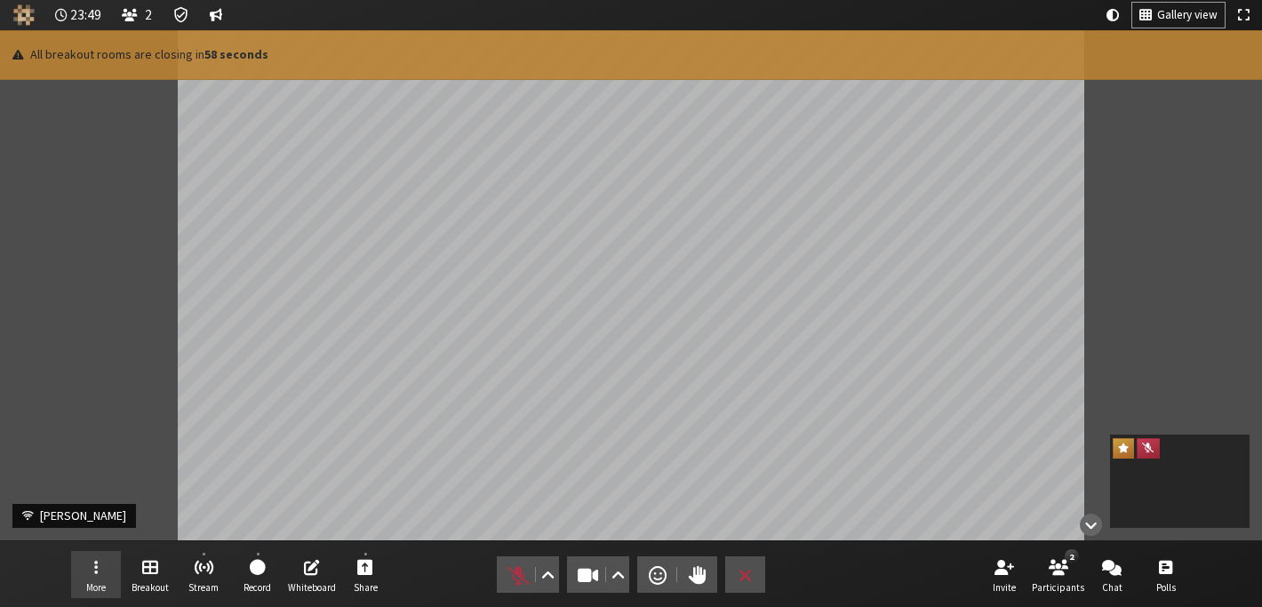
click at [98, 559] on button "More" at bounding box center [96, 575] width 50 height 48
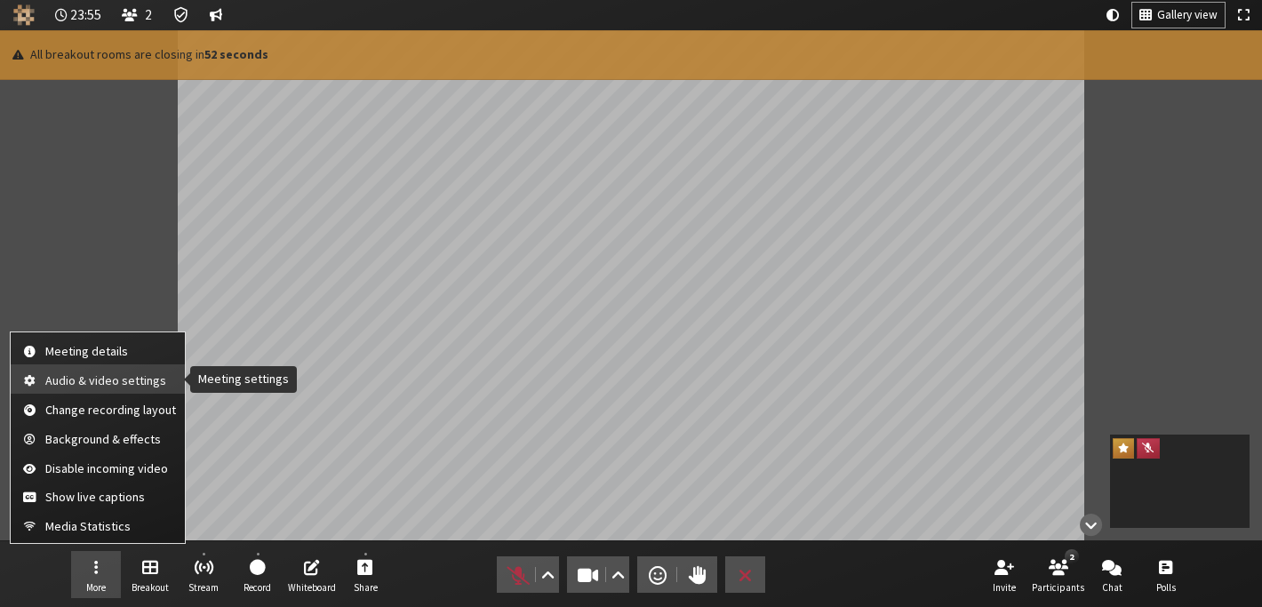
click at [100, 387] on span "Audio & video settings" at bounding box center [110, 380] width 131 height 13
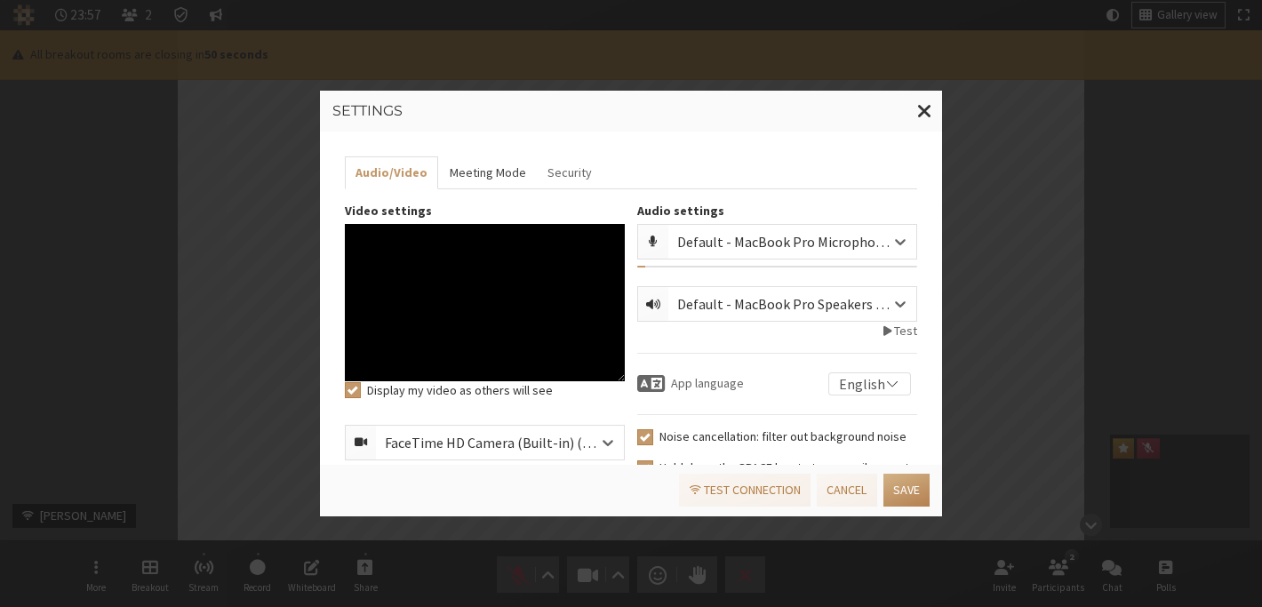
click at [493, 178] on button "Meeting Mode" at bounding box center [487, 172] width 98 height 33
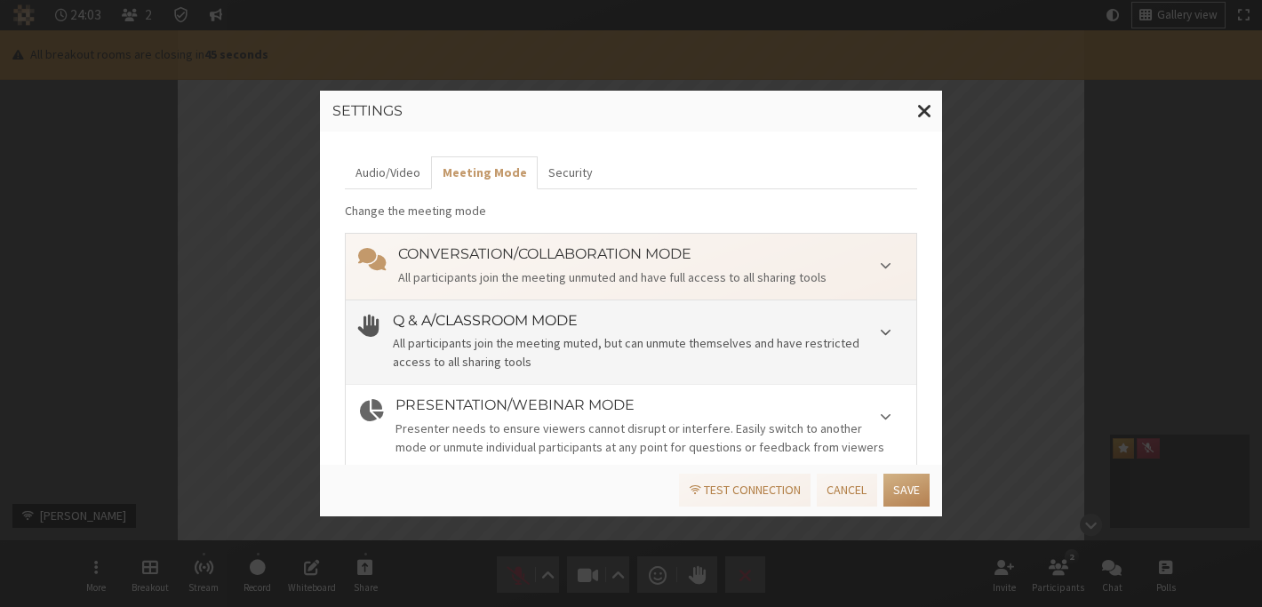
click at [571, 316] on h4 "Q & A/Classroom mode" at bounding box center [648, 321] width 511 height 16
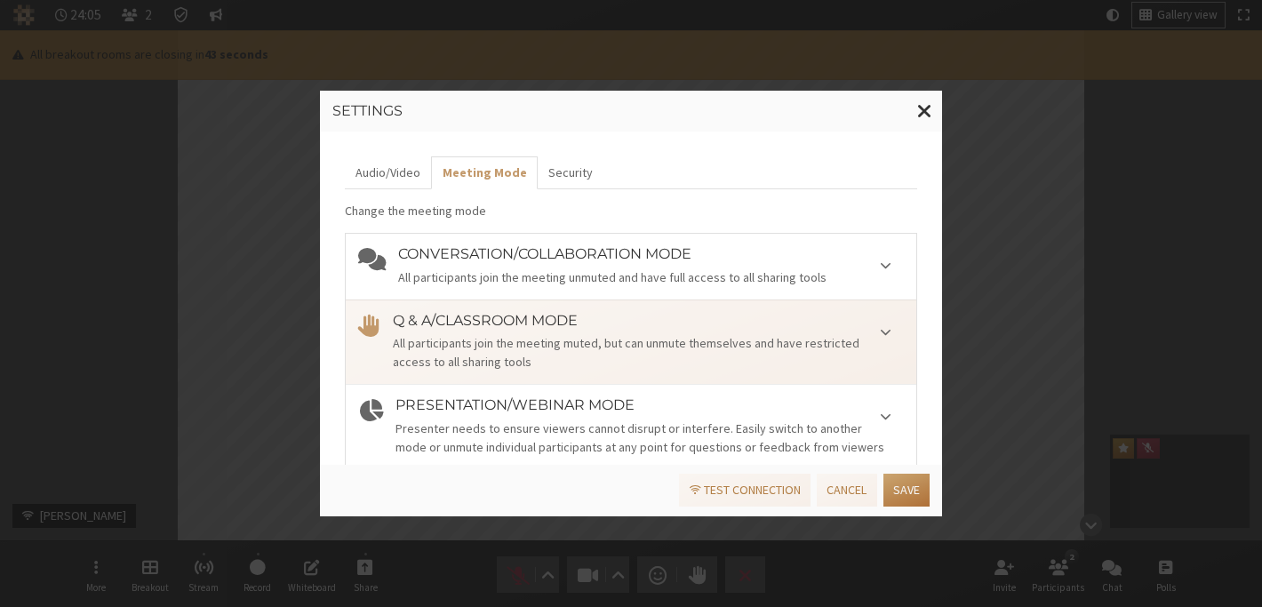
click at [887, 487] on button "Save" at bounding box center [906, 490] width 46 height 33
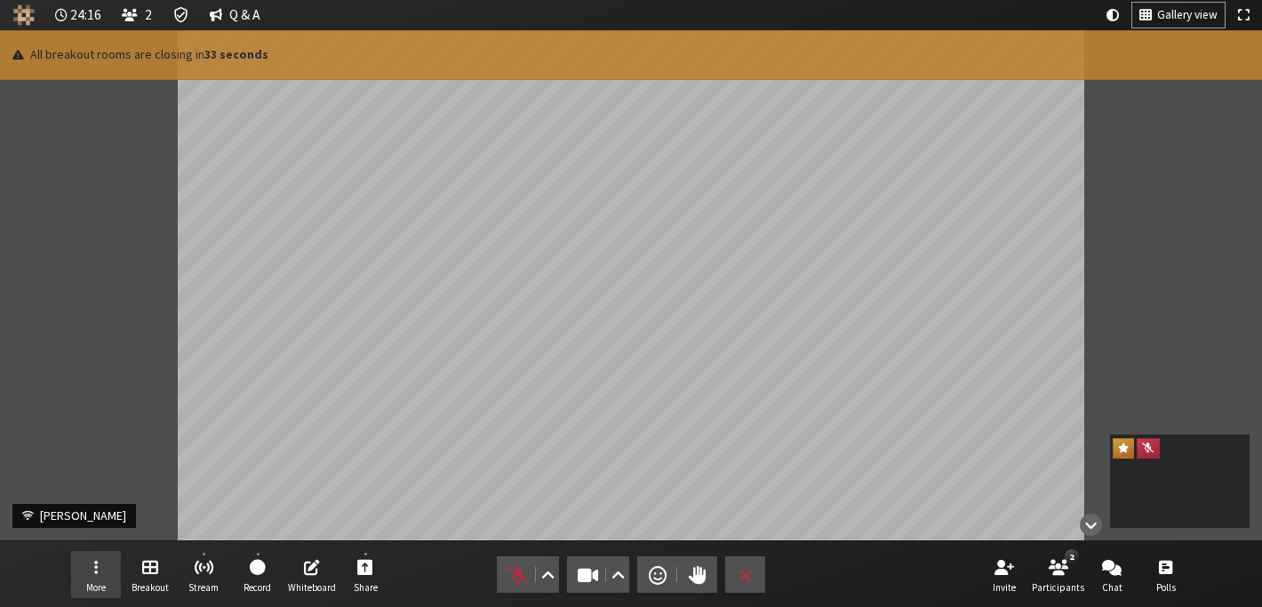
click at [99, 583] on span "More" at bounding box center [96, 587] width 20 height 11
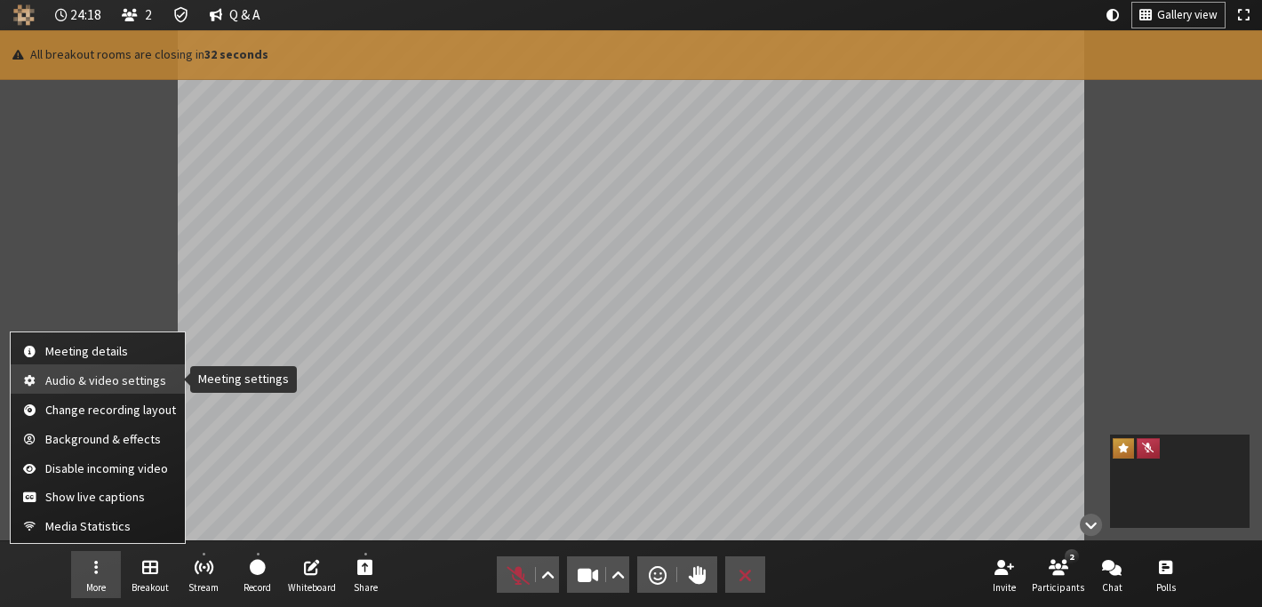
click at [110, 379] on span "Audio & video settings" at bounding box center [110, 380] width 131 height 13
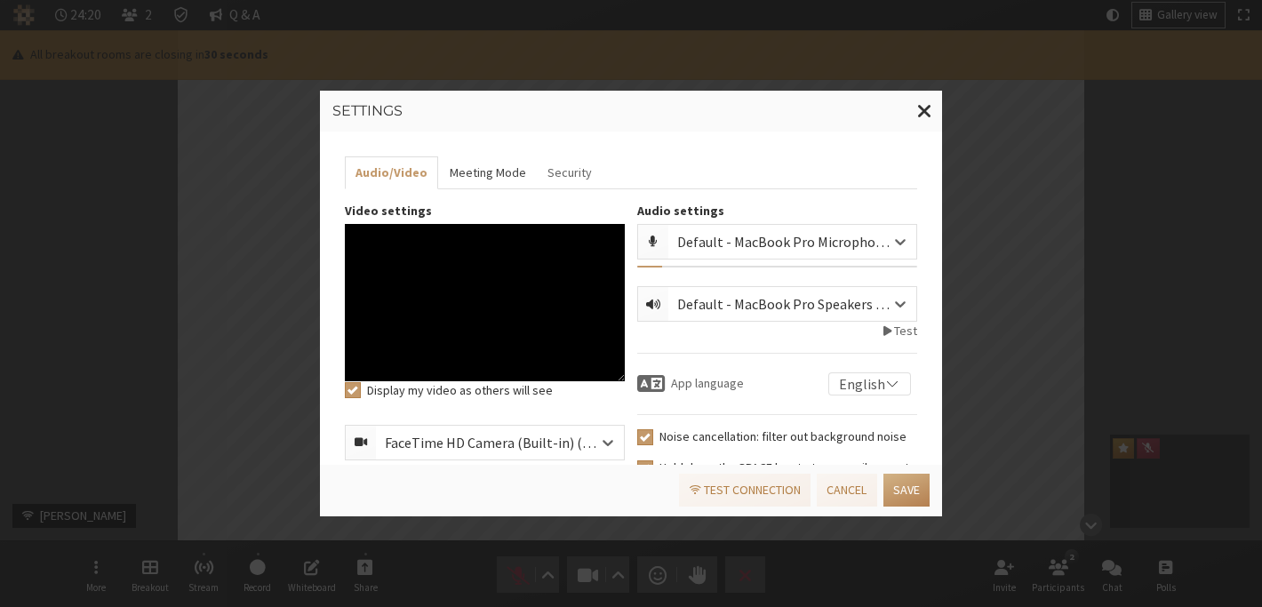
click at [465, 179] on button "Meeting Mode" at bounding box center [487, 172] width 98 height 33
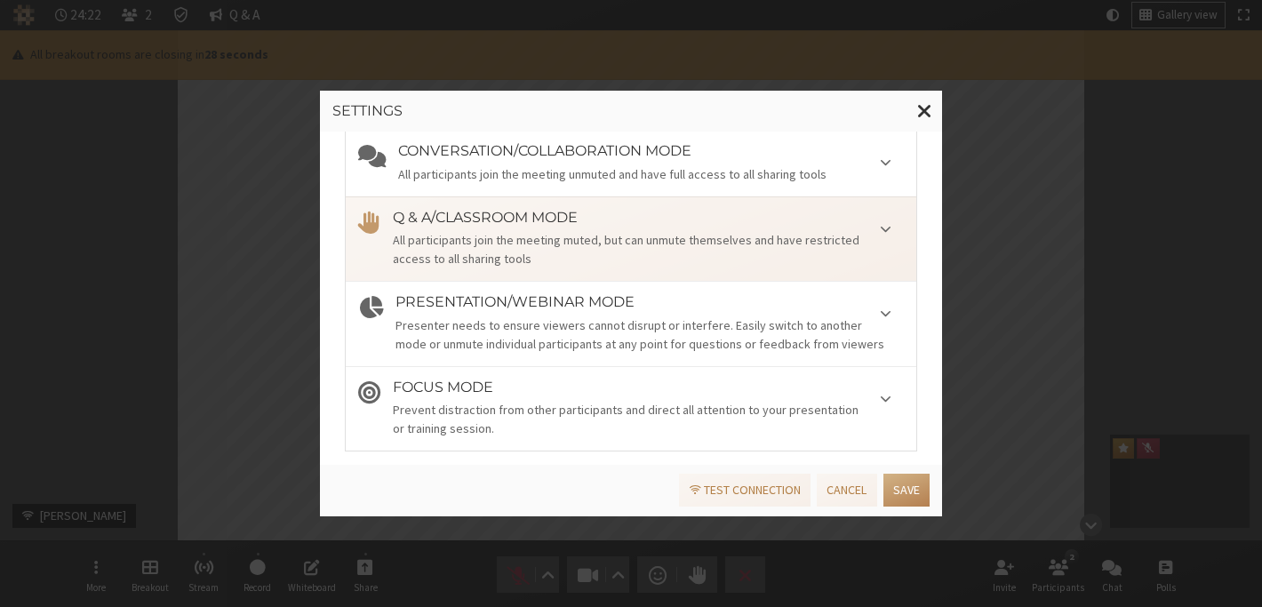
scroll to position [108, 0]
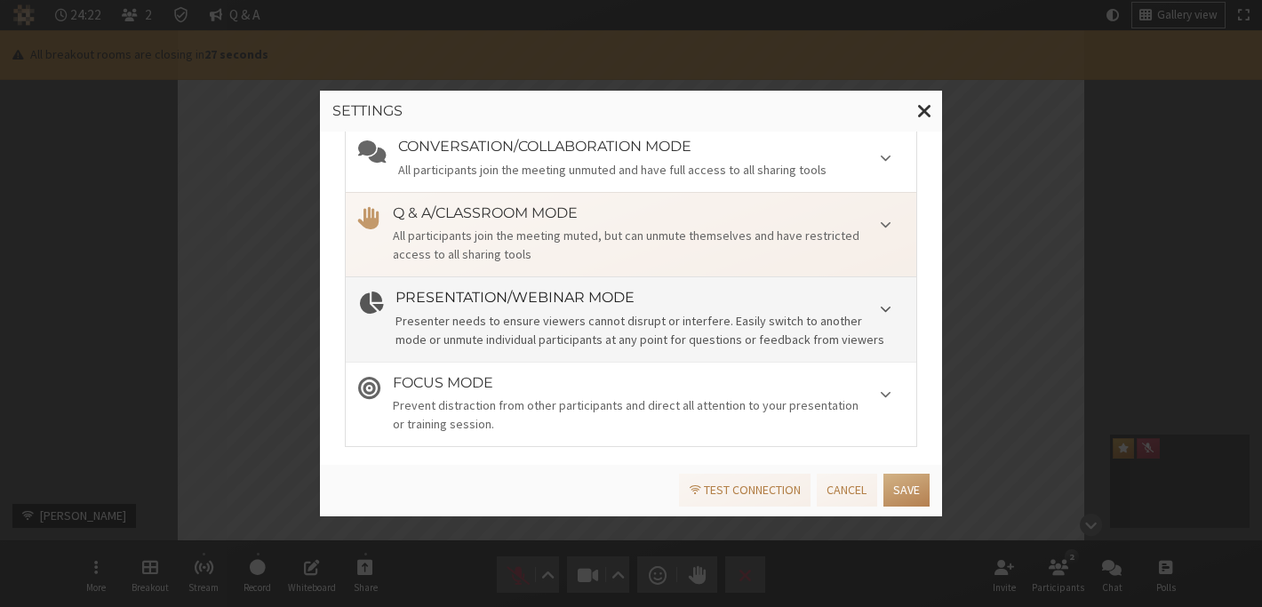
click at [539, 336] on div "Presenter needs to ensure viewers cannot disrupt or interfere. Easily switch to…" at bounding box center [649, 330] width 508 height 37
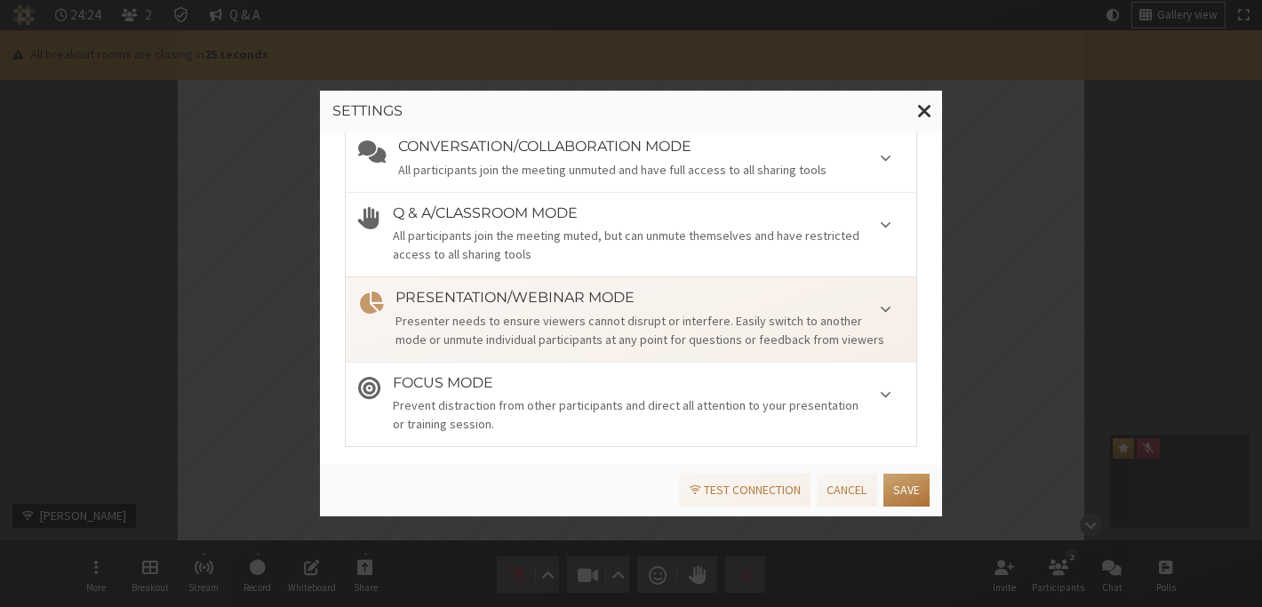
click at [909, 491] on button "Save" at bounding box center [906, 490] width 46 height 33
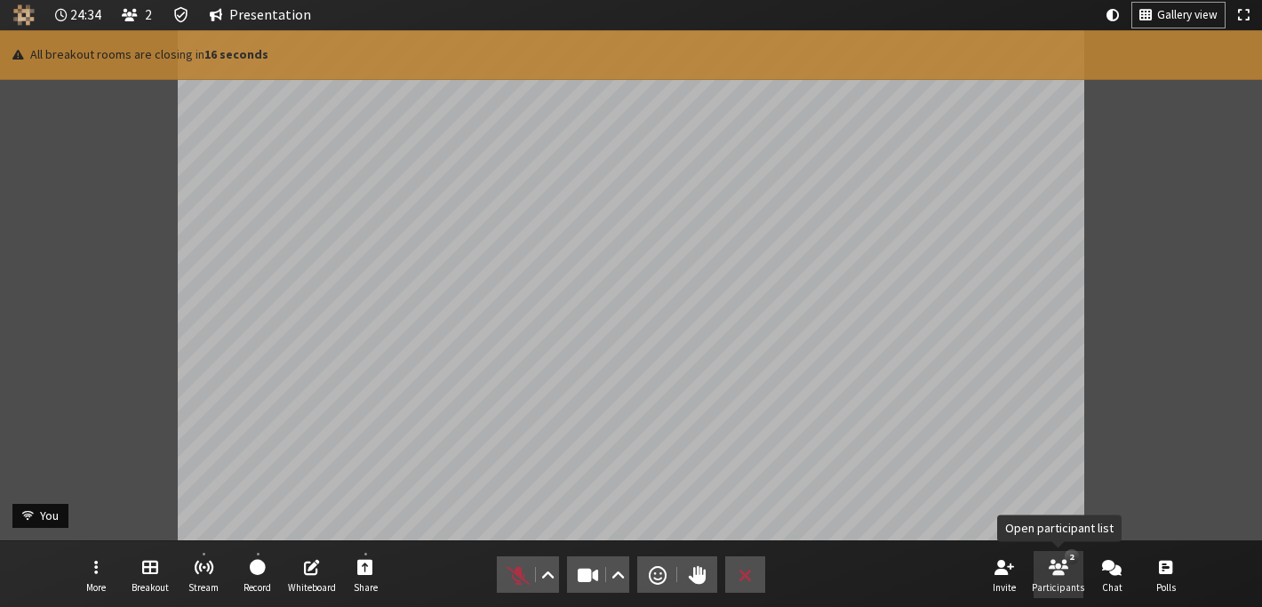
click at [1061, 582] on span "Participants" at bounding box center [1058, 587] width 52 height 11
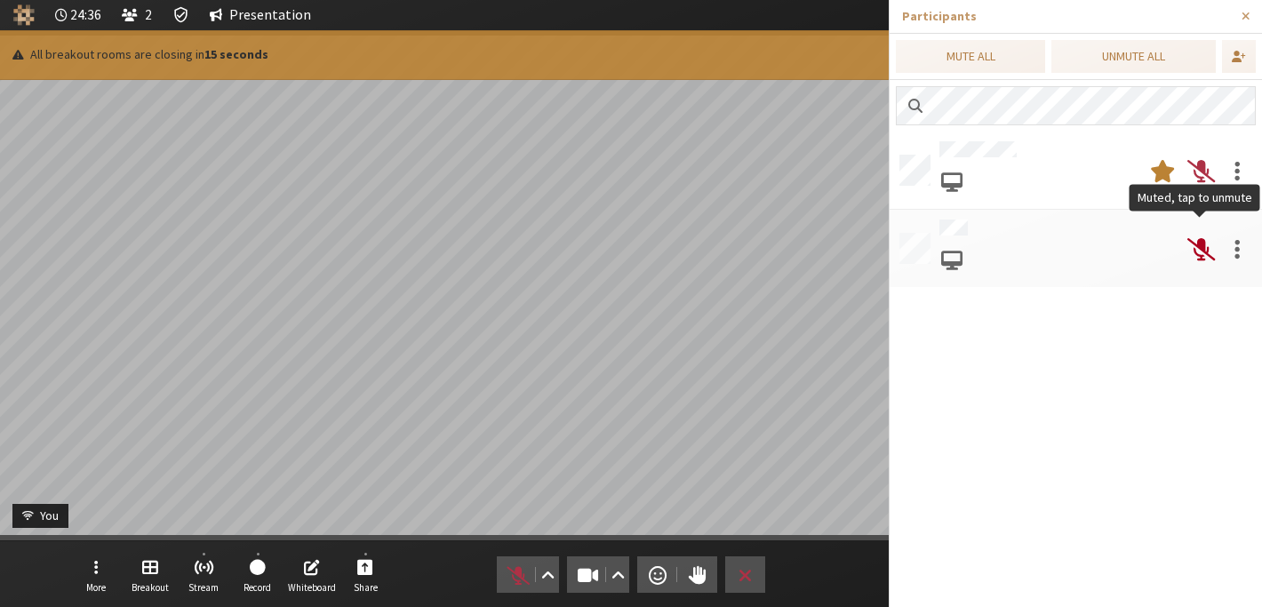
click at [1198, 249] on span at bounding box center [1201, 249] width 28 height 32
click at [1242, 11] on span "Close sidebar" at bounding box center [1246, 16] width 8 height 13
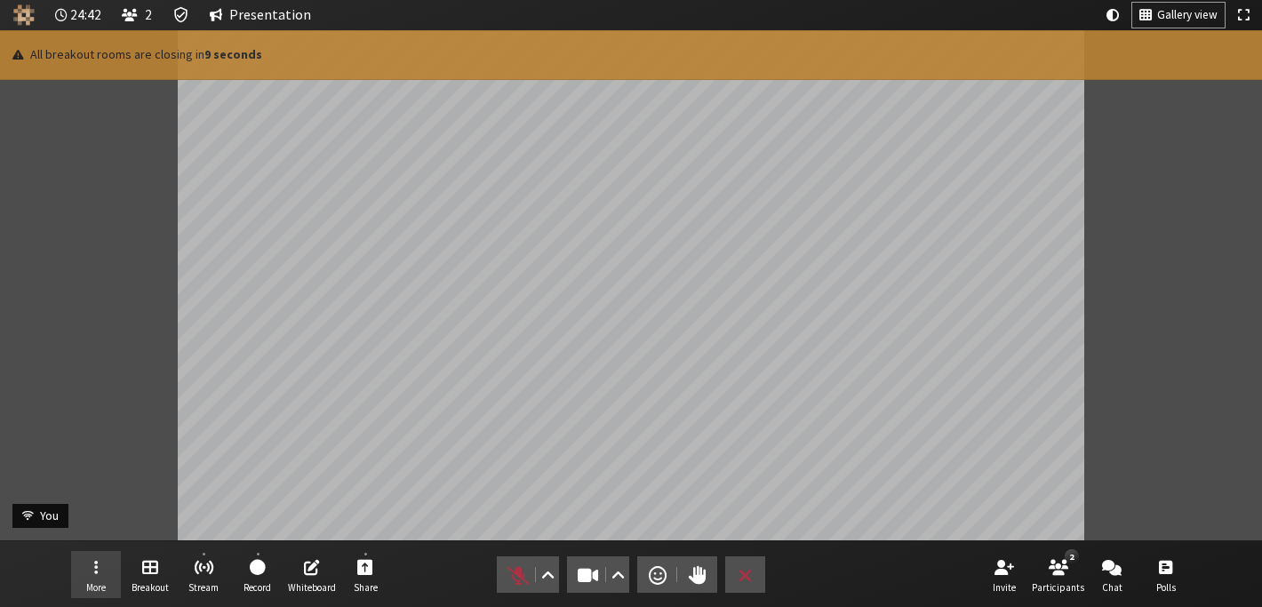
click at [108, 579] on button "More" at bounding box center [96, 575] width 50 height 48
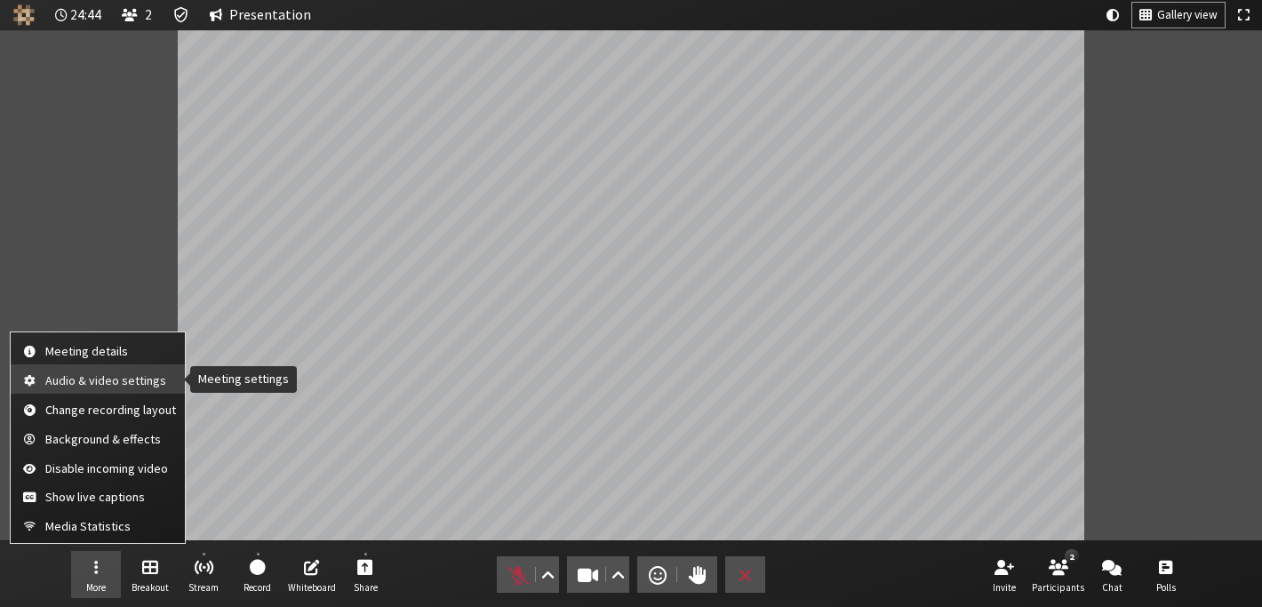
click at [103, 382] on span "Audio & video settings" at bounding box center [110, 380] width 131 height 13
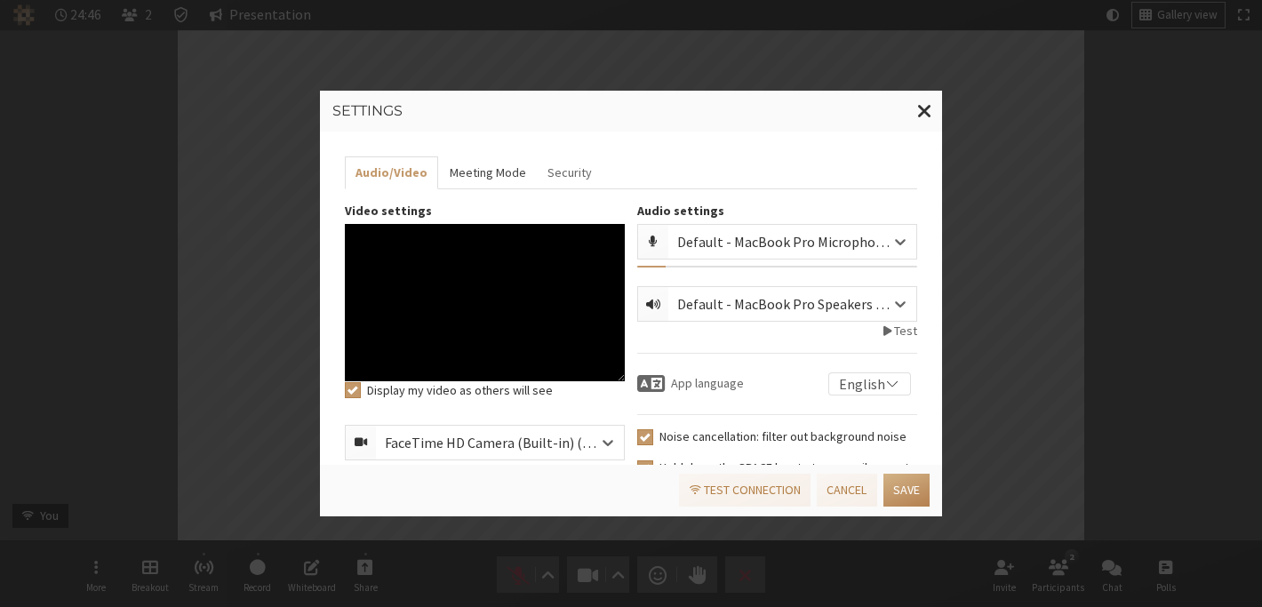
click at [461, 163] on button "Meeting Mode" at bounding box center [487, 172] width 98 height 33
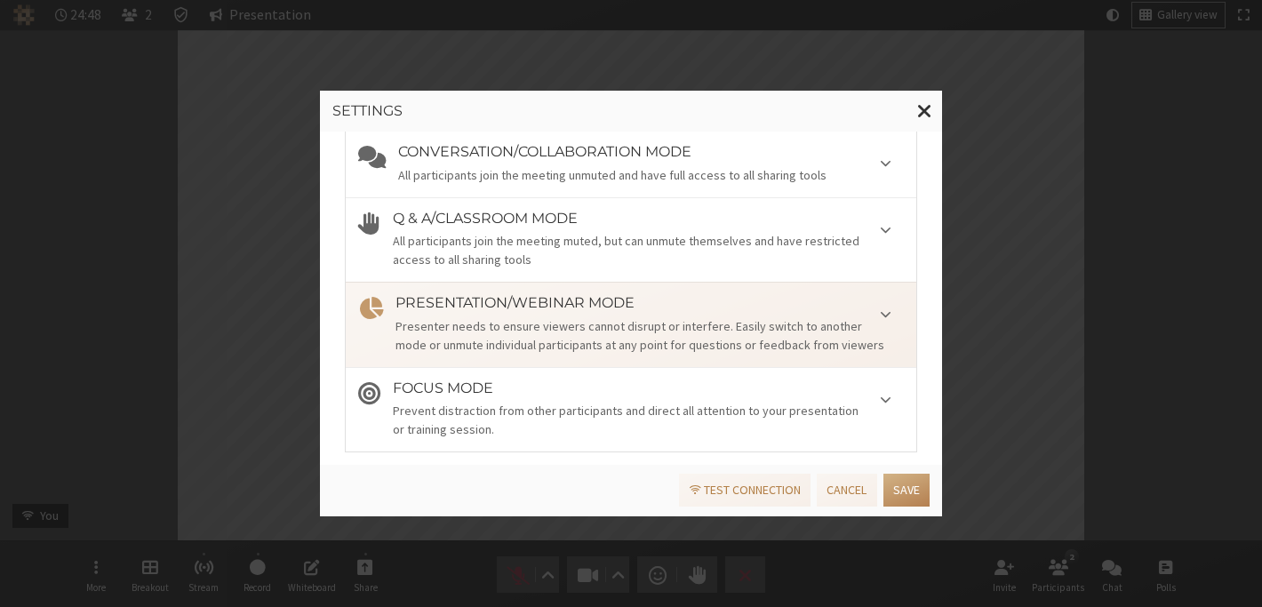
scroll to position [128, 0]
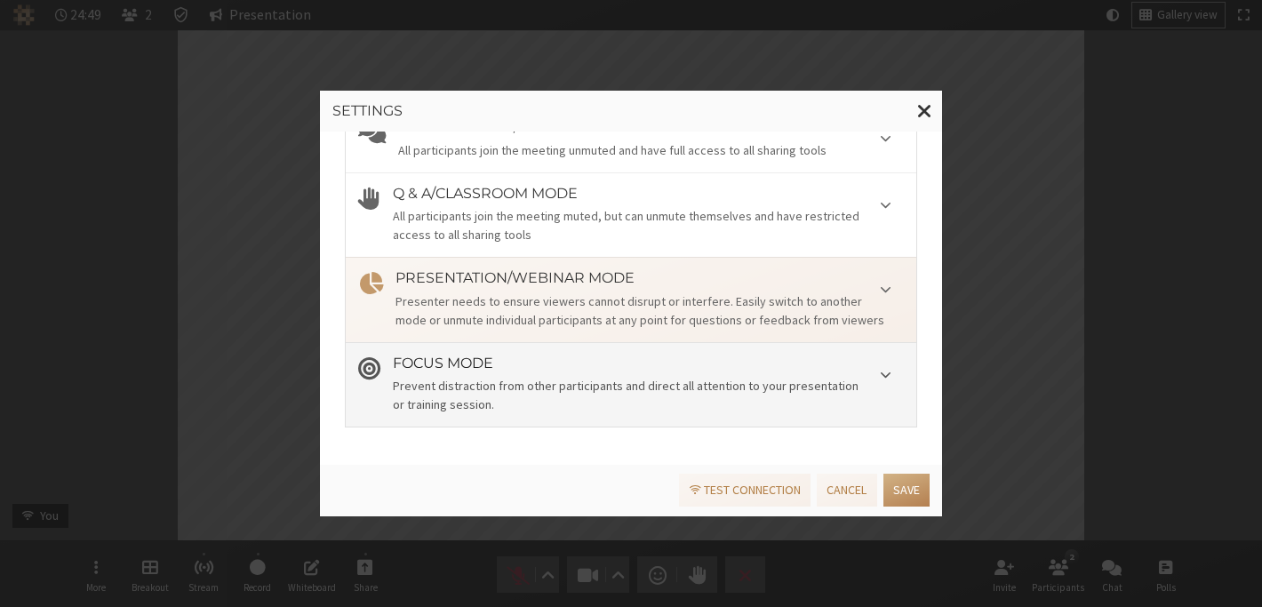
click at [634, 400] on div "Prevent distraction from other participants and direct all attention to your pr…" at bounding box center [648, 395] width 511 height 37
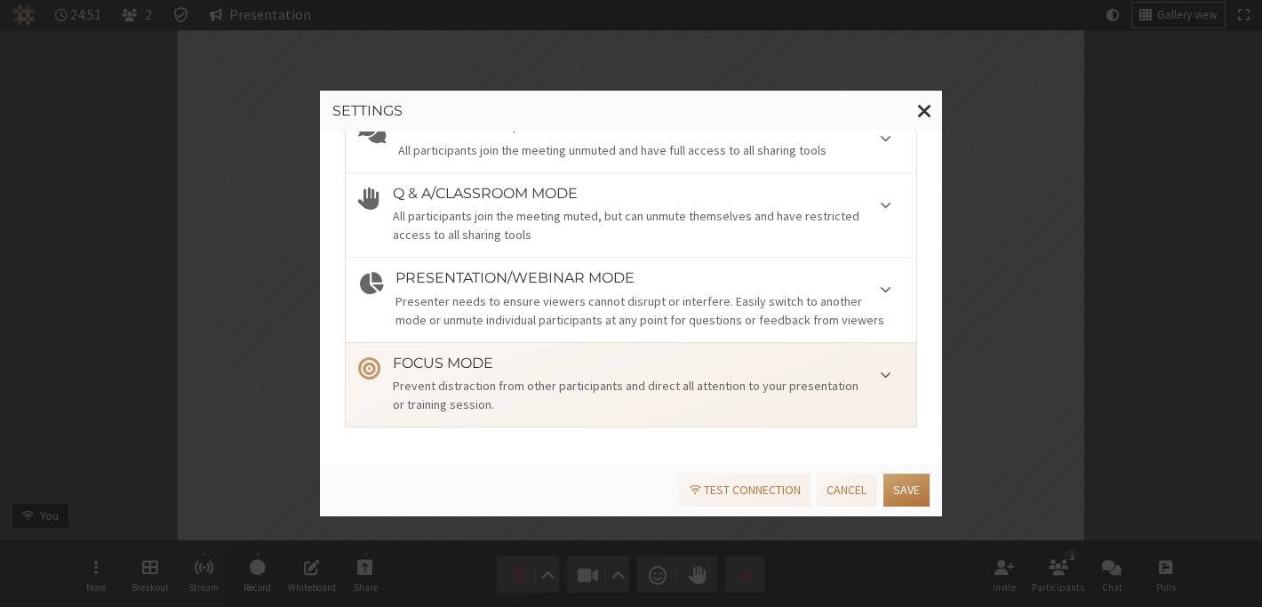
click at [910, 500] on button "Save" at bounding box center [906, 490] width 46 height 33
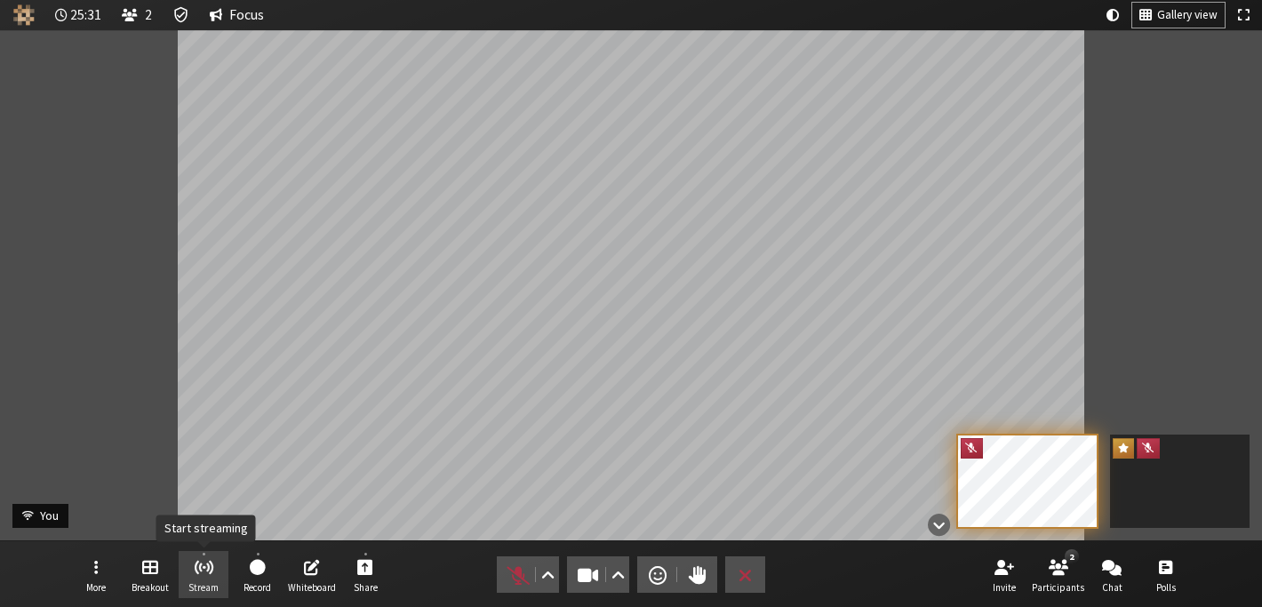
click at [199, 573] on span "Start streaming" at bounding box center [204, 566] width 20 height 20
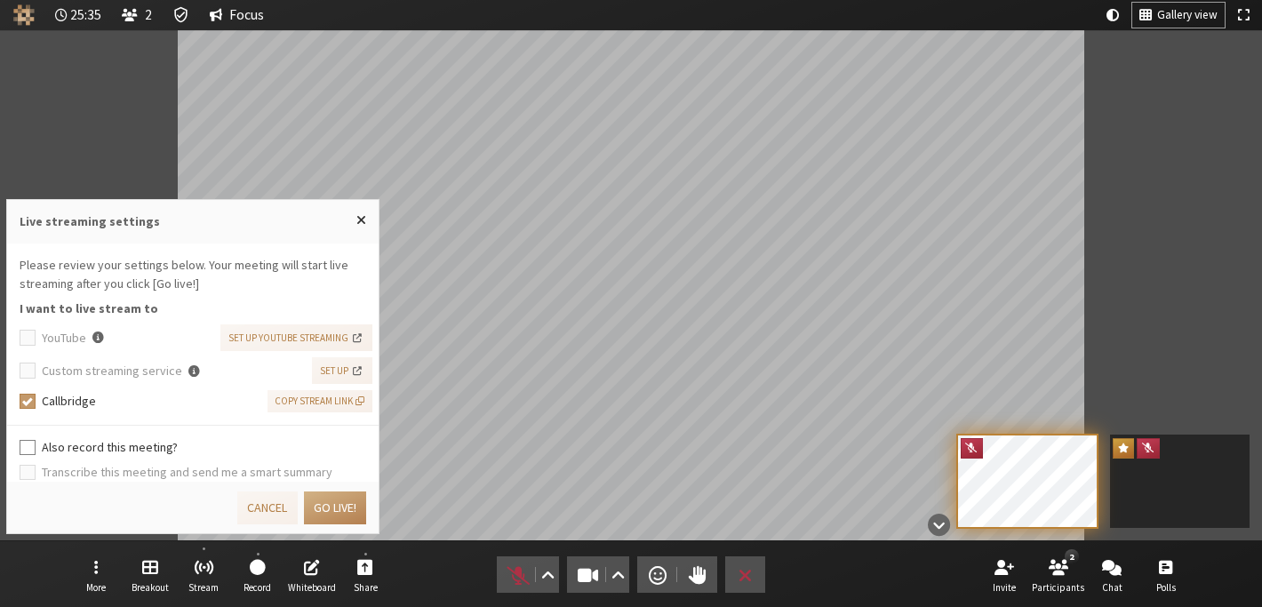
click at [80, 448] on label "Also record this meeting?" at bounding box center [204, 447] width 325 height 19
click at [36, 448] on input "Also record this meeting?" at bounding box center [28, 447] width 16 height 18
click at [325, 507] on button "Go live!" at bounding box center [335, 507] width 62 height 33
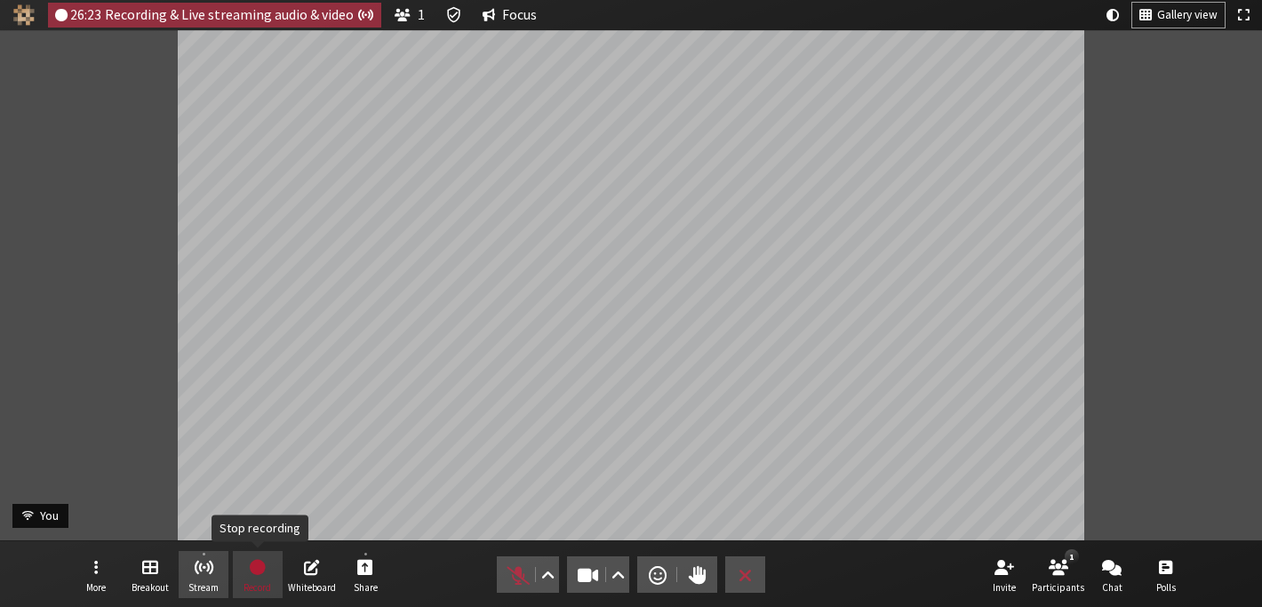
click at [241, 565] on button "Record" at bounding box center [258, 575] width 50 height 48
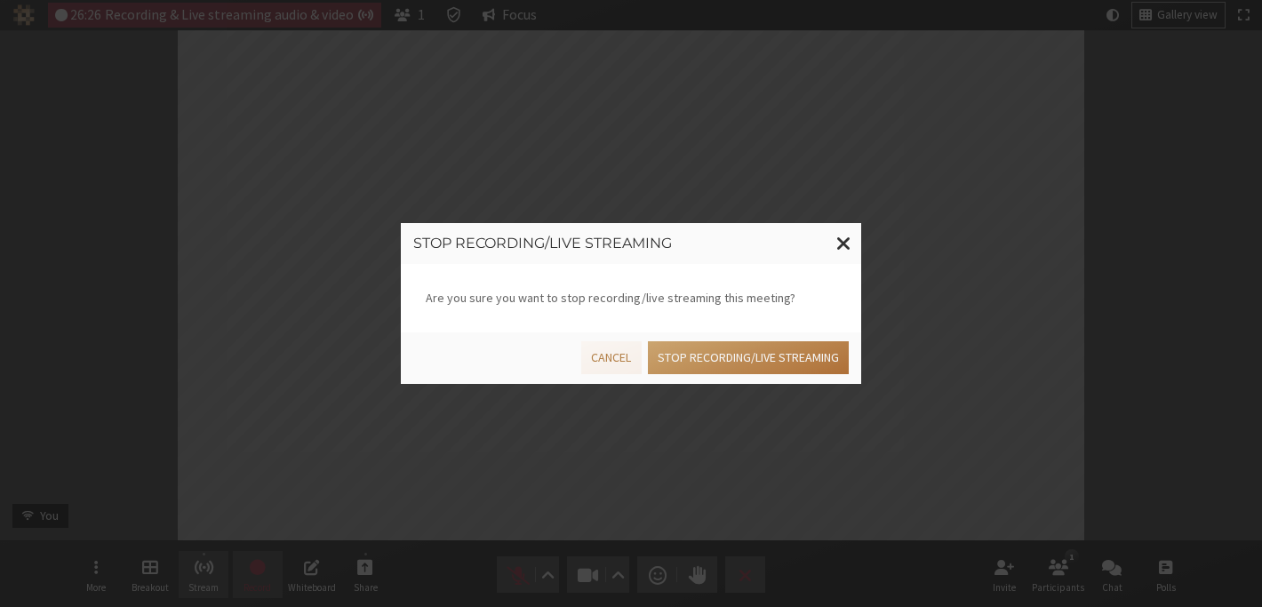
click at [688, 354] on button "Stop recording/live streaming" at bounding box center [748, 357] width 201 height 33
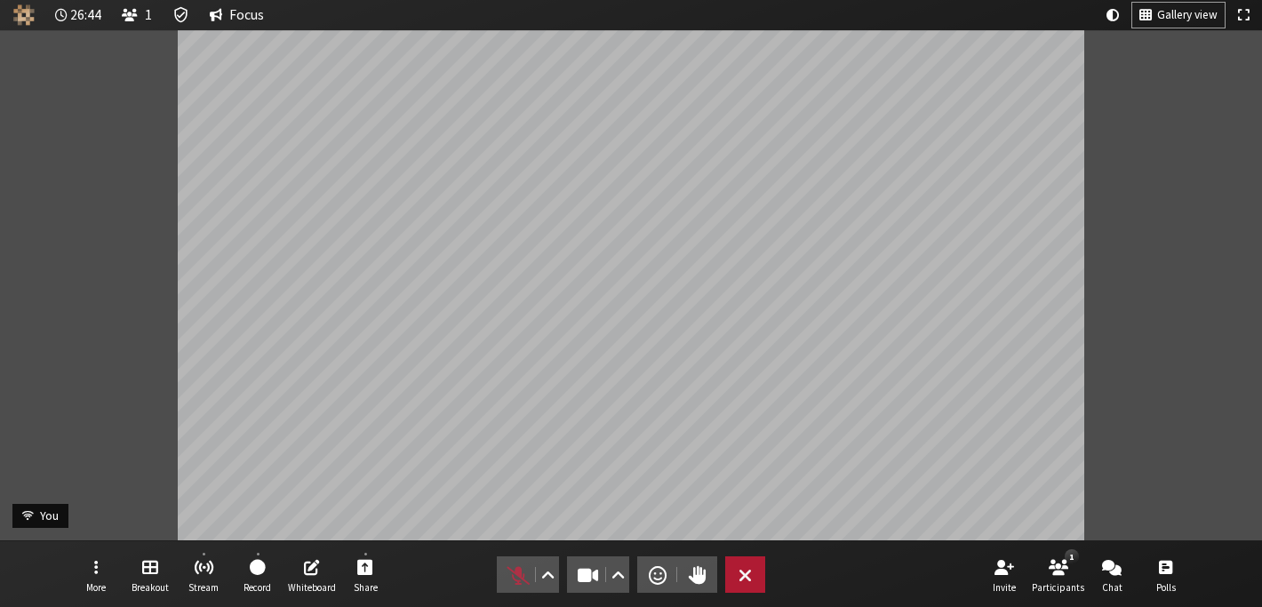
click at [752, 572] on button "Leave" at bounding box center [745, 574] width 40 height 36
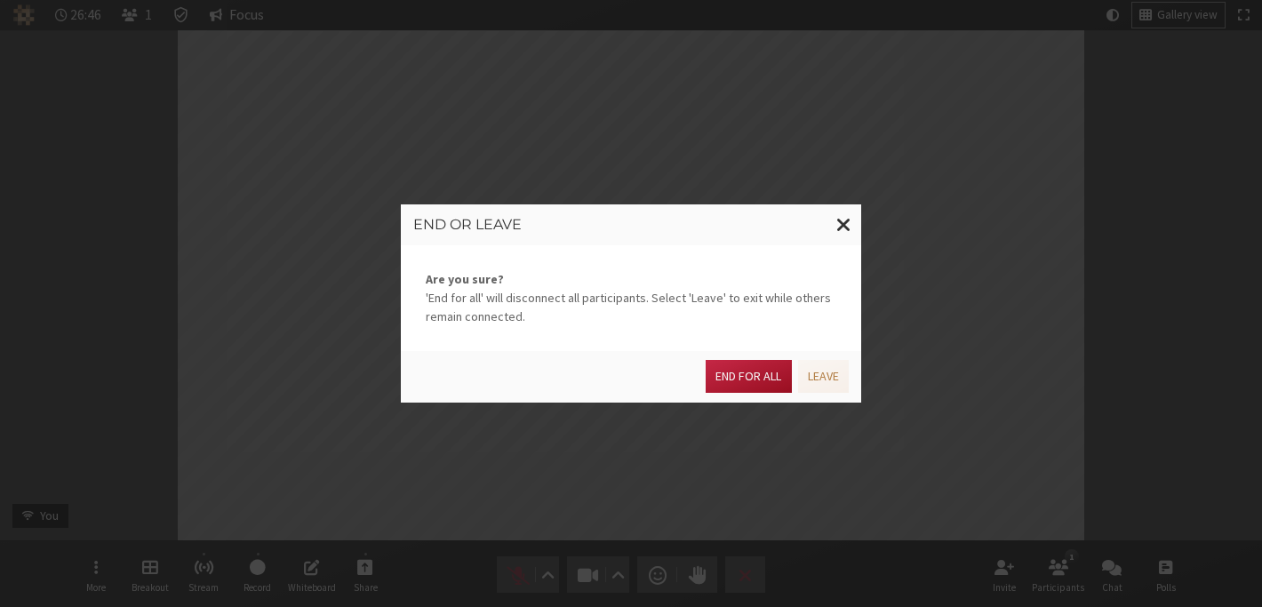
click at [757, 387] on button "End for all" at bounding box center [748, 376] width 85 height 33
